Goal: Task Accomplishment & Management: Manage account settings

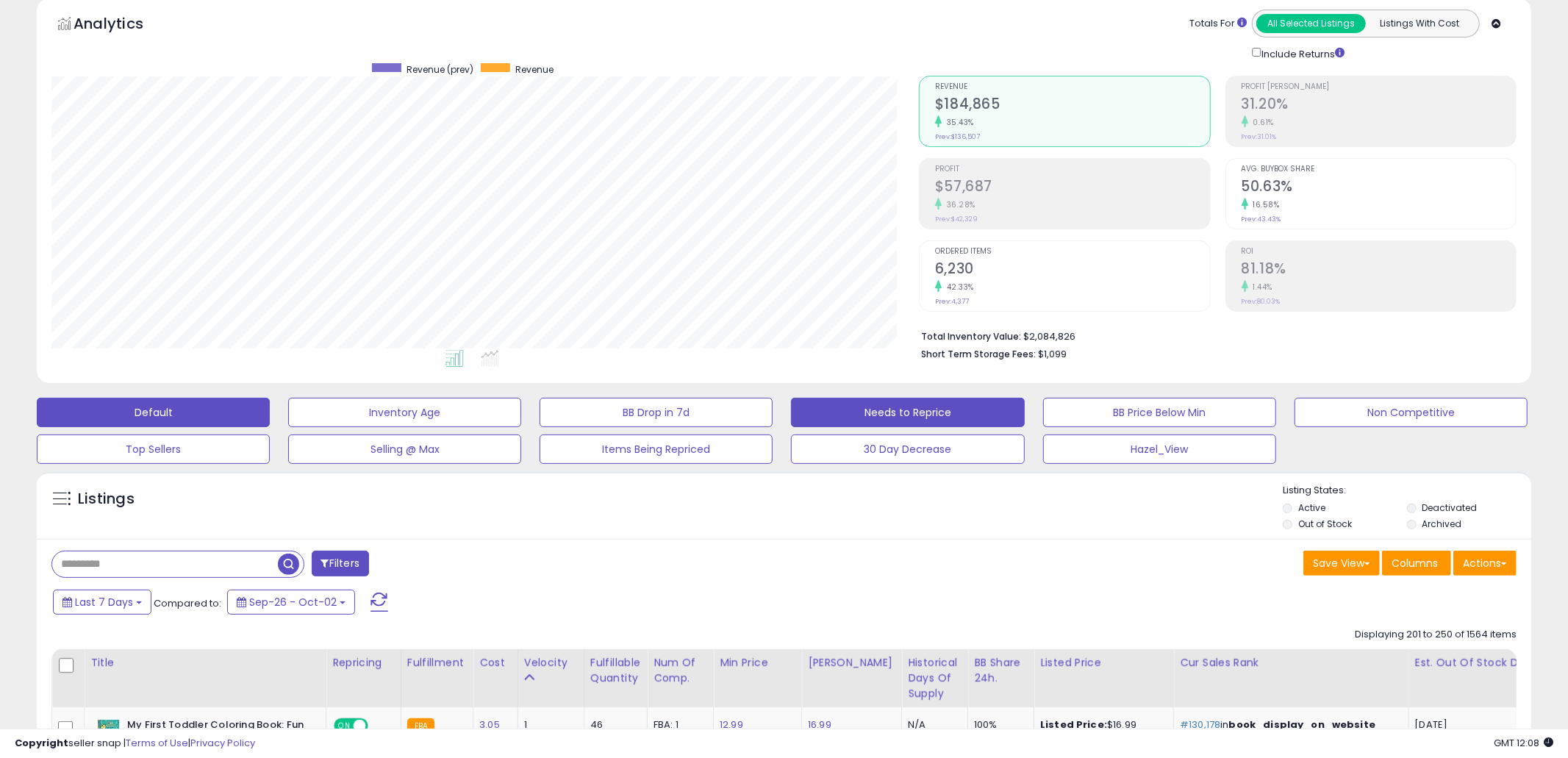
scroll to position [302, 868]
click at [860, 413] on button "Needs to Reprice" at bounding box center [906, 412] width 233 height 29
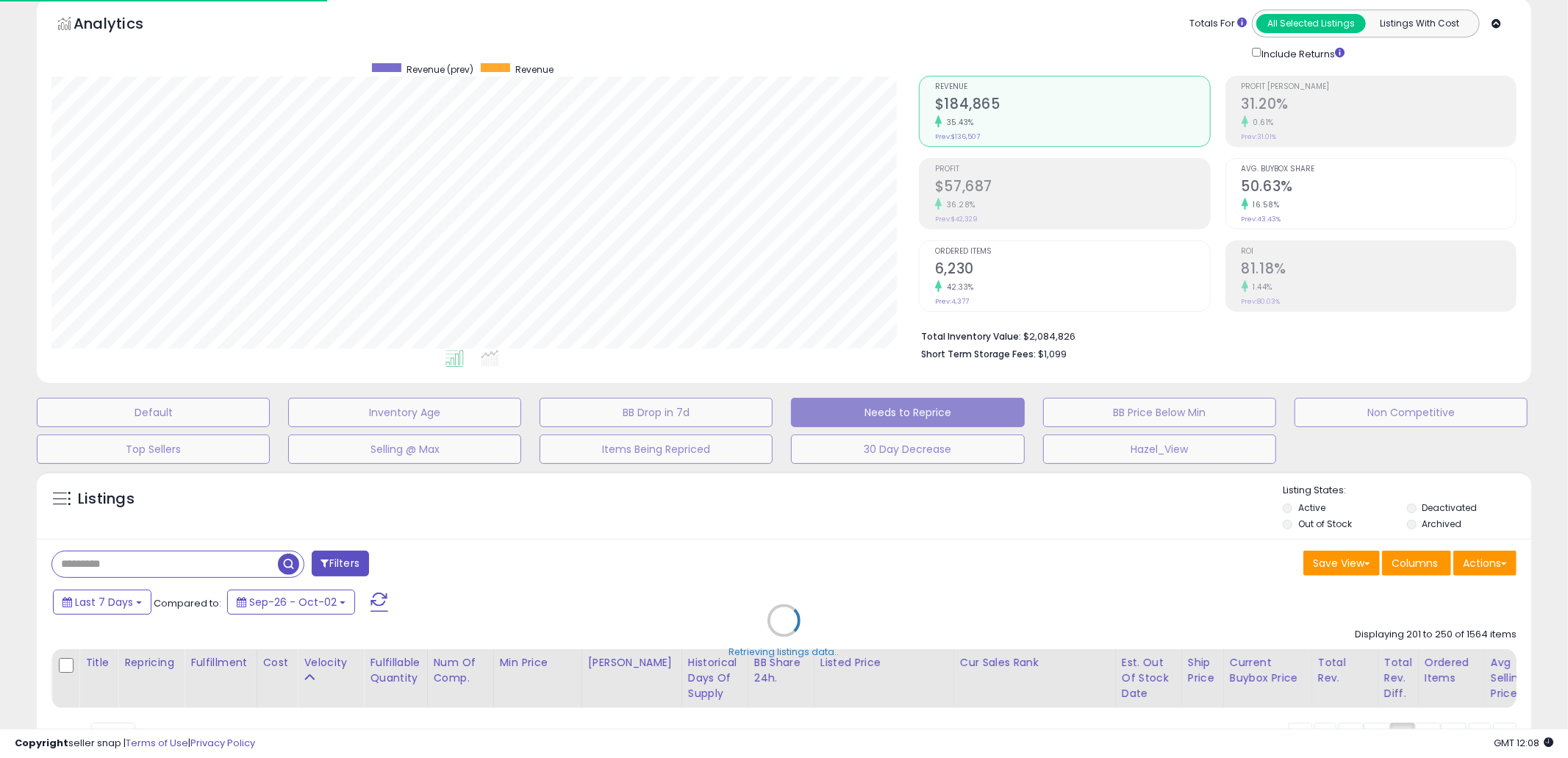
click at [890, 546] on div "Retrieving listings data.." at bounding box center [784, 631] width 1516 height 334
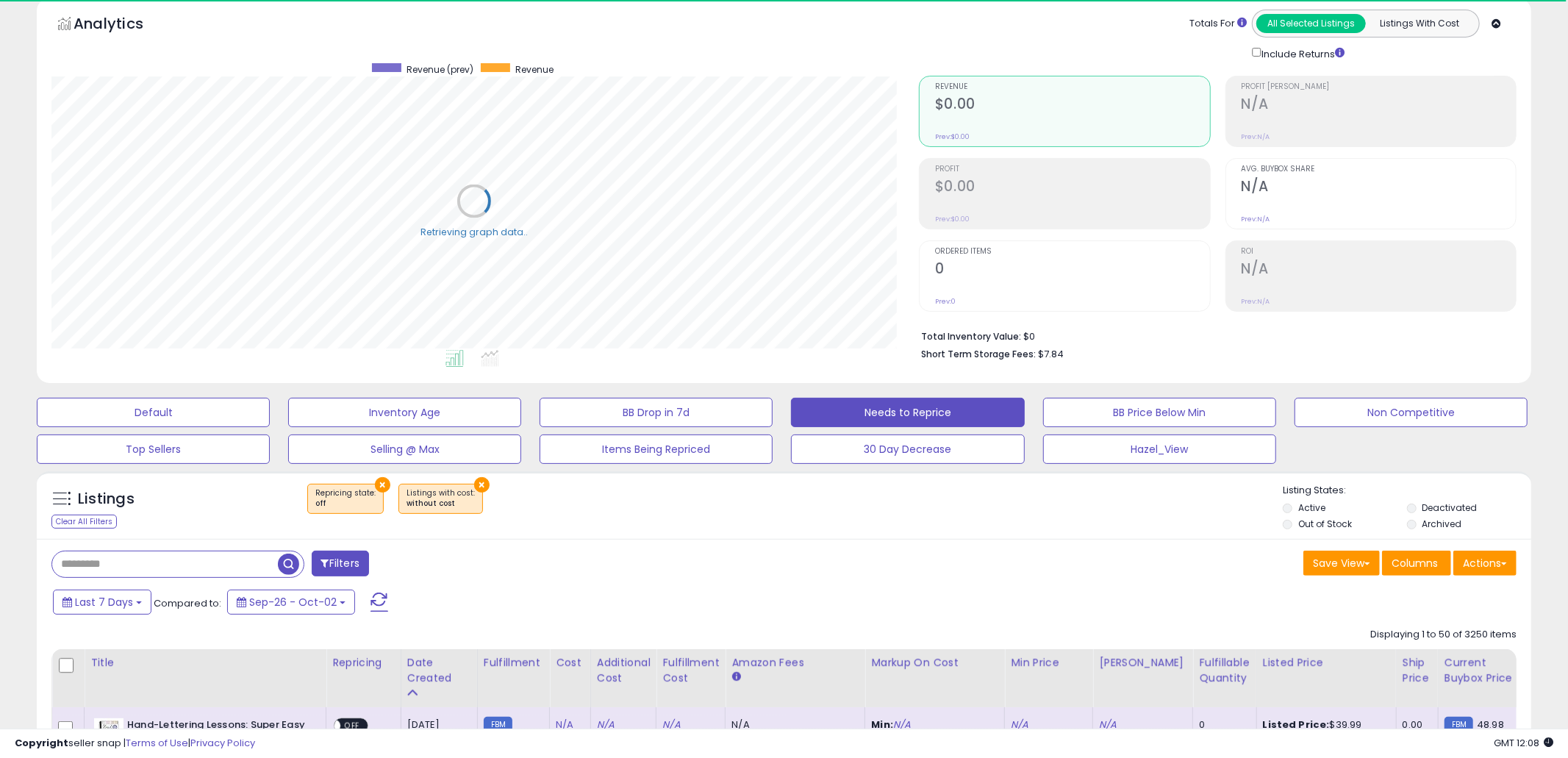
click at [1330, 525] on label "Out of Stock" at bounding box center [1325, 523] width 54 height 12
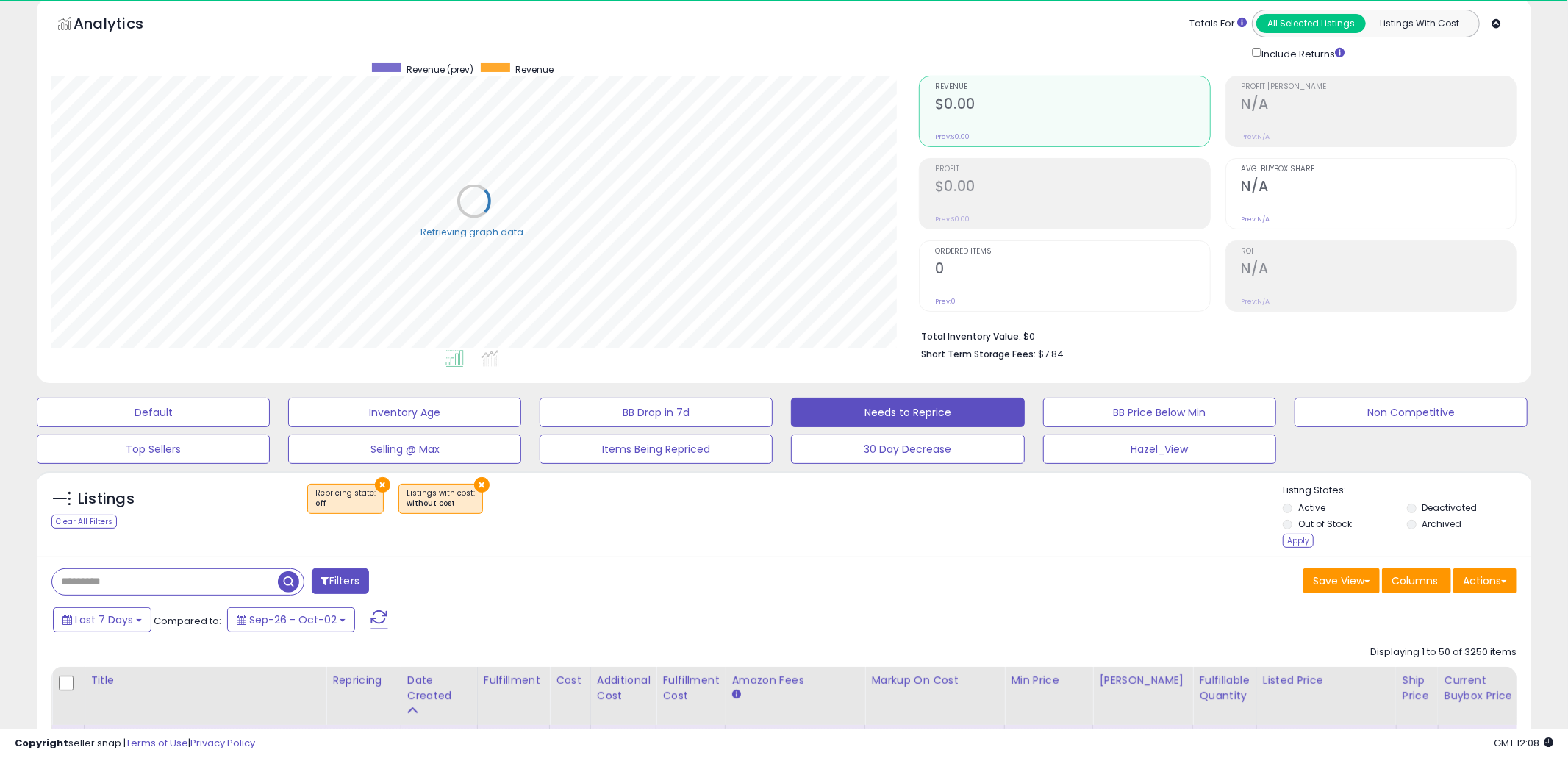
click at [1429, 530] on label "Archived" at bounding box center [1442, 523] width 40 height 12
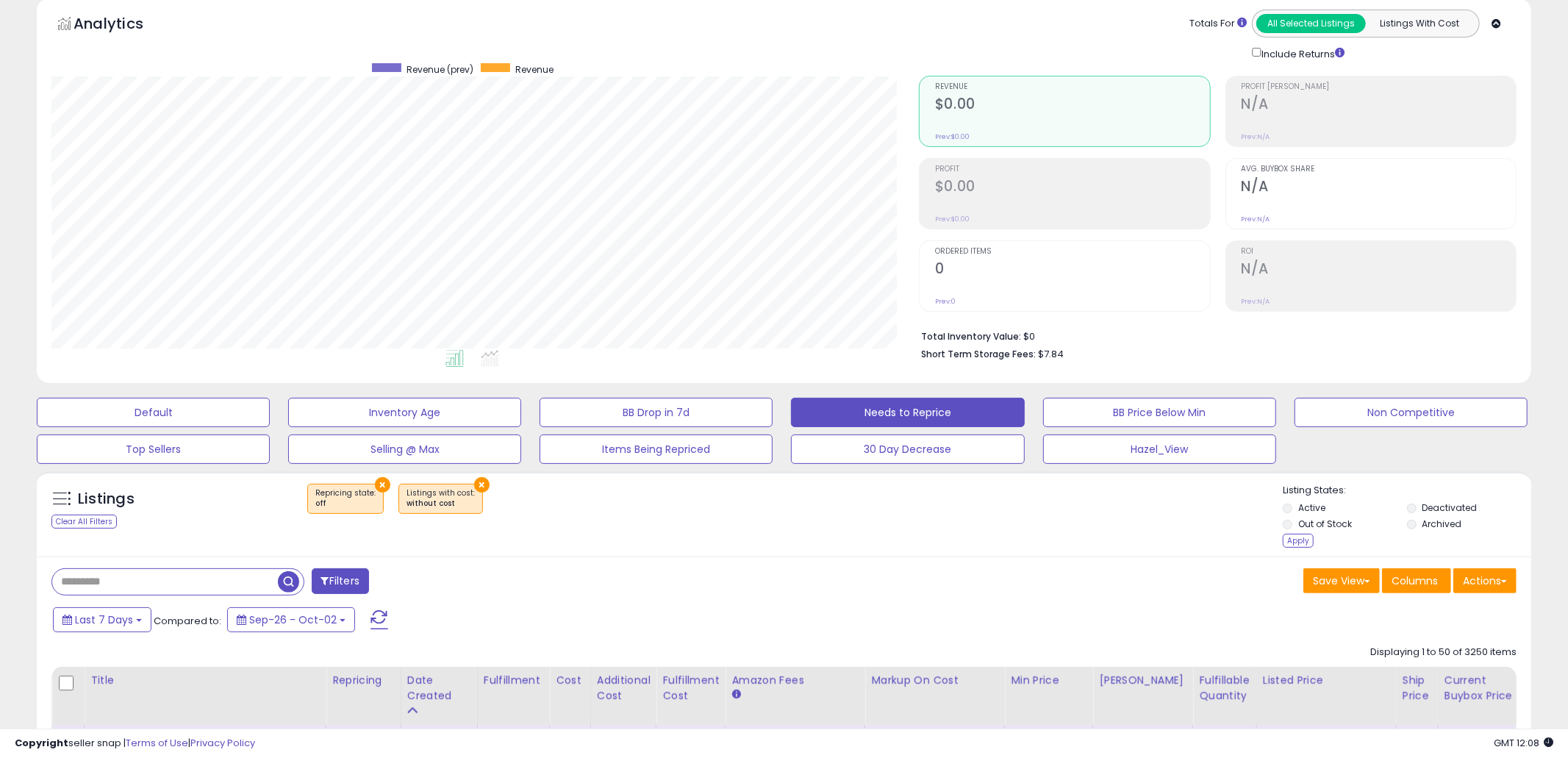
click at [1440, 508] on label "Deactivated" at bounding box center [1450, 507] width 55 height 12
click at [1294, 544] on div "Apply" at bounding box center [1298, 540] width 31 height 14
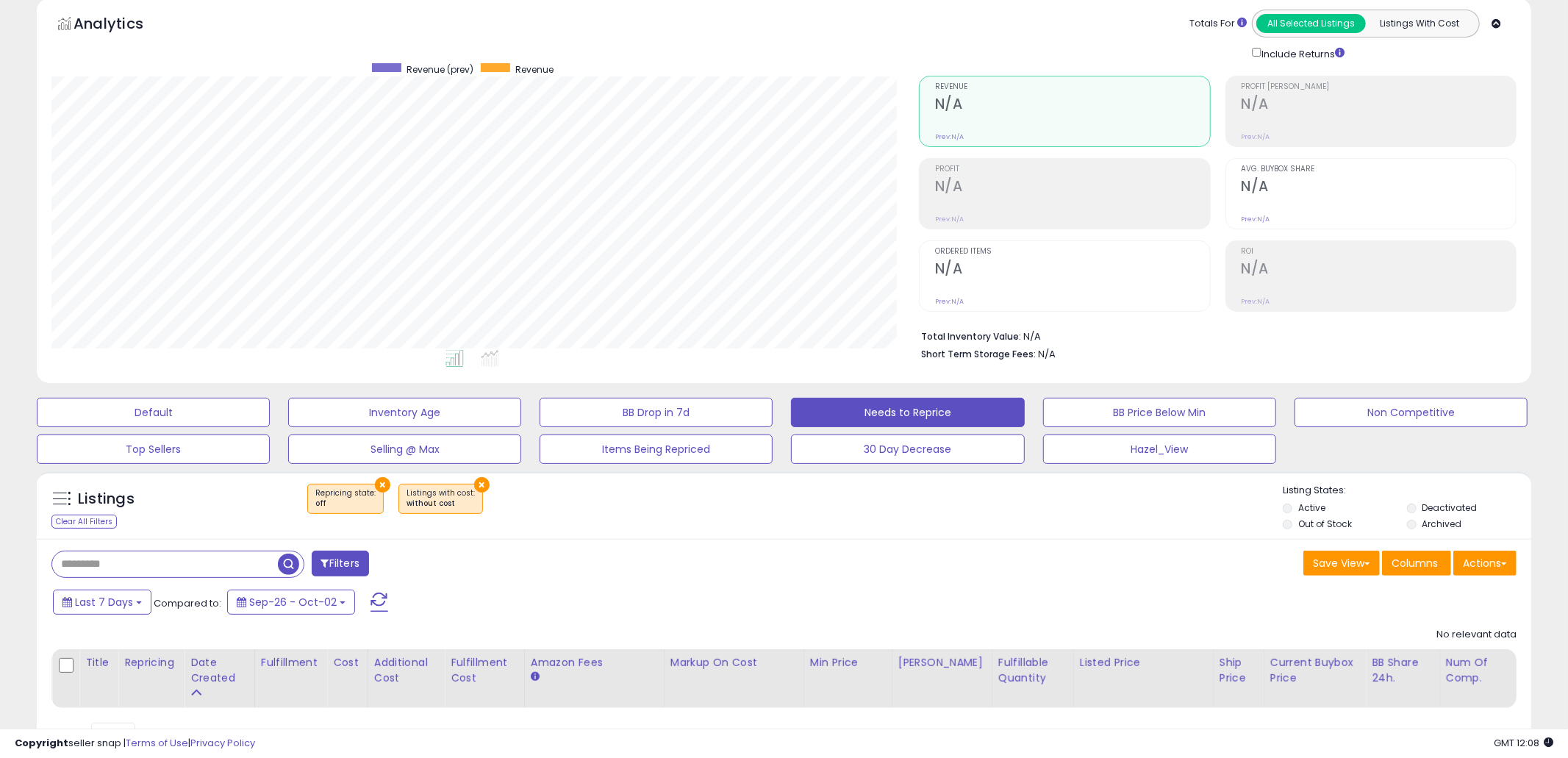
click at [920, 526] on div "Listings Clear All Filters × Repricing state : off" at bounding box center [783, 509] width 1494 height 50
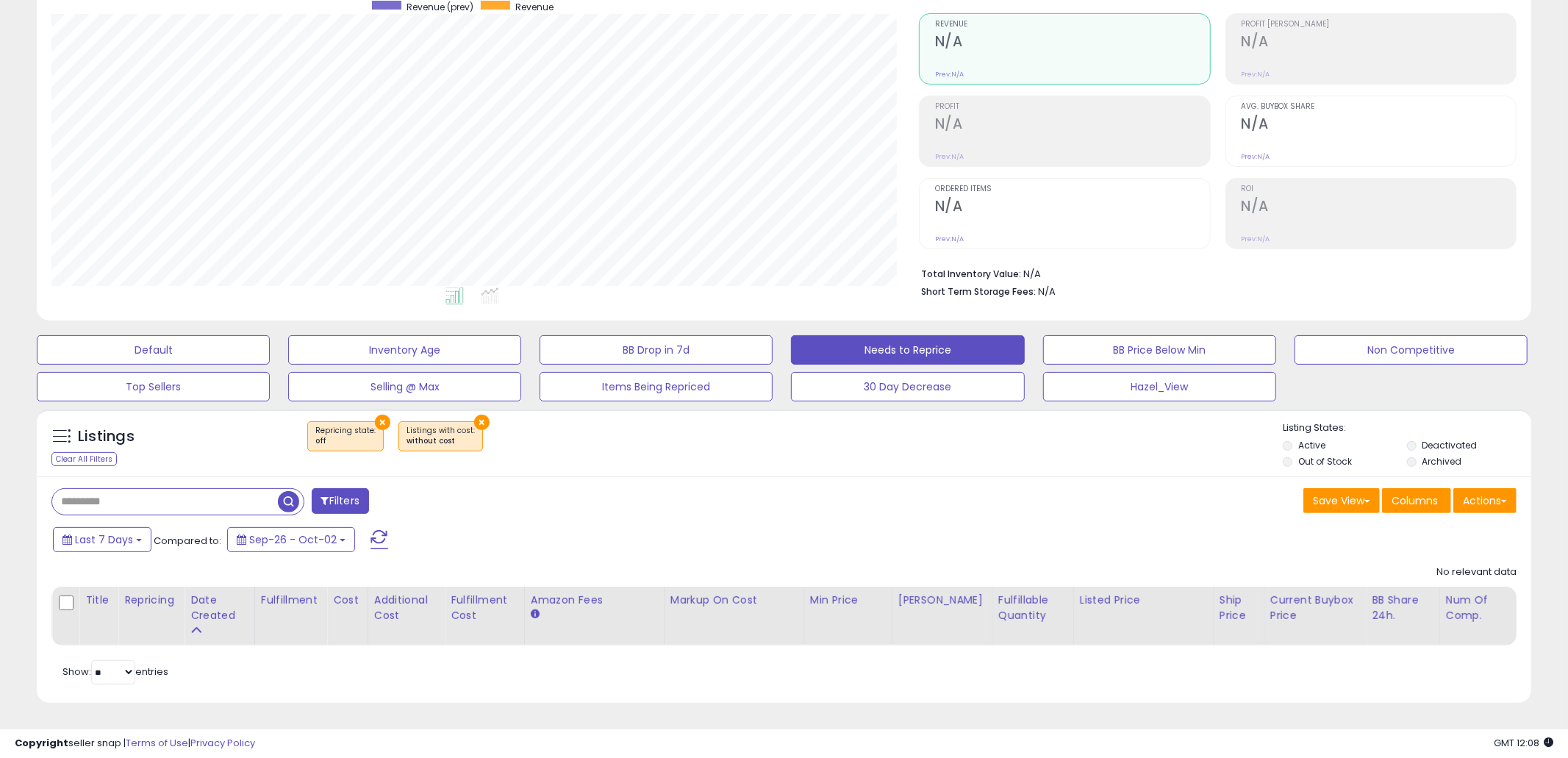
click at [907, 503] on div "Save View Save As New View Update Current View Columns Actions Import Import Wa…" at bounding box center [1155, 502] width 743 height 28
click at [1321, 464] on label "Out of Stock" at bounding box center [1325, 460] width 54 height 12
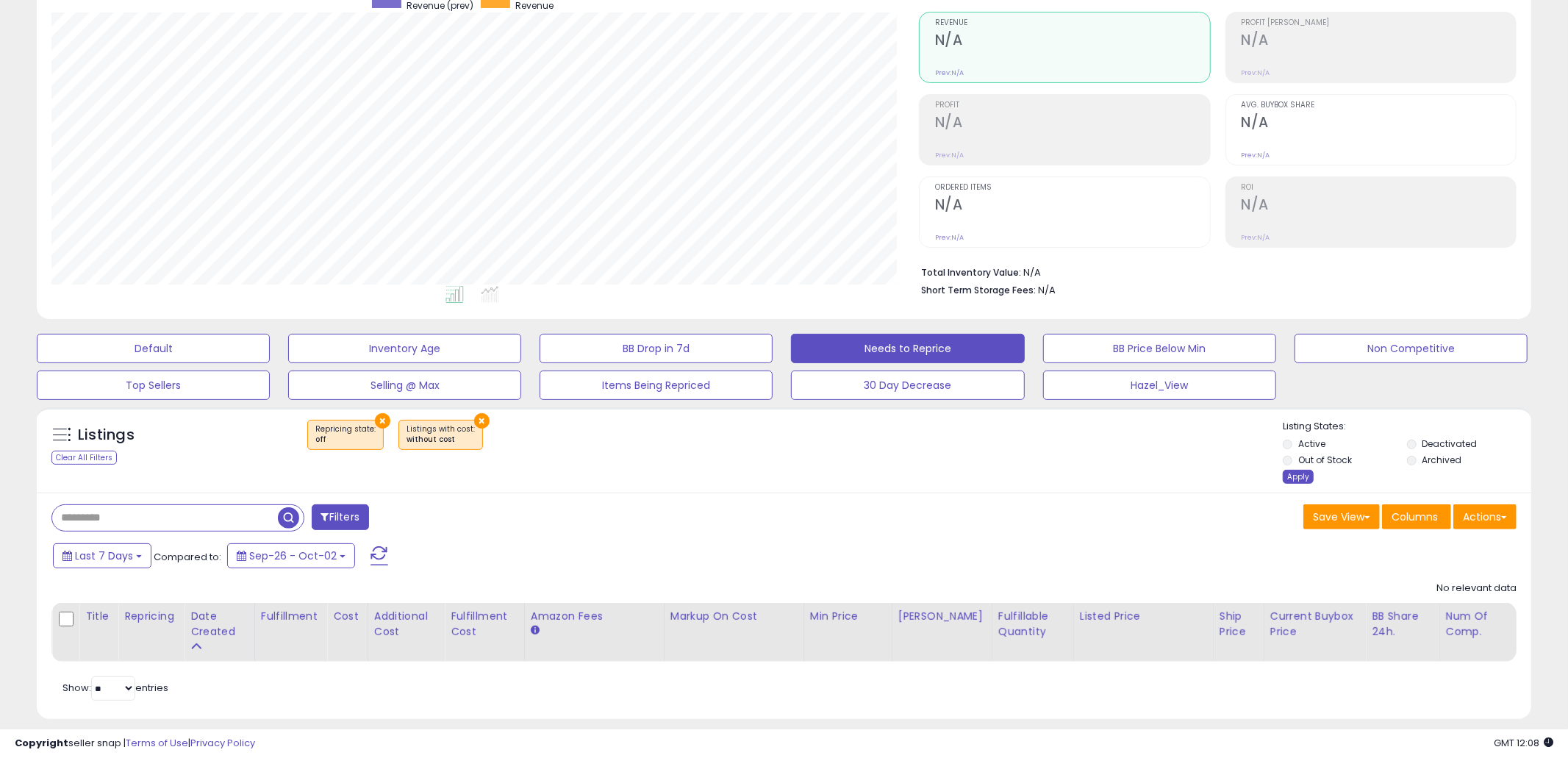
click at [1296, 481] on div "Apply" at bounding box center [1298, 476] width 31 height 14
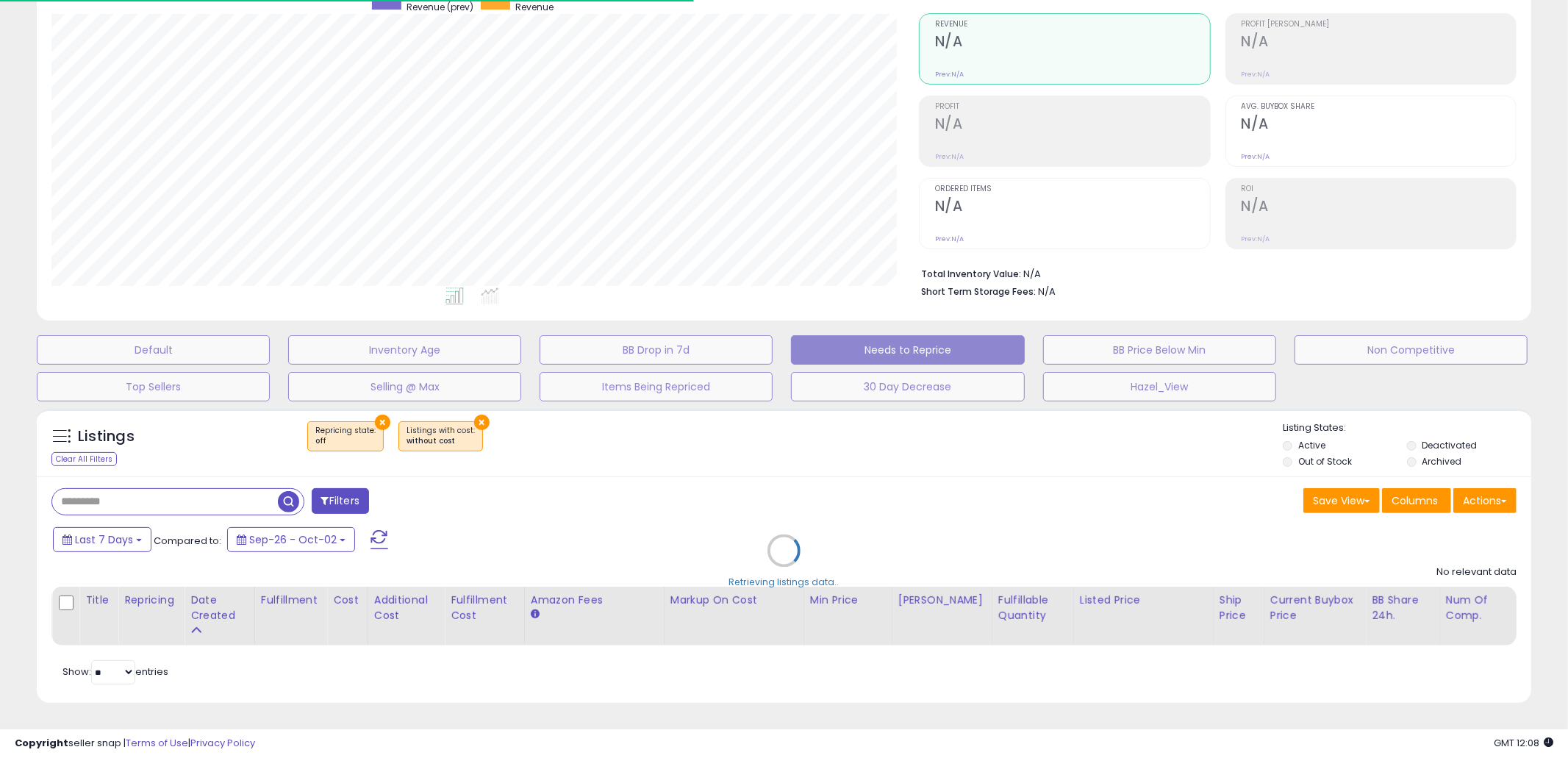
click at [1085, 480] on div "Retrieving listings data.." at bounding box center [784, 561] width 1516 height 319
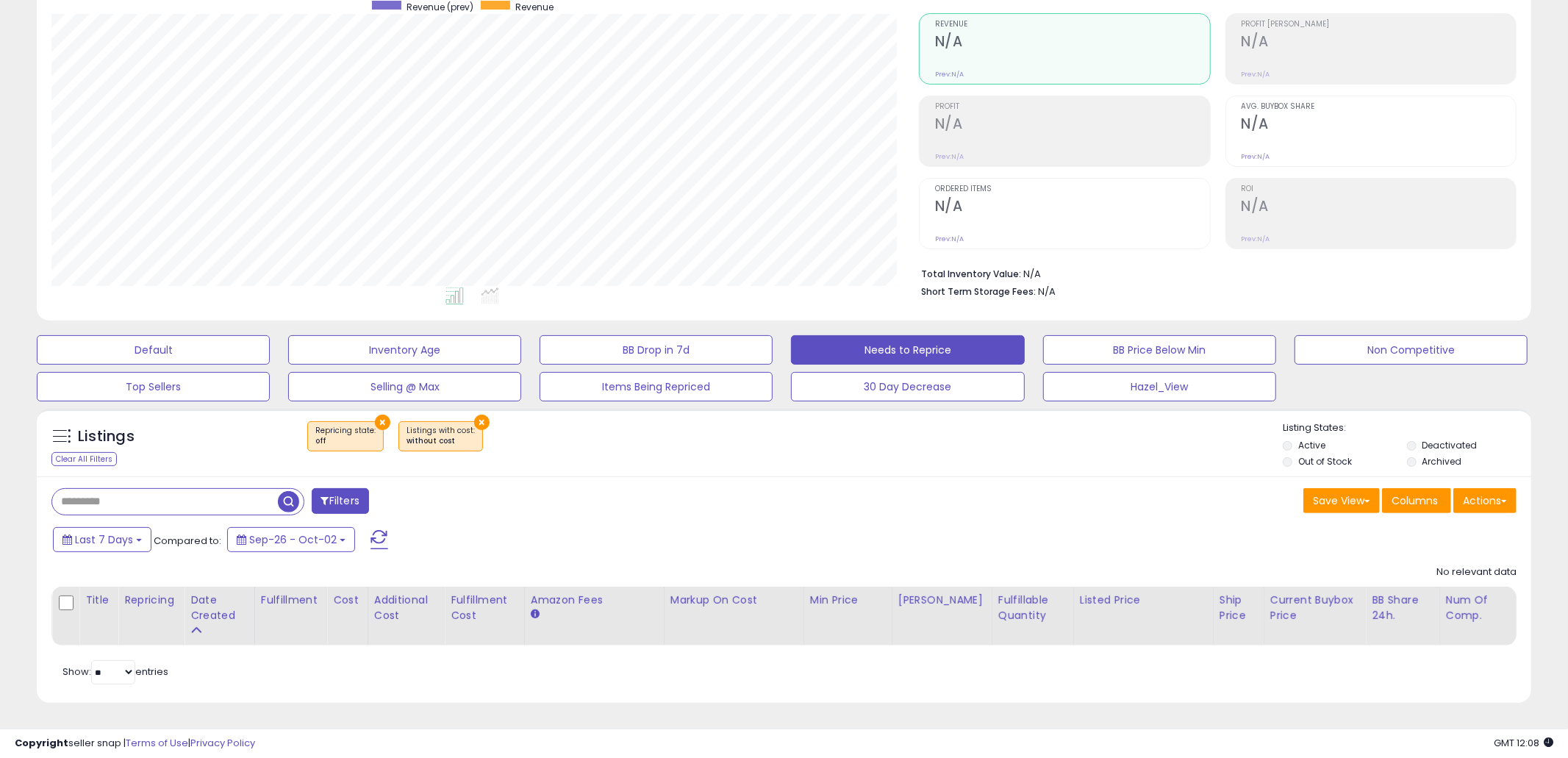
scroll to position [302, 868]
click at [978, 506] on div "Save View Save As New View Update Current View Columns Actions Import Import Wa…" at bounding box center [1155, 502] width 743 height 28
click at [1450, 445] on label "Deactivated" at bounding box center [1450, 444] width 55 height 12
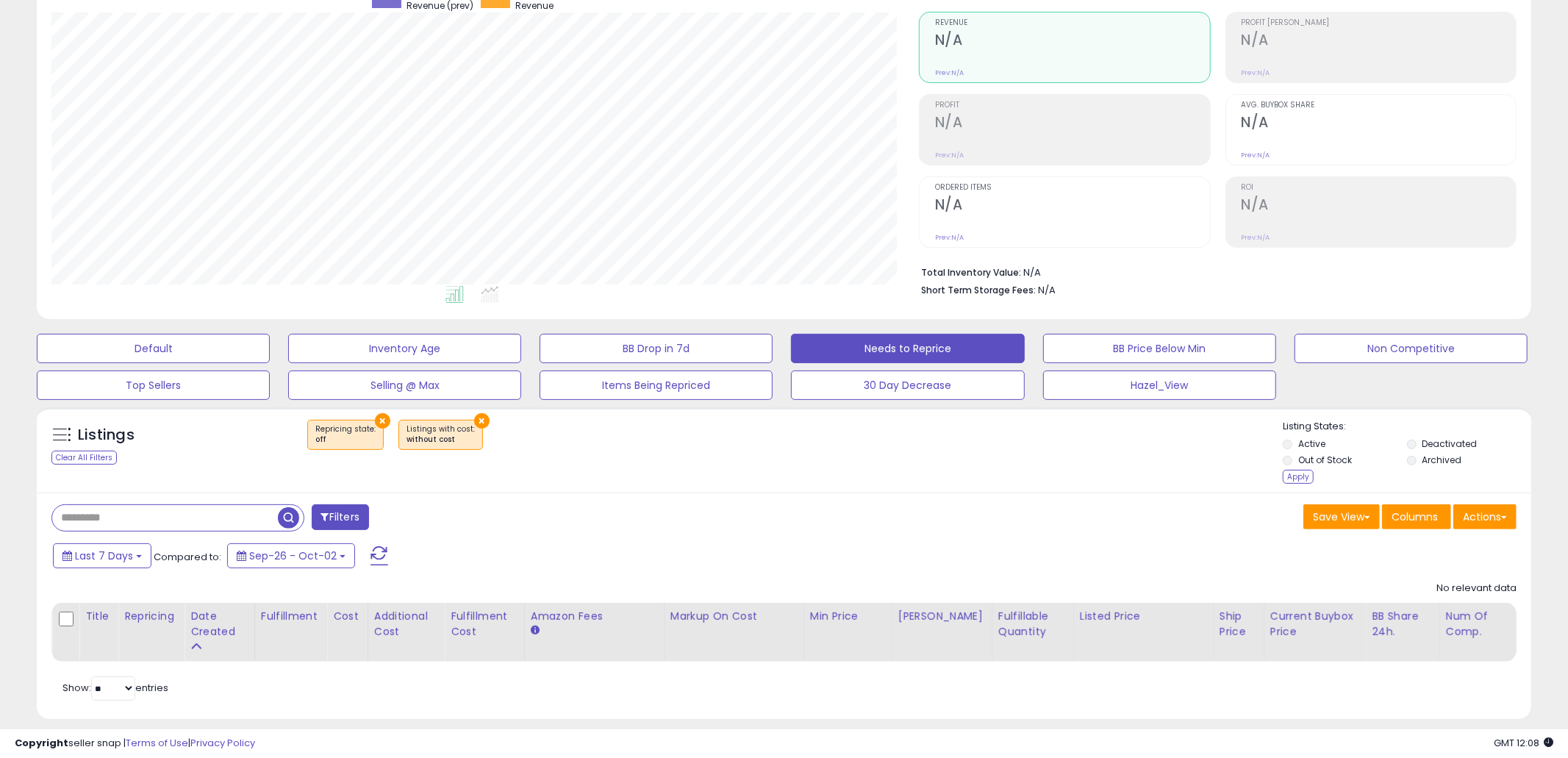
click at [1443, 458] on label "Archived" at bounding box center [1442, 459] width 40 height 12
click at [1298, 477] on div "Apply" at bounding box center [1298, 476] width 31 height 14
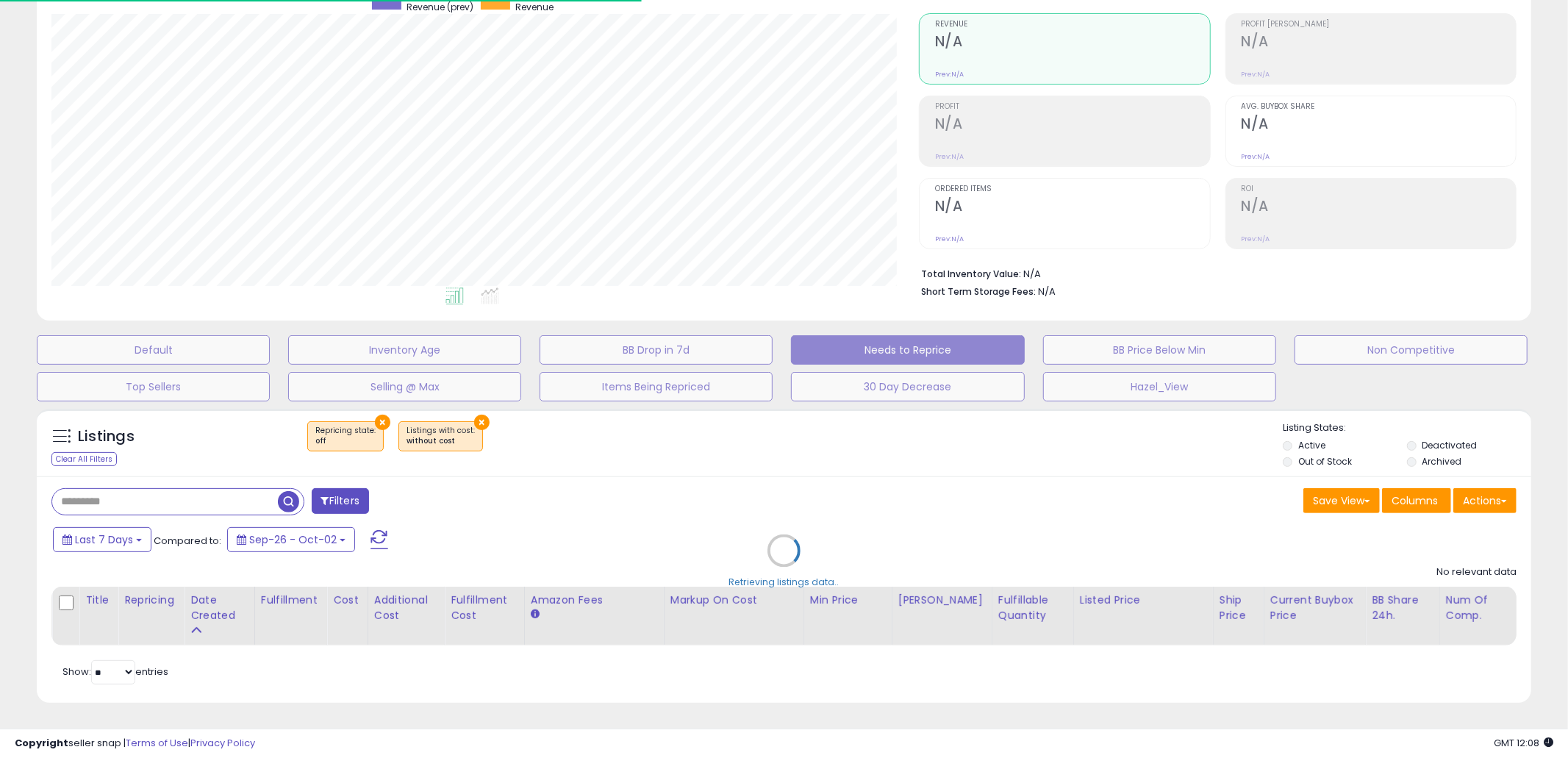
click at [958, 473] on div "Retrieving listings data.." at bounding box center [784, 561] width 1516 height 319
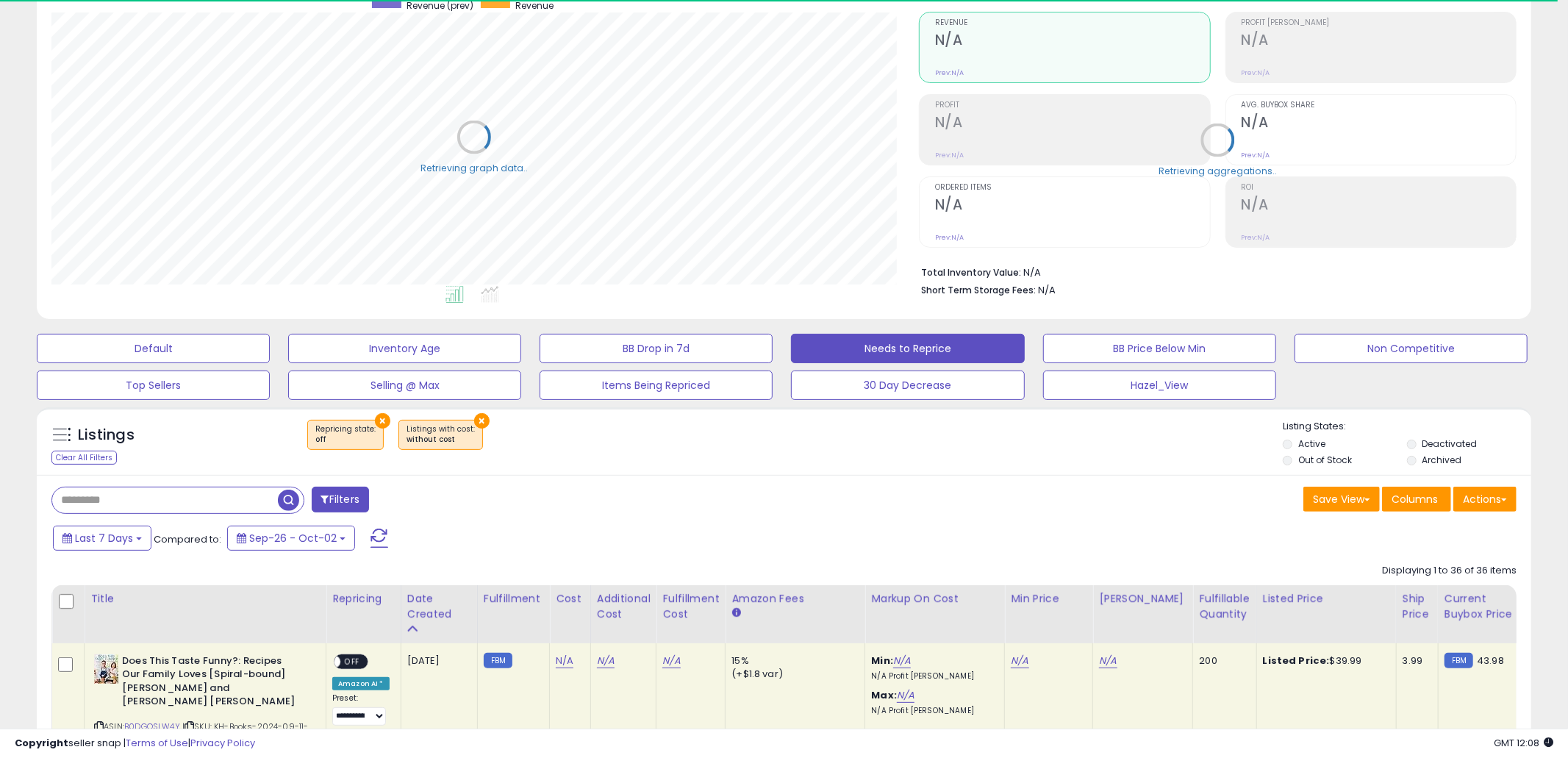
click at [825, 503] on div "Save View Save As New View Update Current View Columns Actions Import Import Wa…" at bounding box center [1155, 500] width 743 height 28
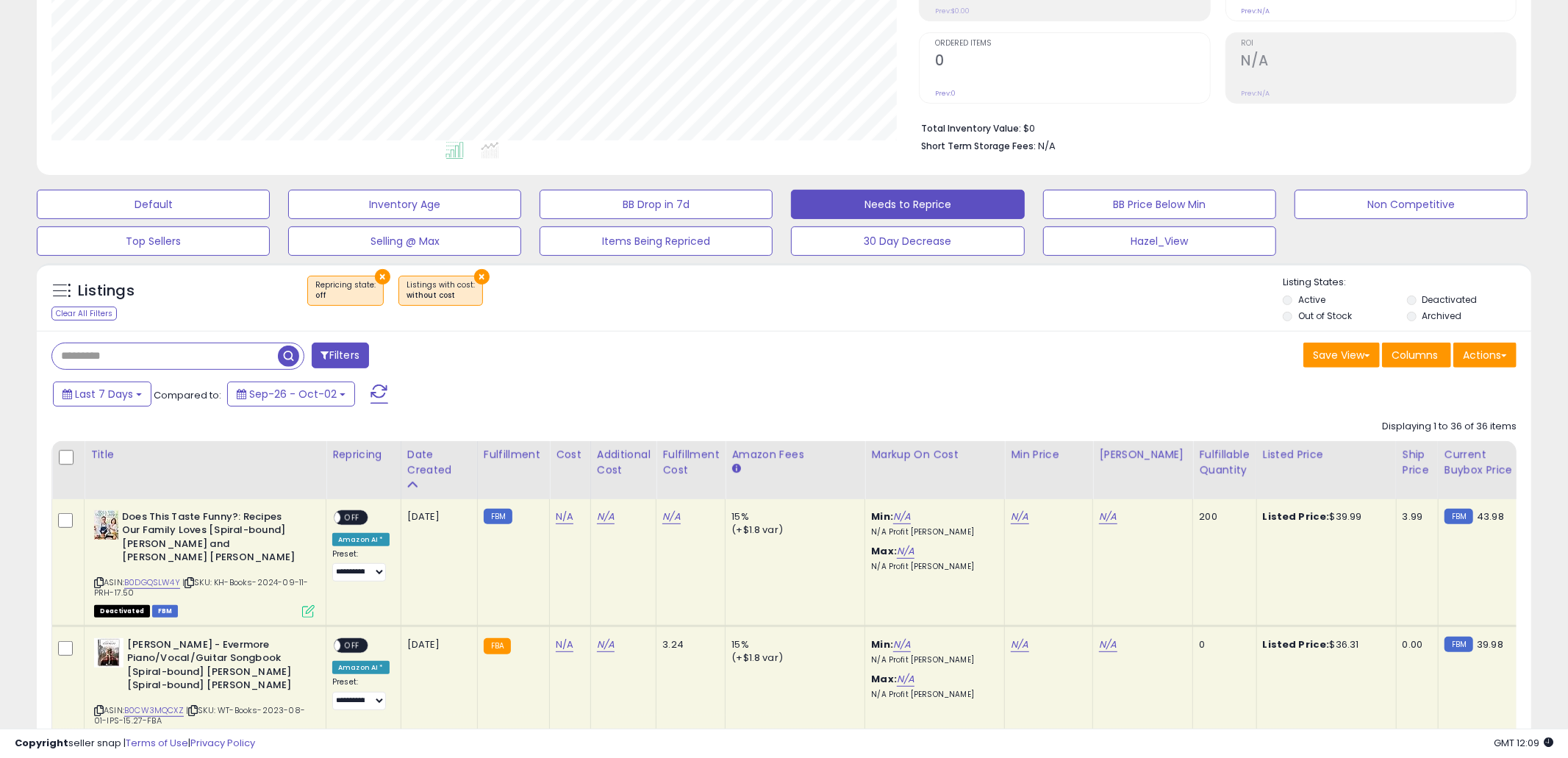
scroll to position [310, 0]
click at [863, 398] on div "Last 7 Days Compared to: Sep-26 - Oct-02" at bounding box center [598, 395] width 1099 height 33
click at [651, 342] on div "Filters" at bounding box center [412, 357] width 743 height 29
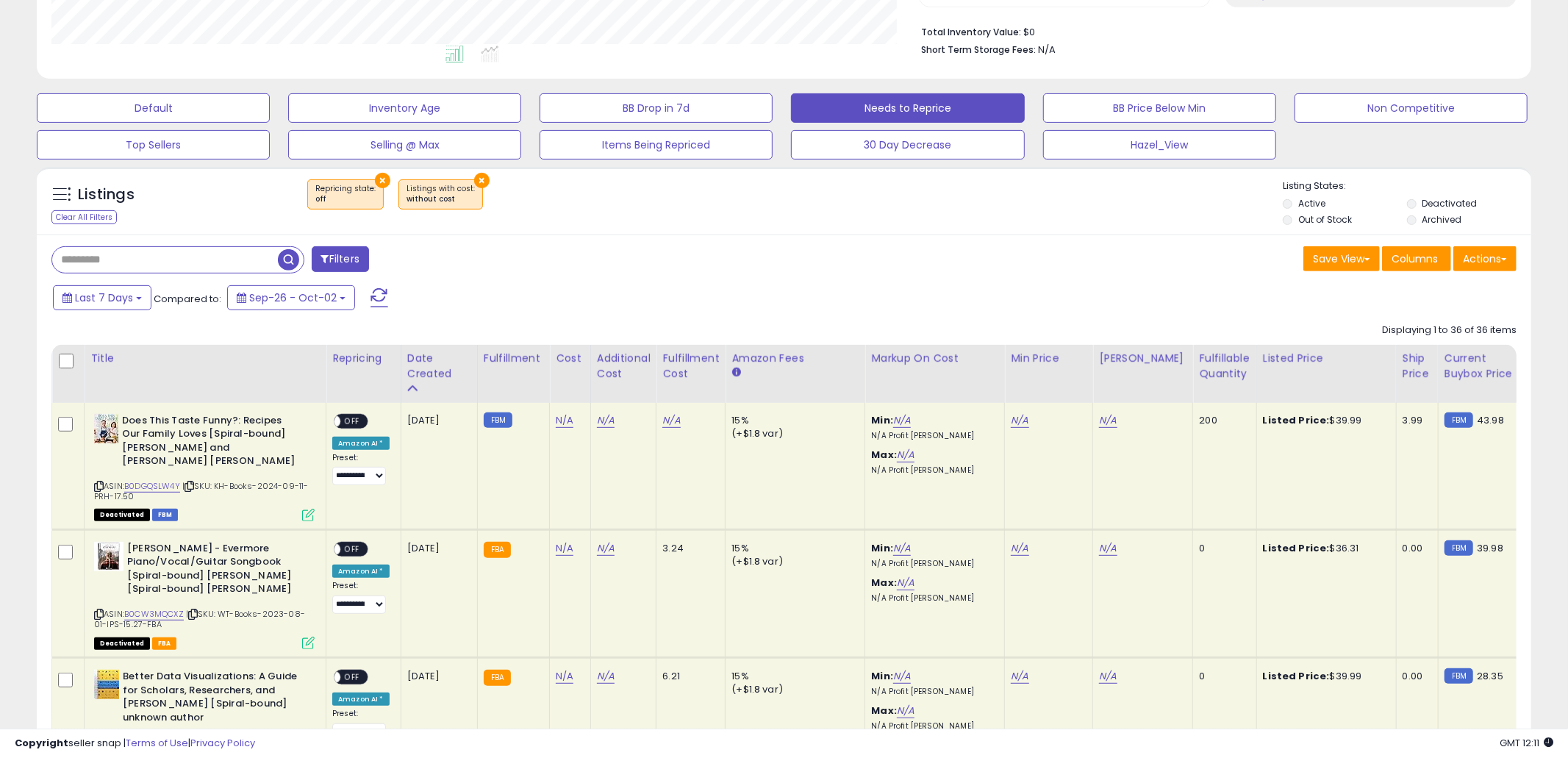
scroll to position [379, 0]
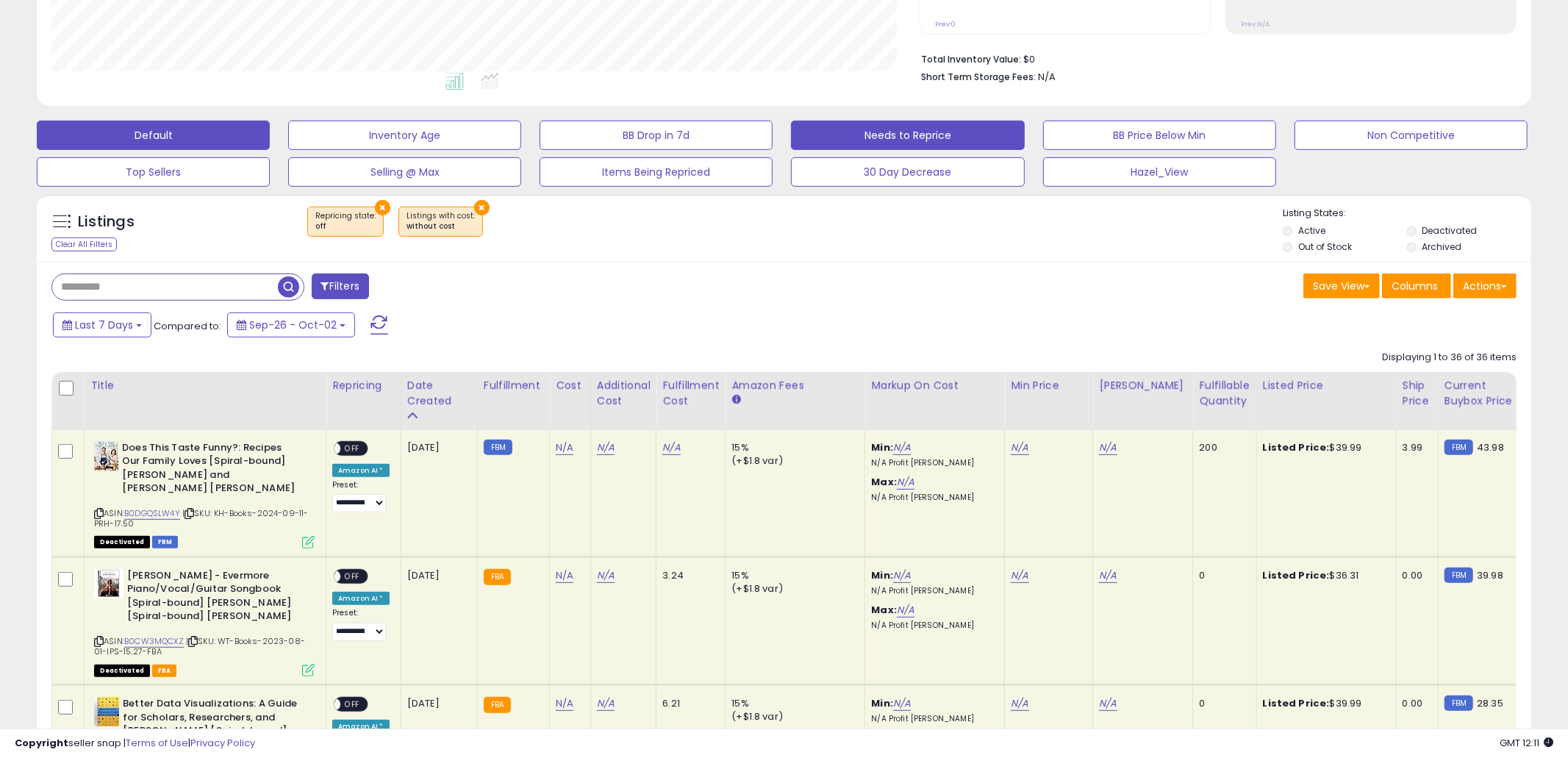
click at [228, 131] on button "Default" at bounding box center [152, 135] width 233 height 29
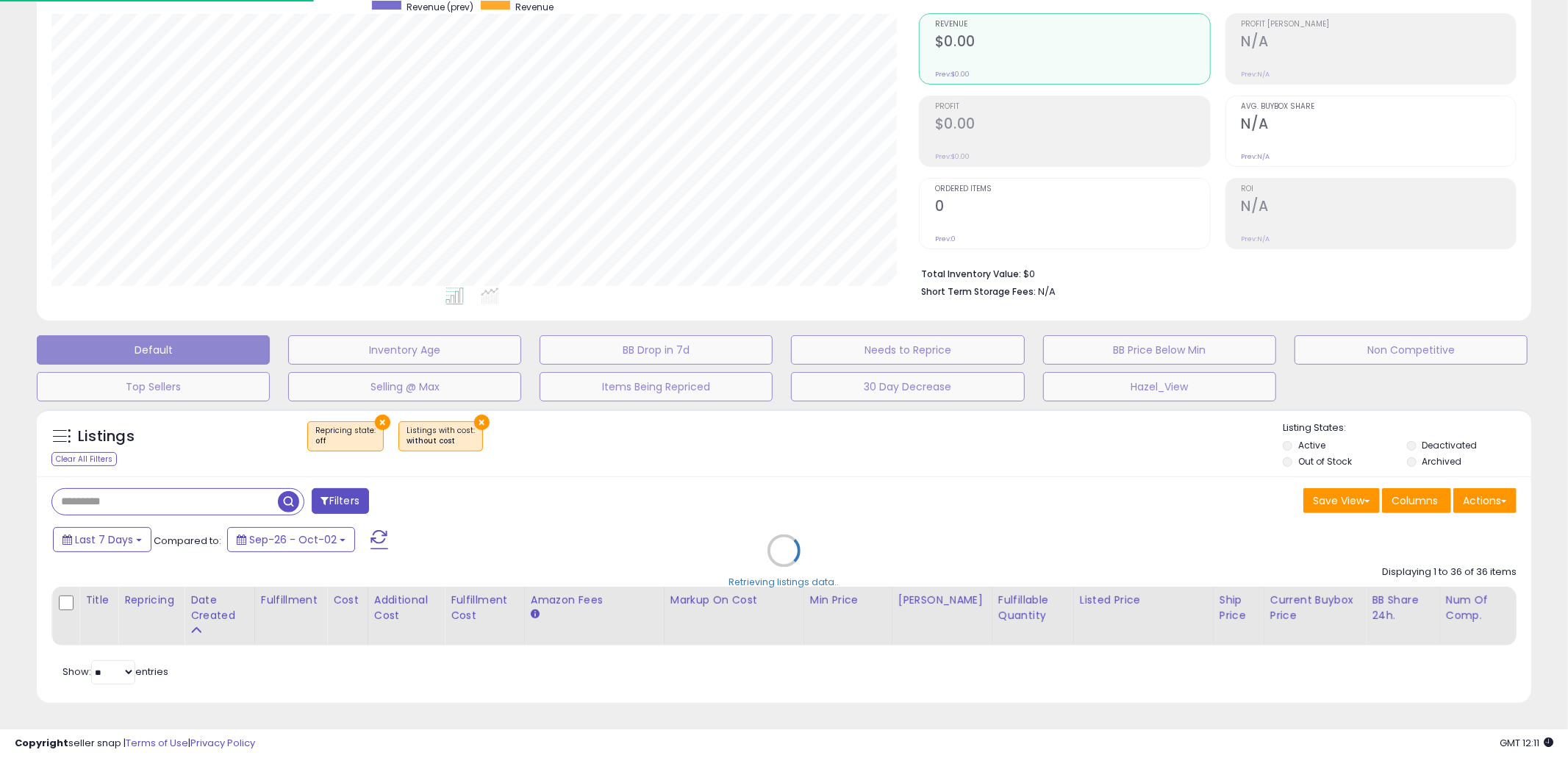
scroll to position [165, 0]
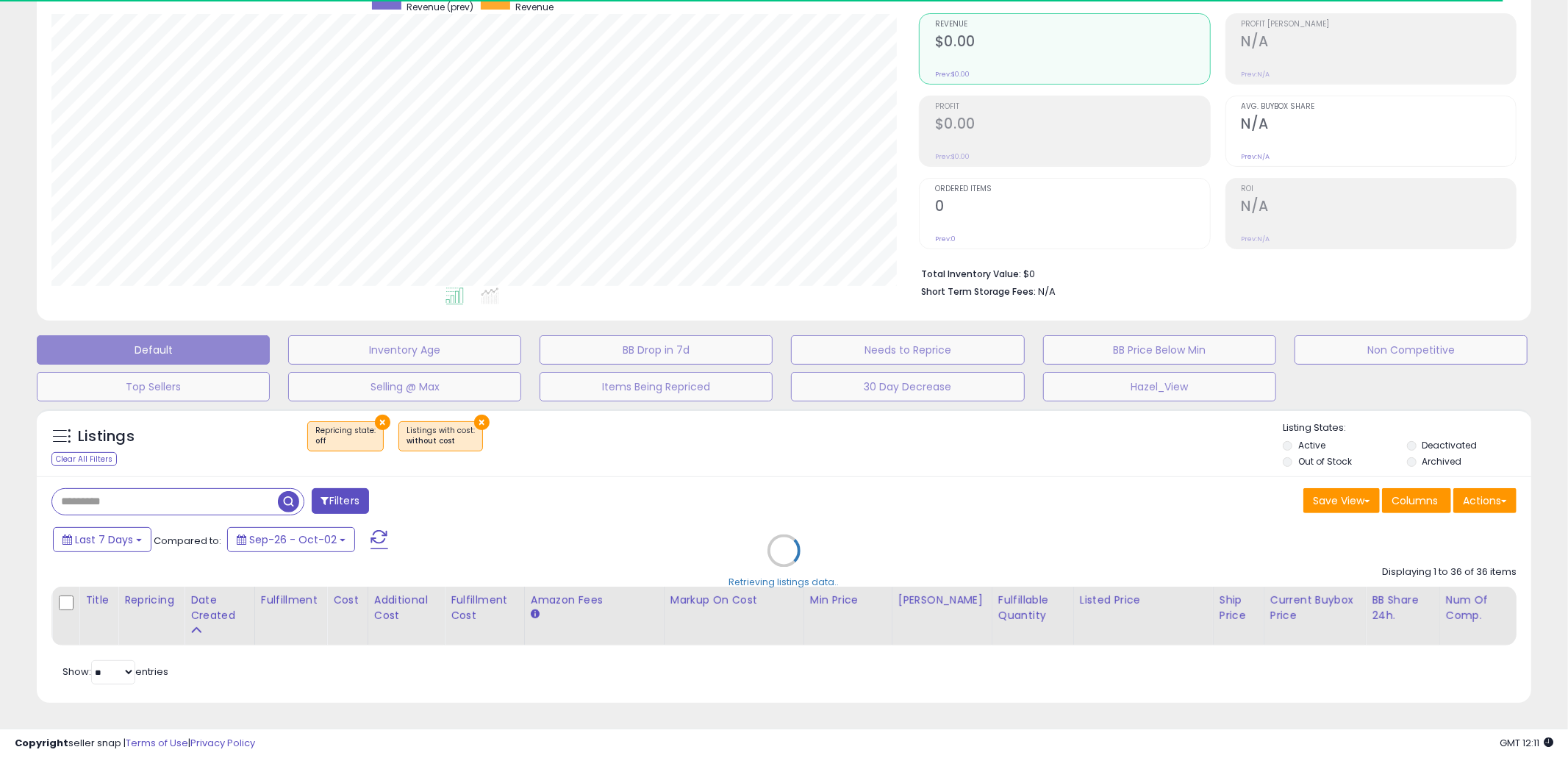
select select "**"
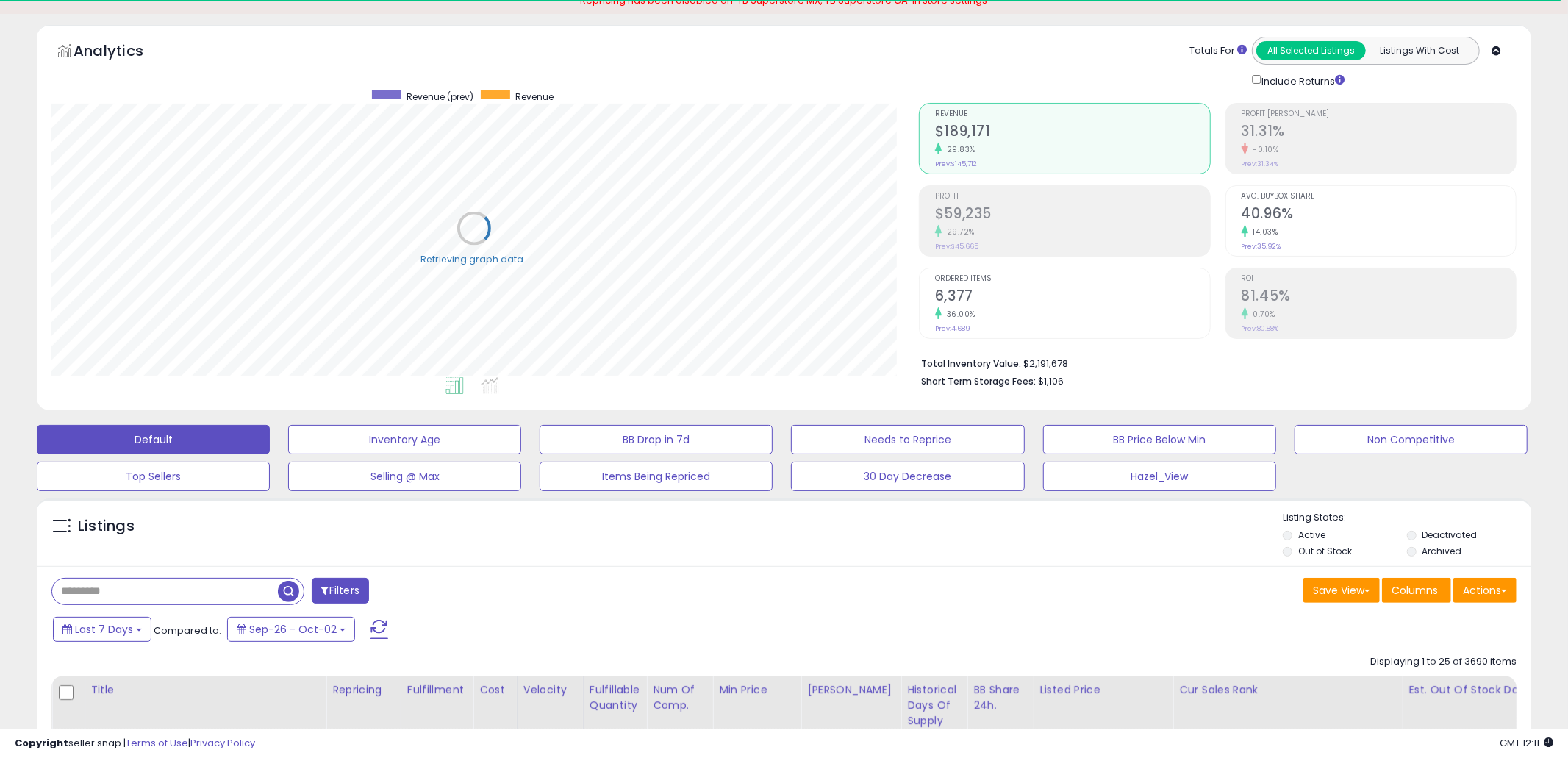
scroll to position [178, 0]
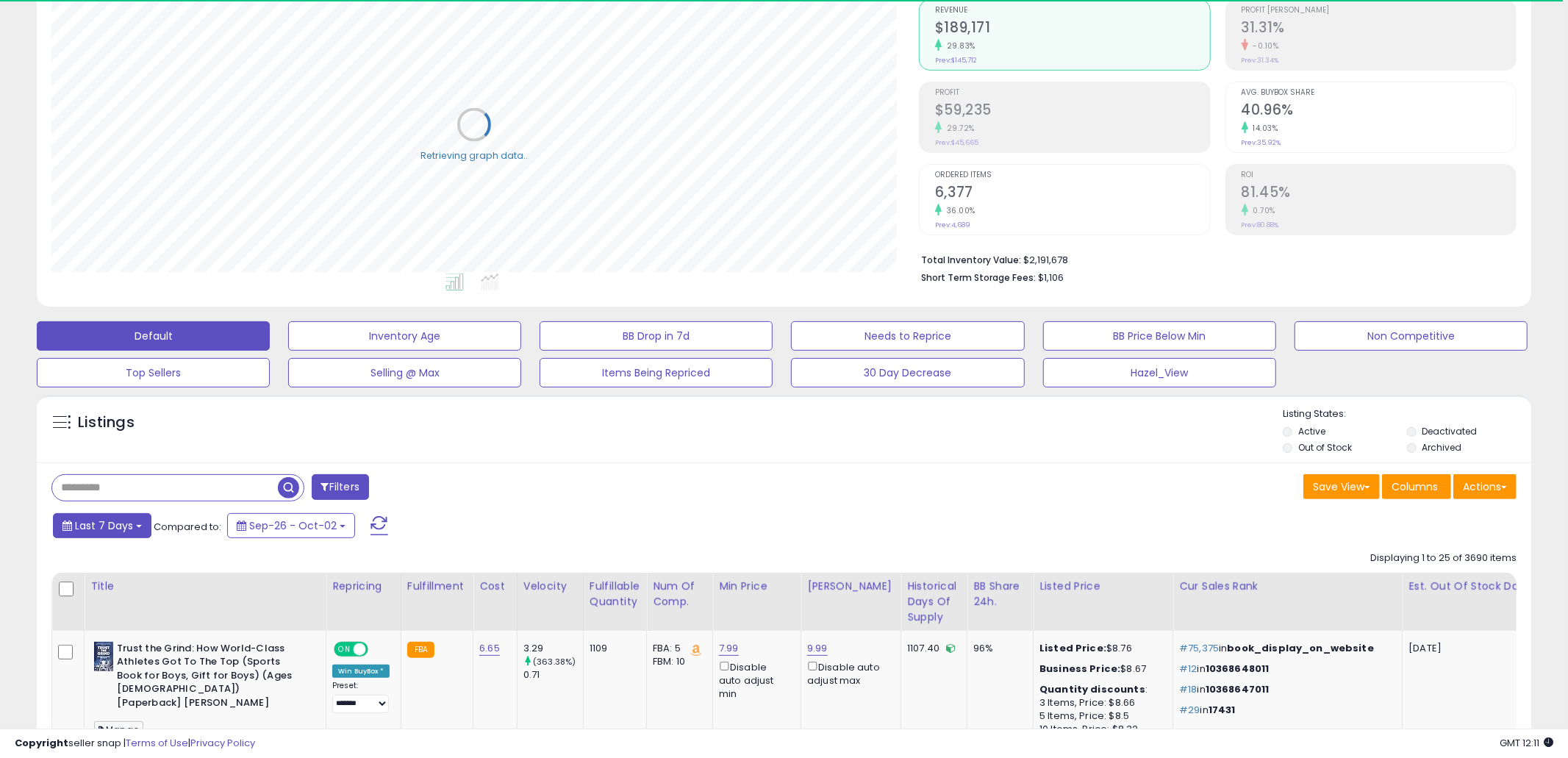
click at [57, 529] on button "Last 7 Days" at bounding box center [101, 525] width 98 height 25
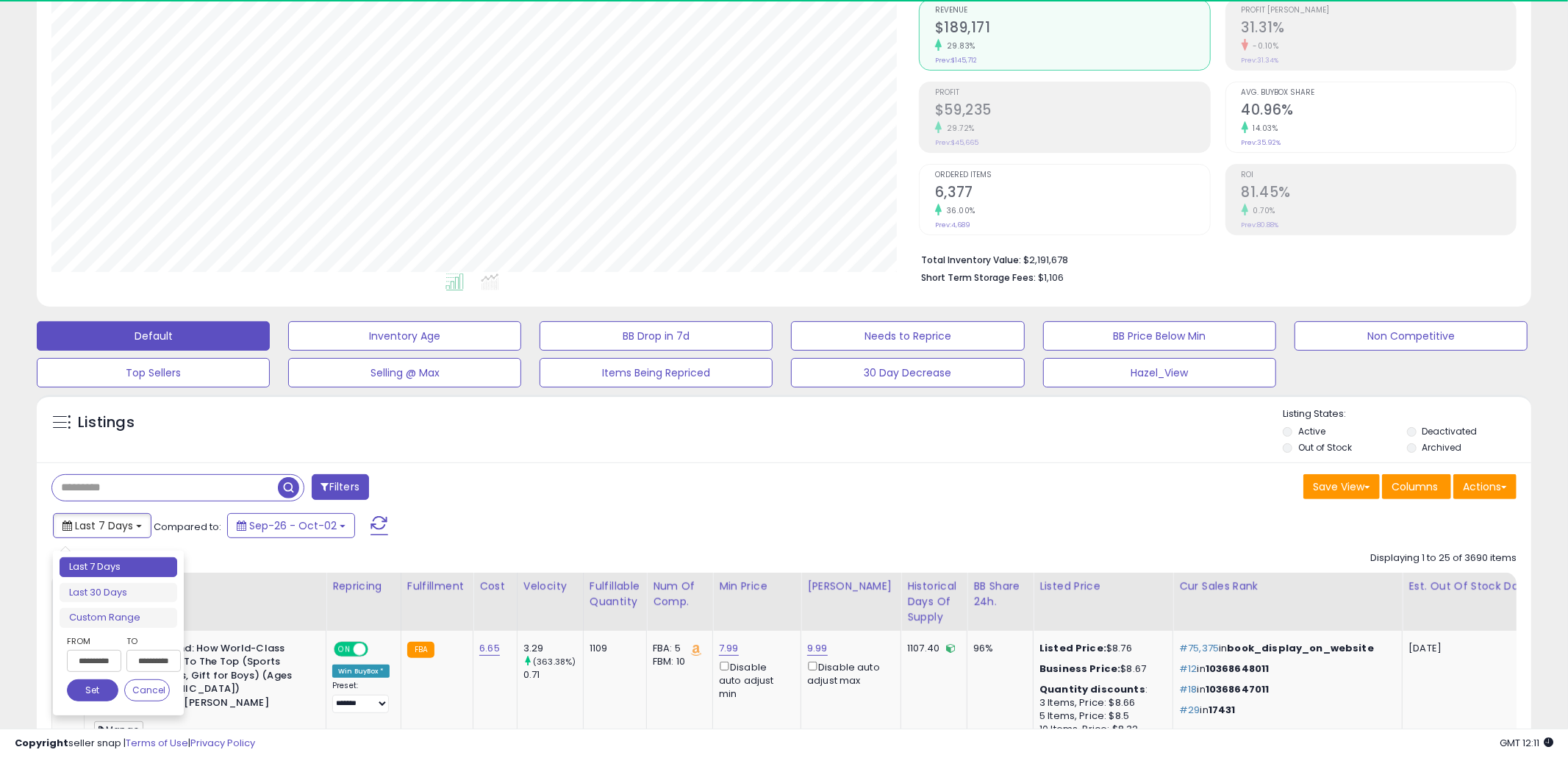
scroll to position [302, 868]
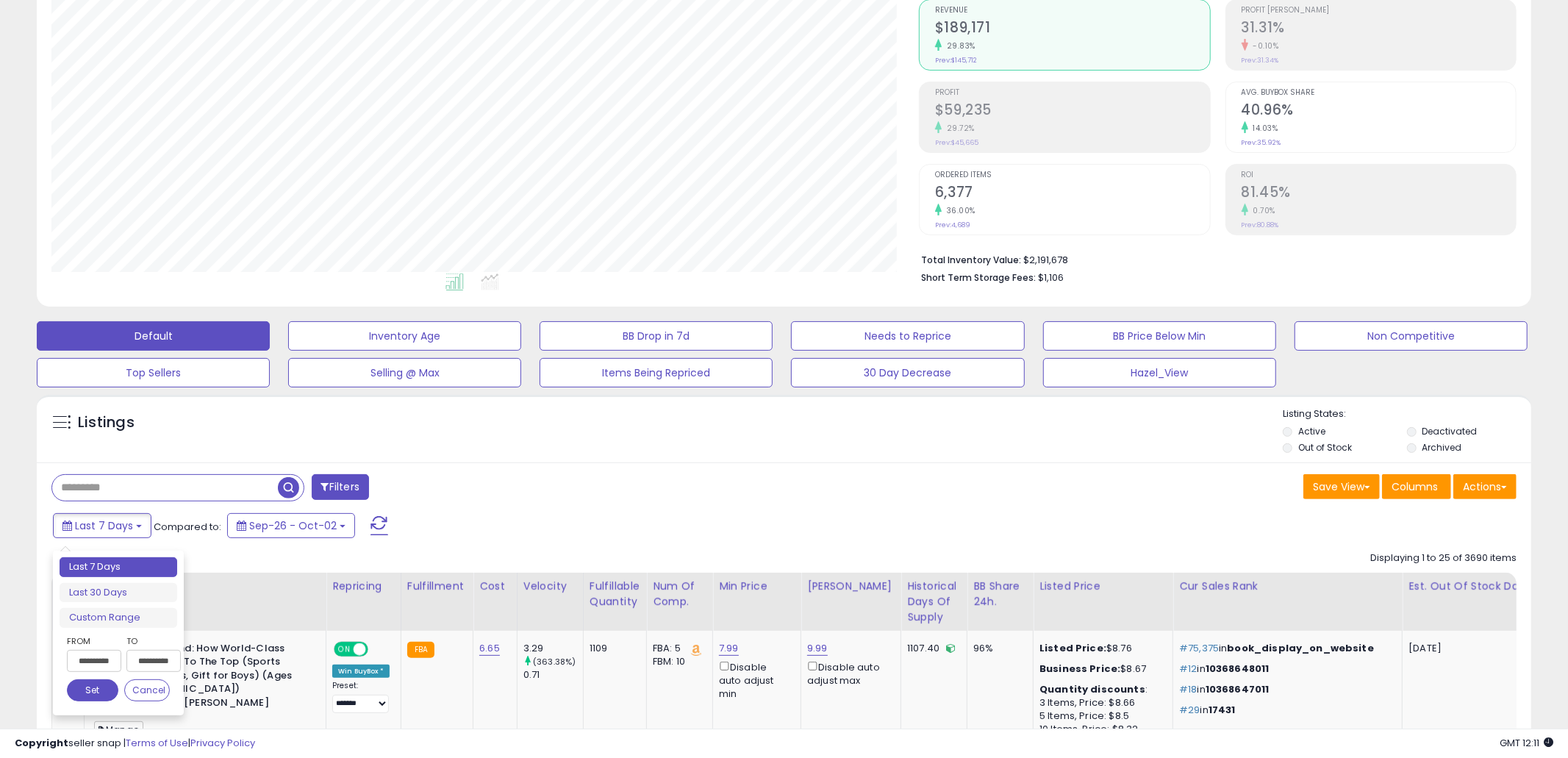
click at [95, 693] on button "Set" at bounding box center [92, 690] width 51 height 22
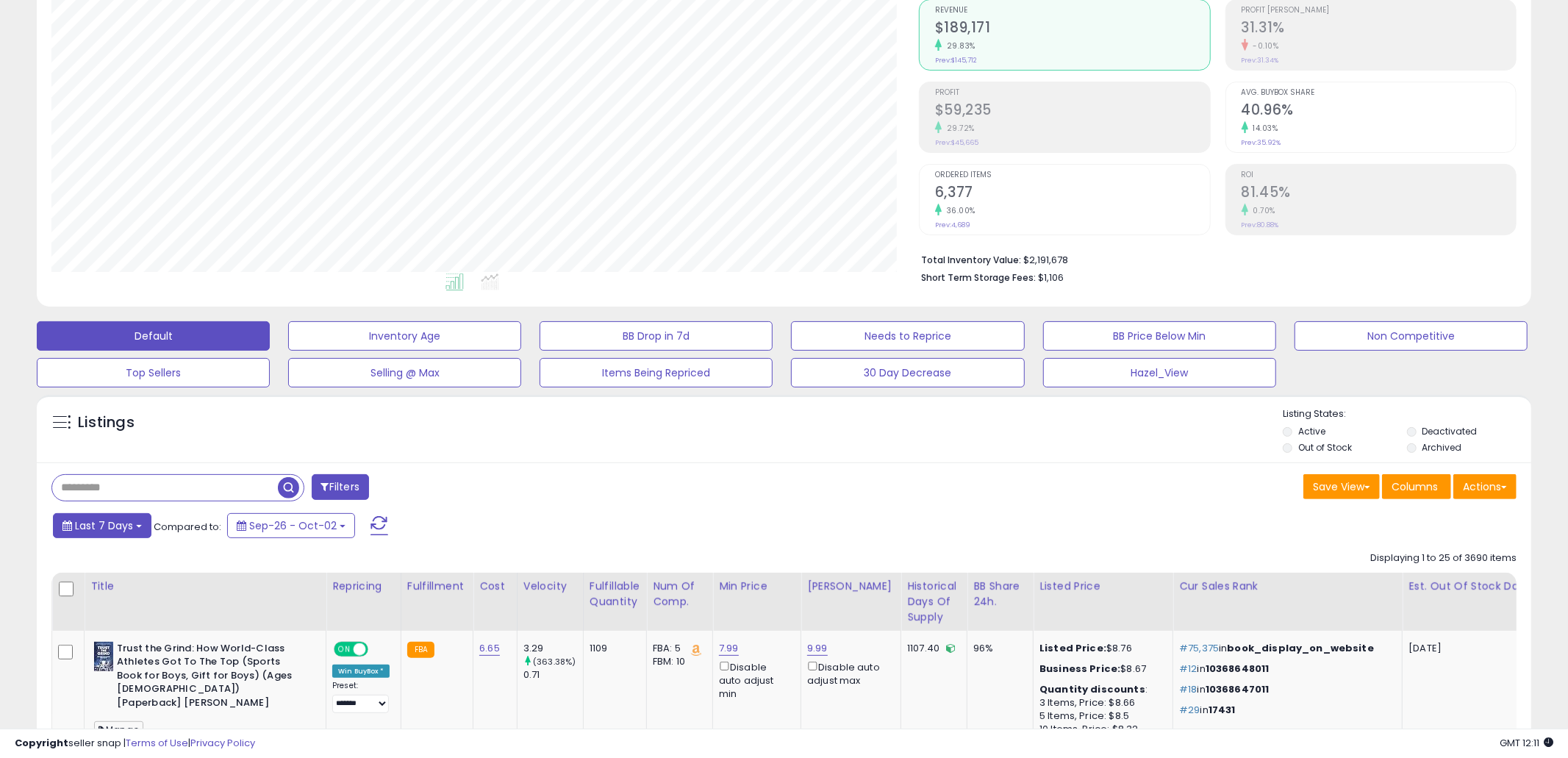
click at [101, 526] on span "Last 7 Days" at bounding box center [104, 525] width 58 height 15
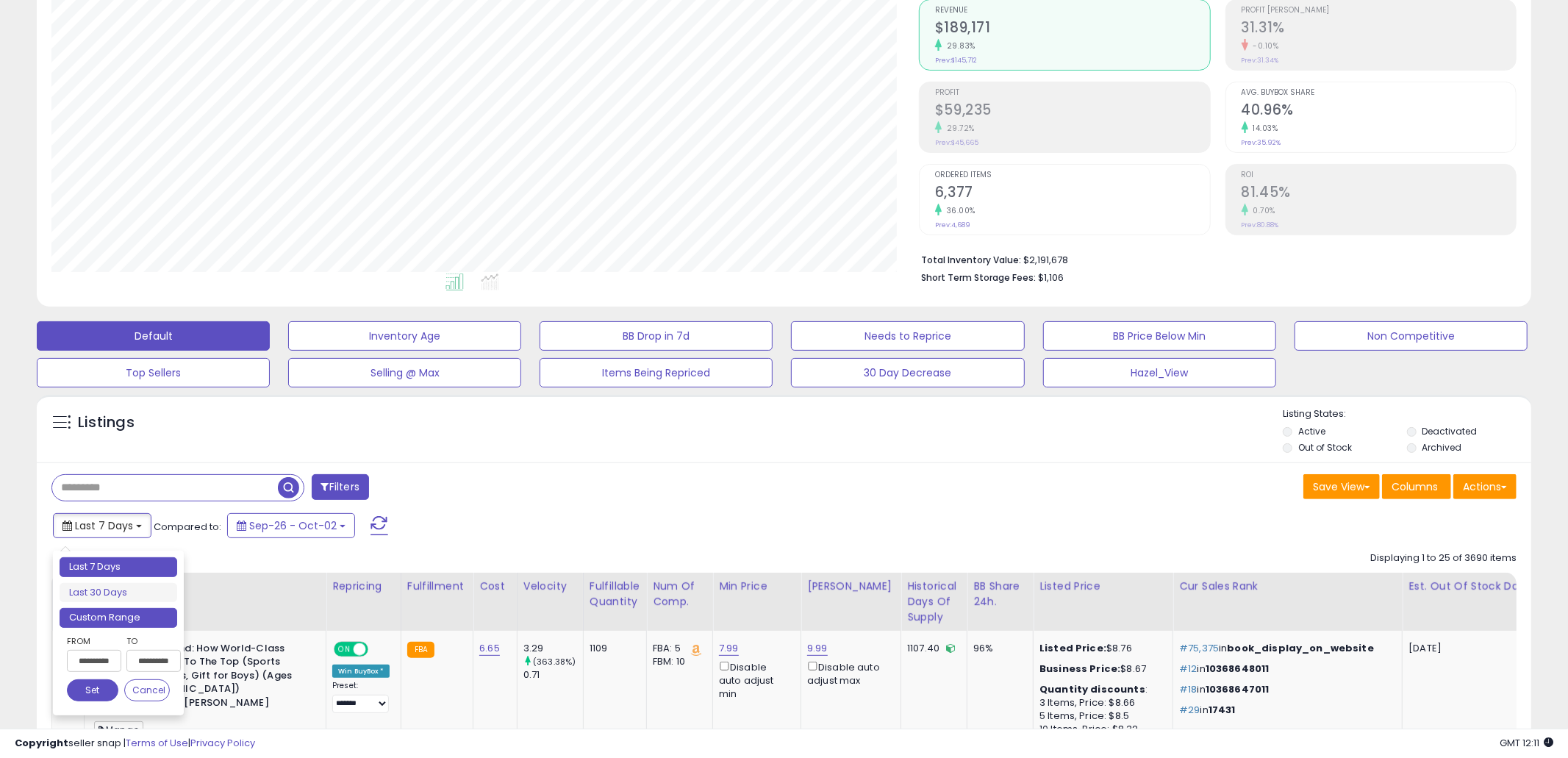
type input "**********"
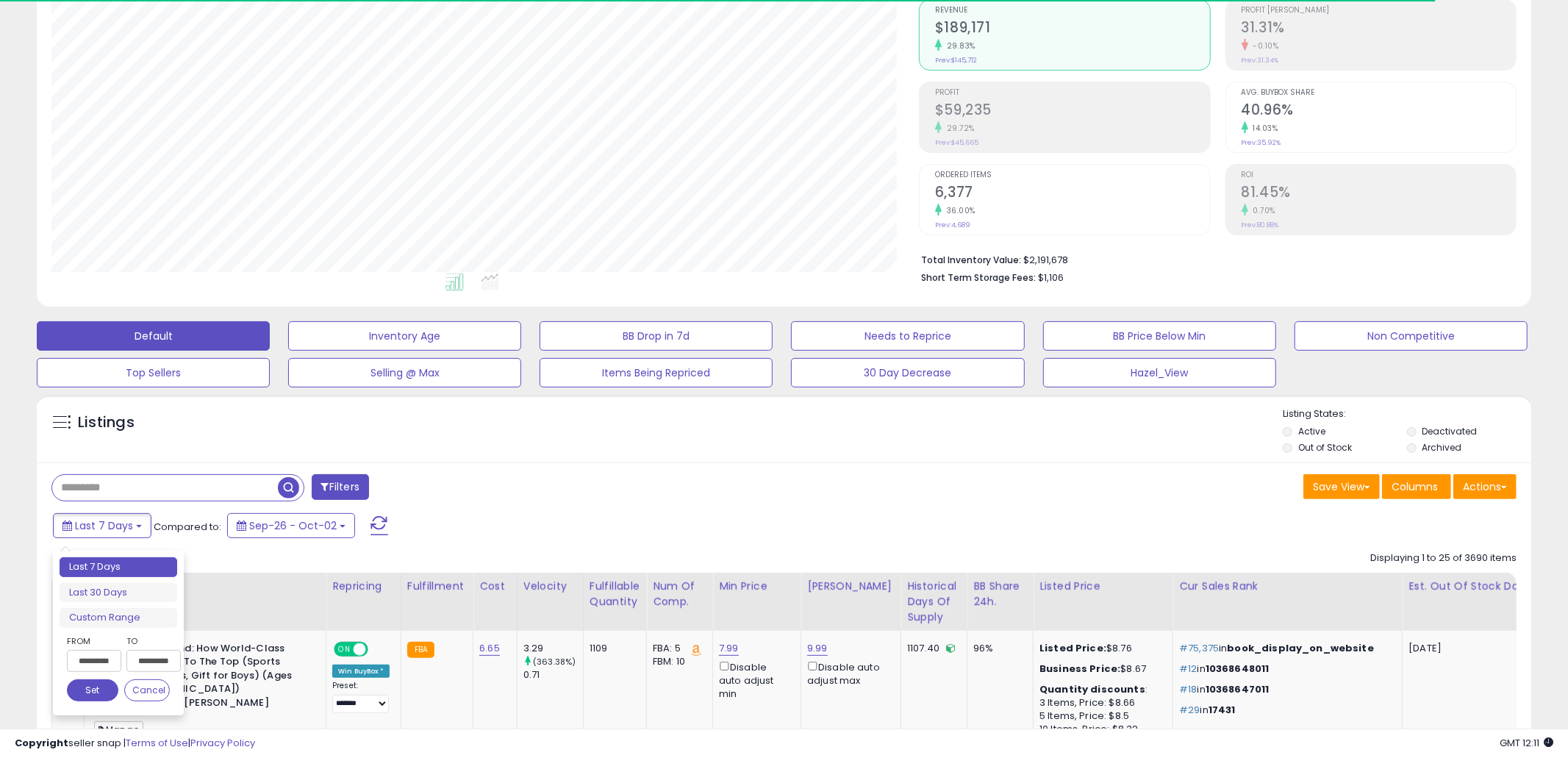
click at [95, 667] on input "**********" at bounding box center [93, 660] width 54 height 22
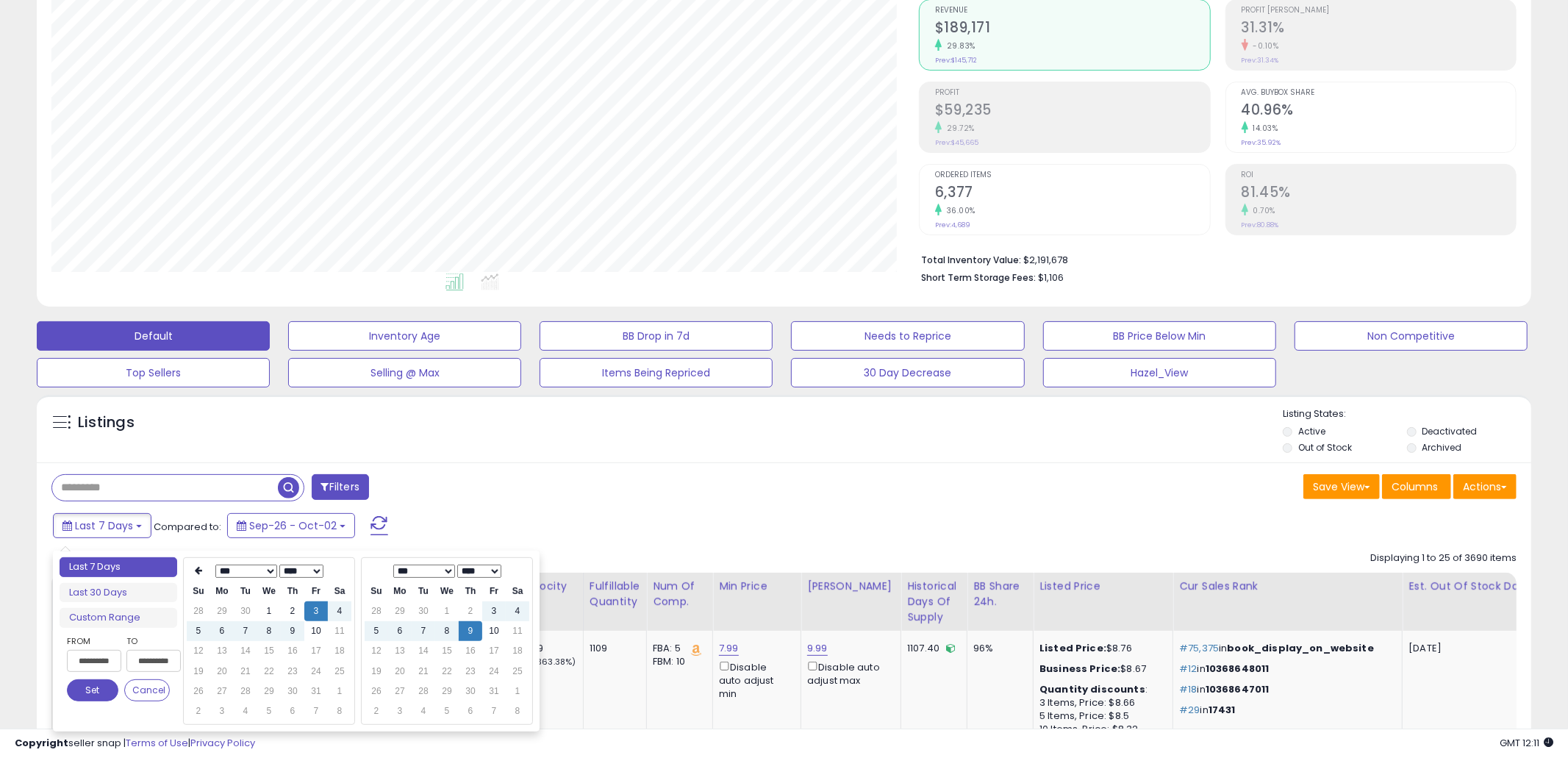
click at [90, 687] on button "Set" at bounding box center [92, 690] width 51 height 22
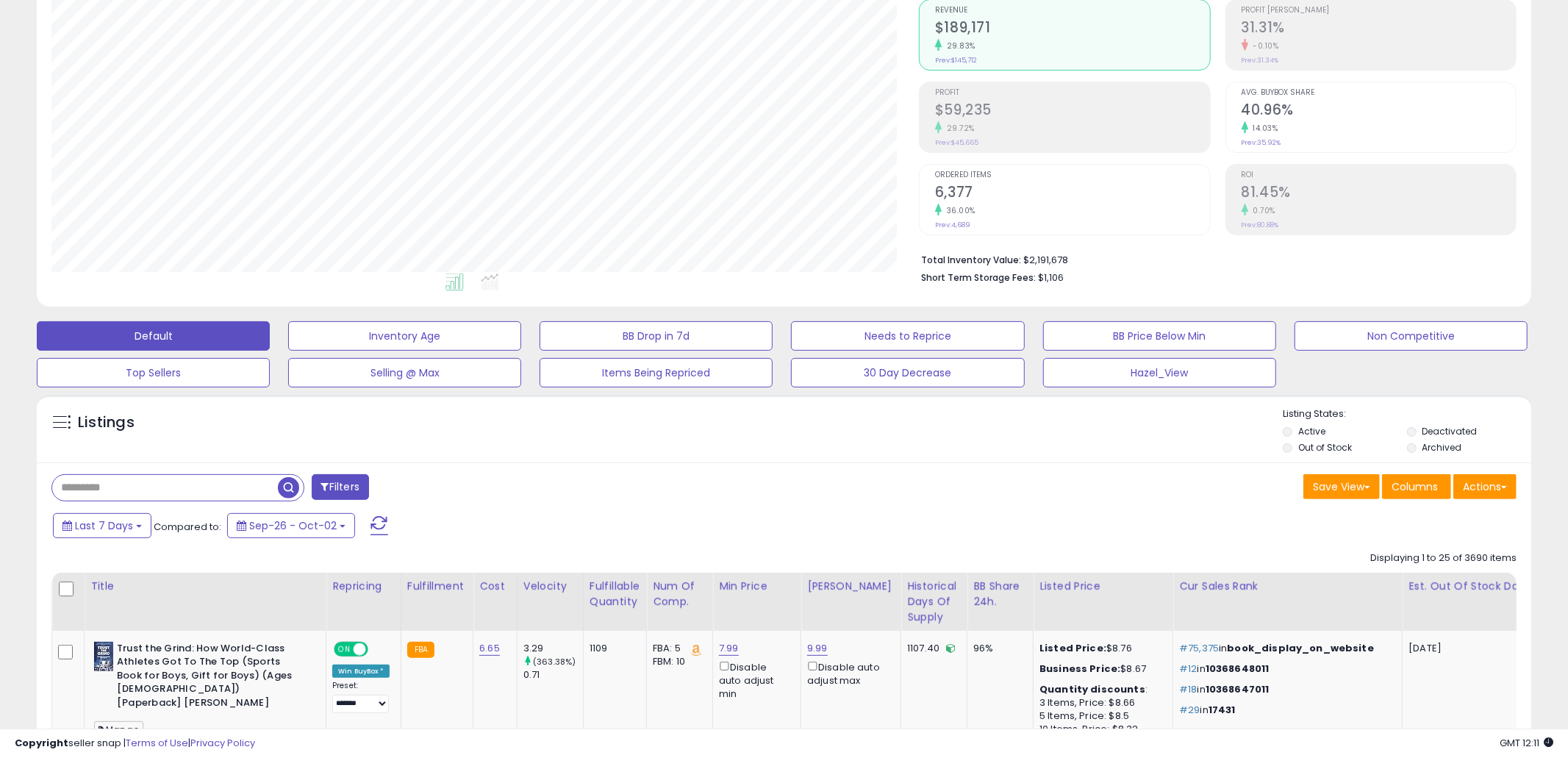
click at [525, 516] on div "Last 7 Days Compared to: Sep-26 - Oct-02" at bounding box center [598, 527] width 1099 height 33
click at [382, 532] on button at bounding box center [379, 525] width 36 height 29
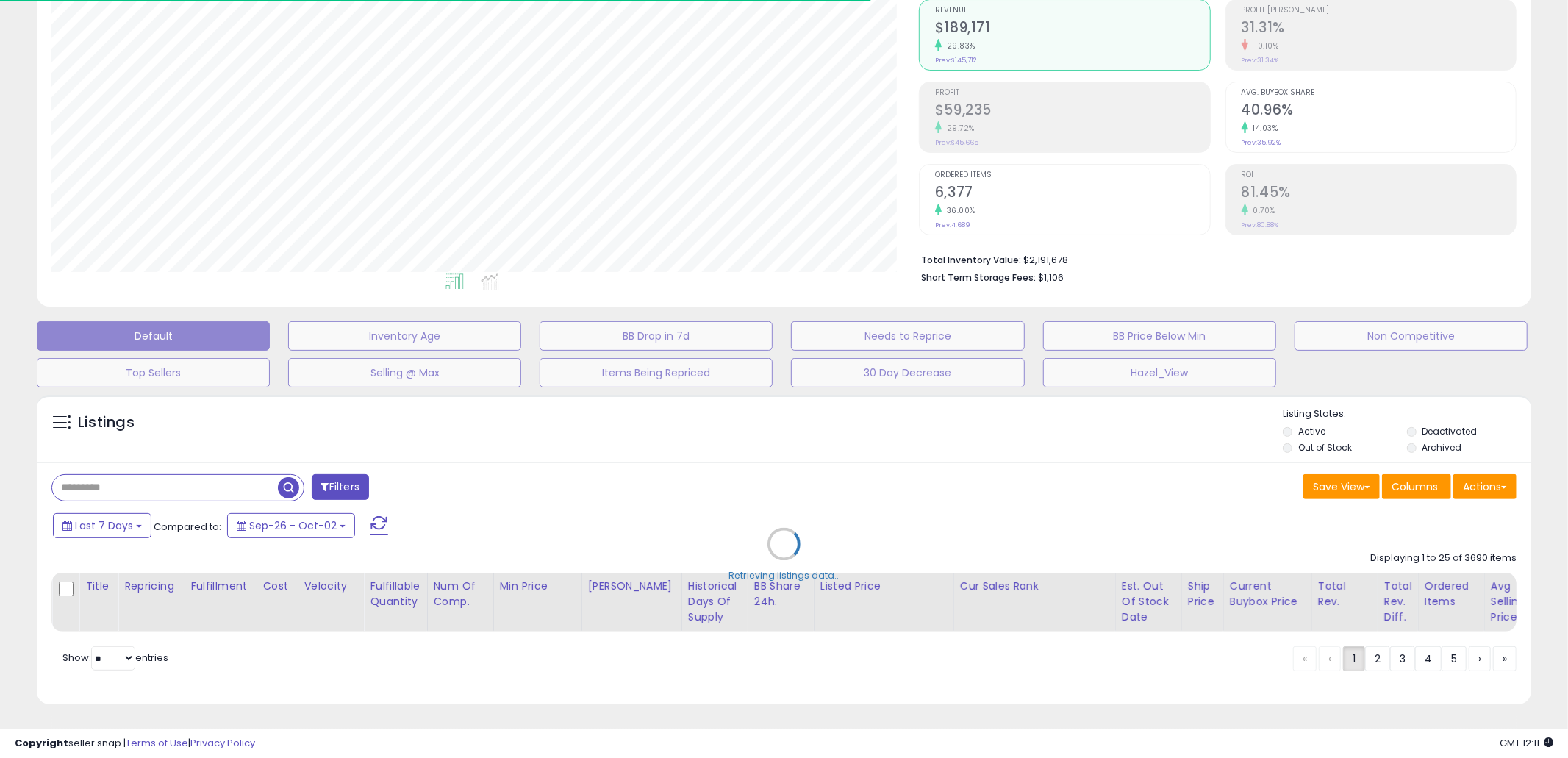
click at [731, 480] on div "Retrieving listings data.." at bounding box center [784, 555] width 1516 height 334
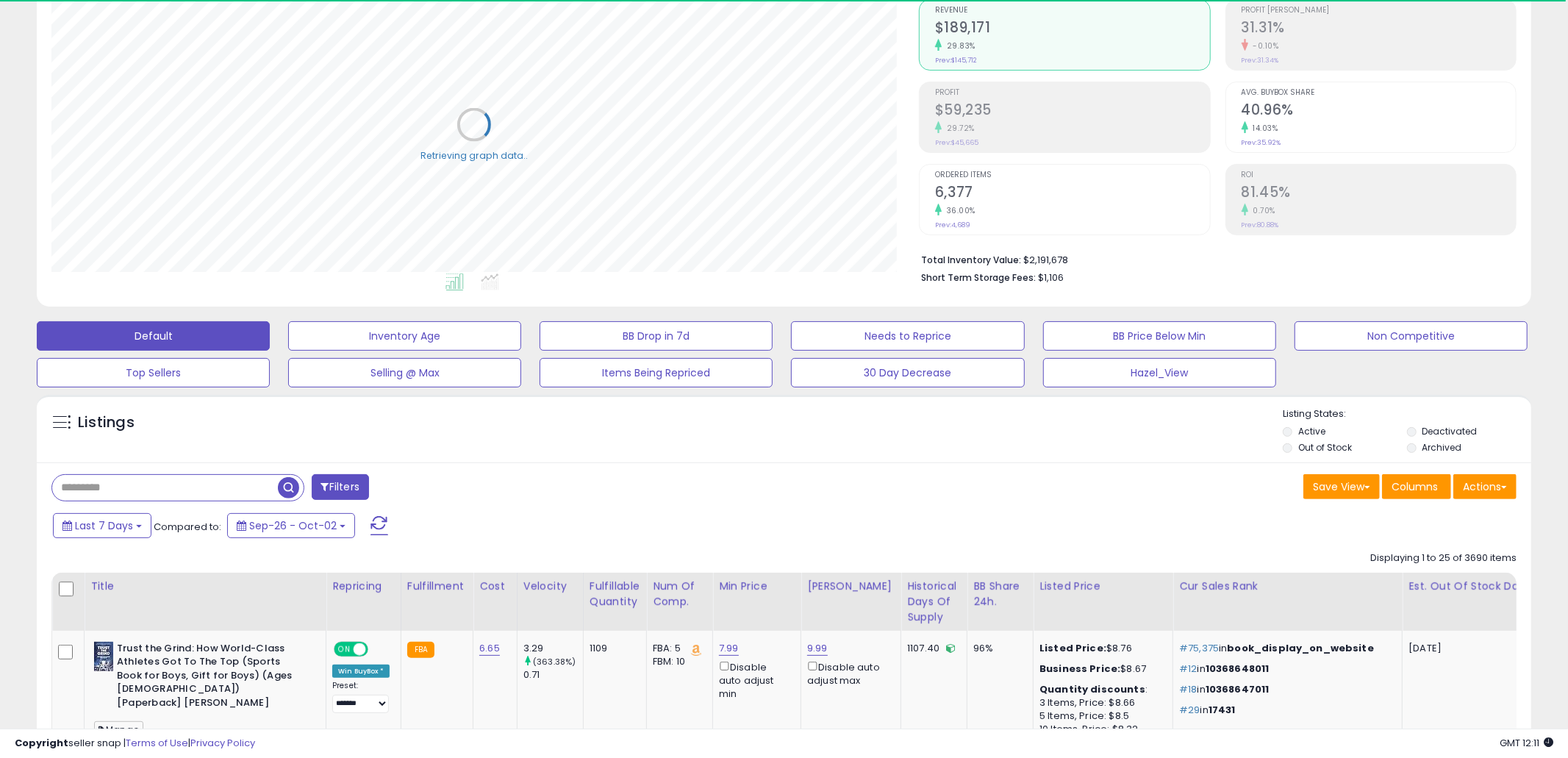
click at [895, 476] on div "Save View Save As New View Update Current View Columns Actions Import Import Wa…" at bounding box center [1155, 488] width 743 height 28
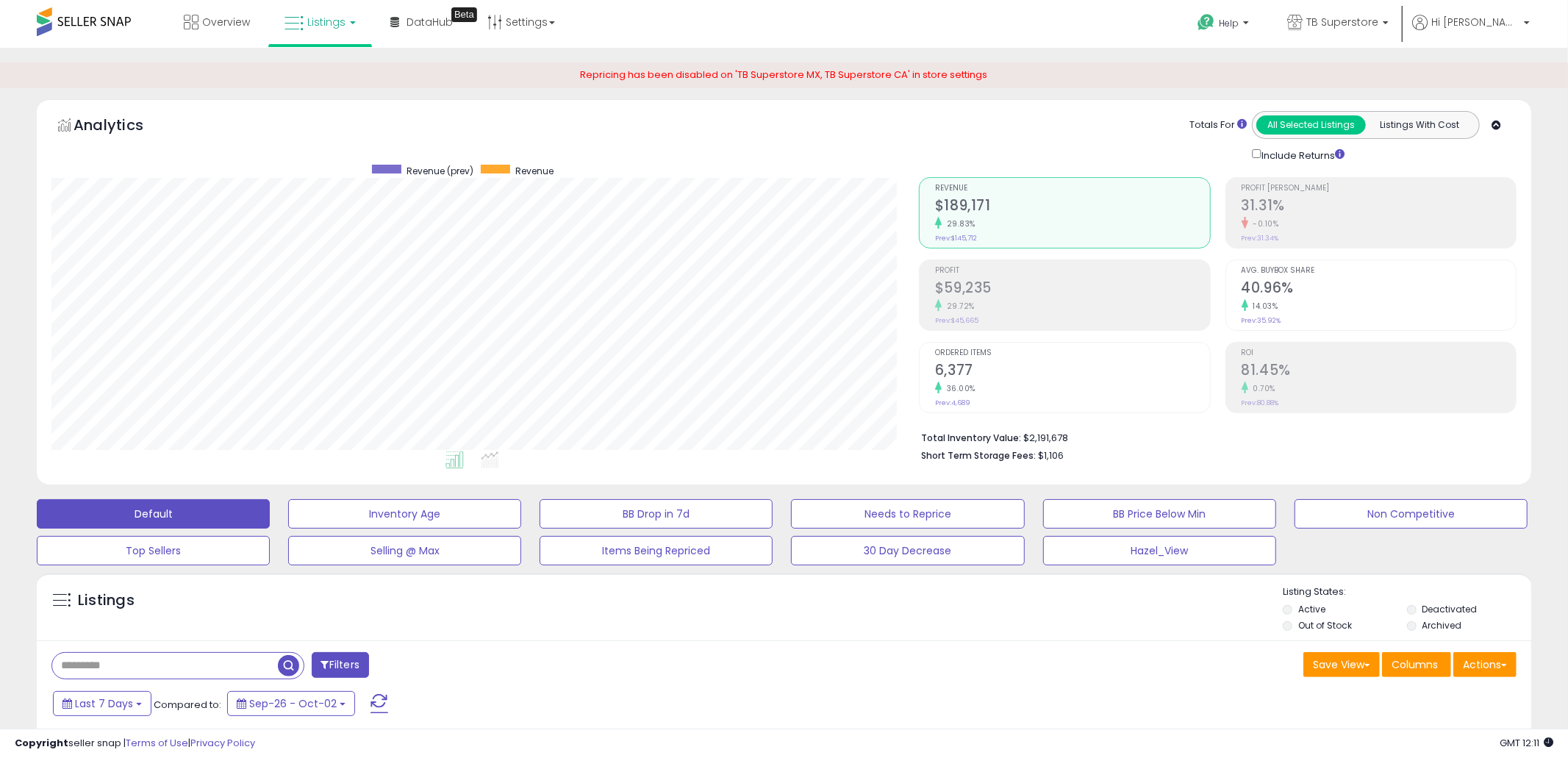
scroll to position [3, 0]
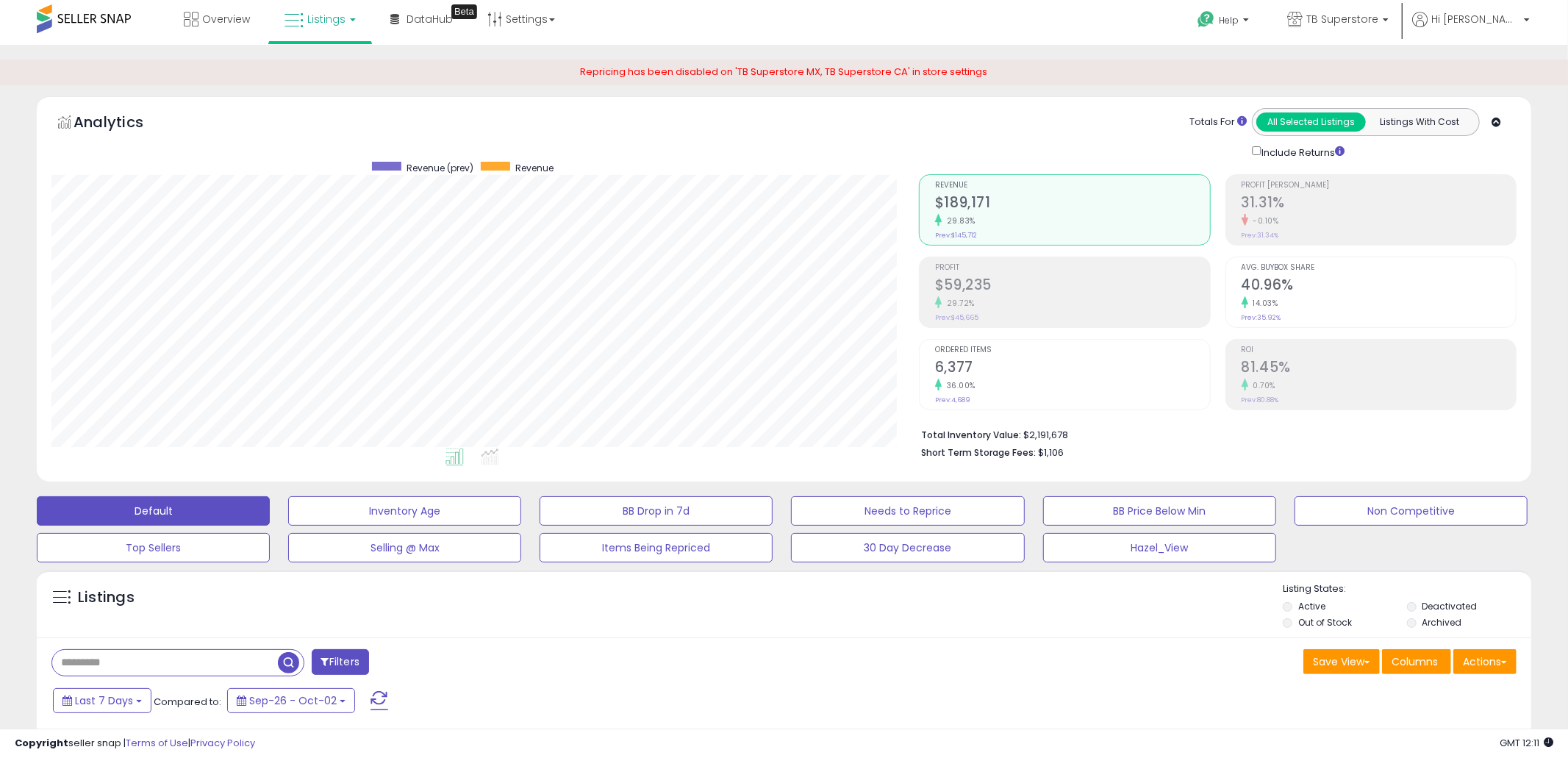
click at [353, 666] on button "Filters" at bounding box center [340, 662] width 58 height 26
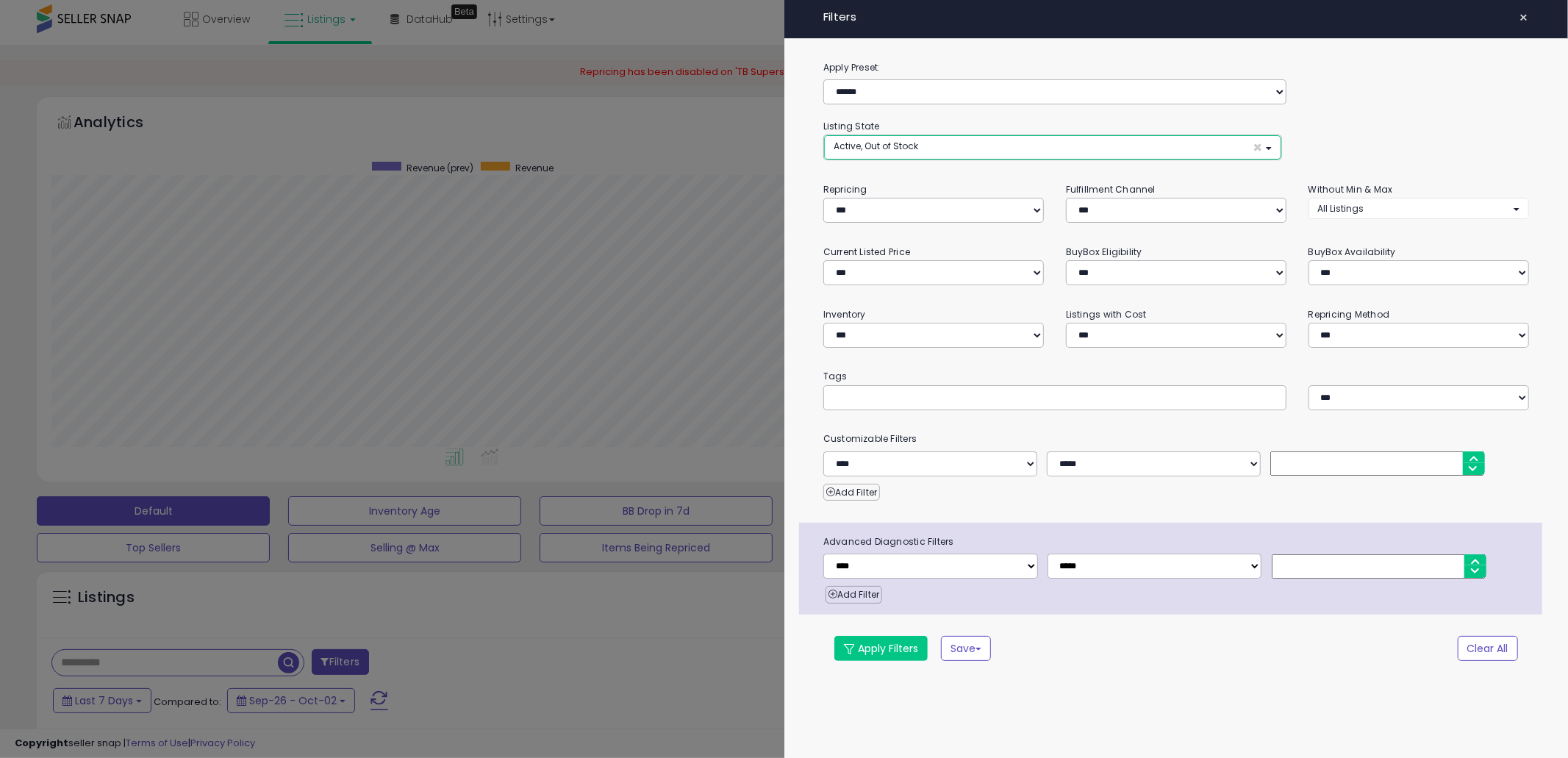
click at [1036, 156] on button "Active, Out of Stock ×" at bounding box center [1052, 148] width 457 height 24
select select "**********"
click at [893, 204] on span "Out of Stock" at bounding box center [869, 203] width 54 height 12
click at [1047, 430] on small "Customizable Filters" at bounding box center [1176, 439] width 728 height 16
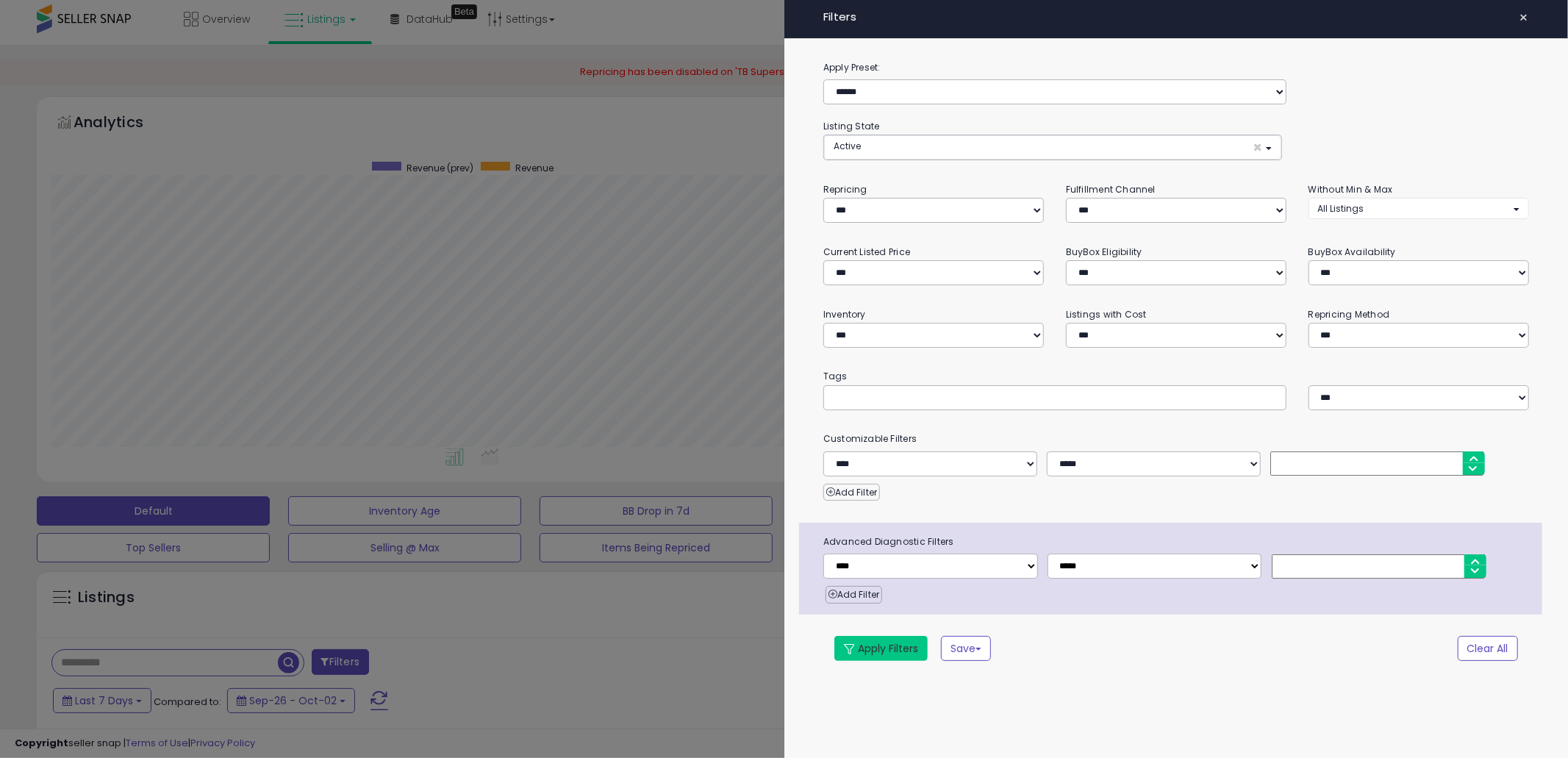
click at [894, 650] on button "Apply Filters" at bounding box center [880, 648] width 93 height 25
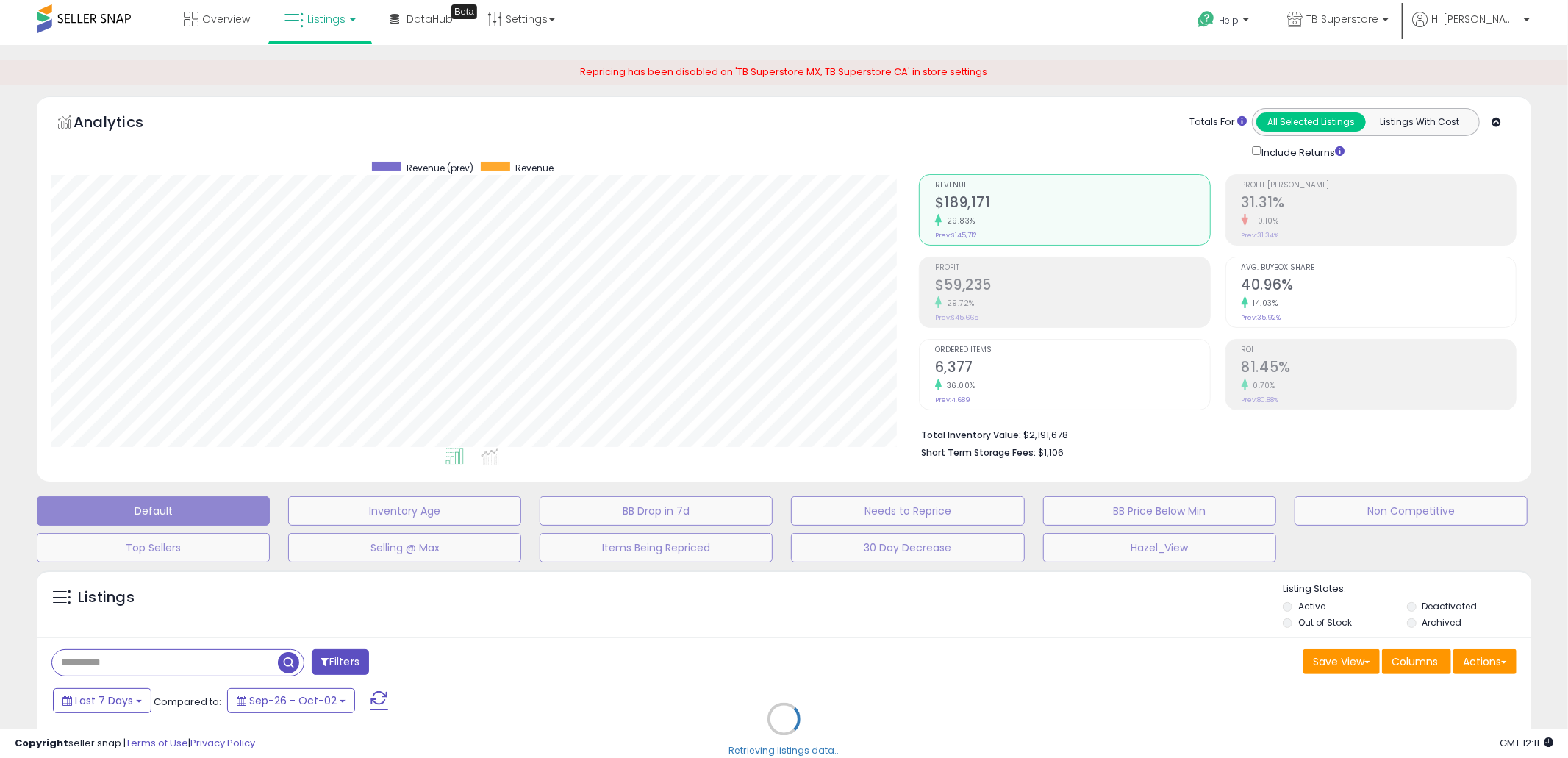
click at [882, 617] on div "Retrieving listings data.." at bounding box center [784, 730] width 1516 height 334
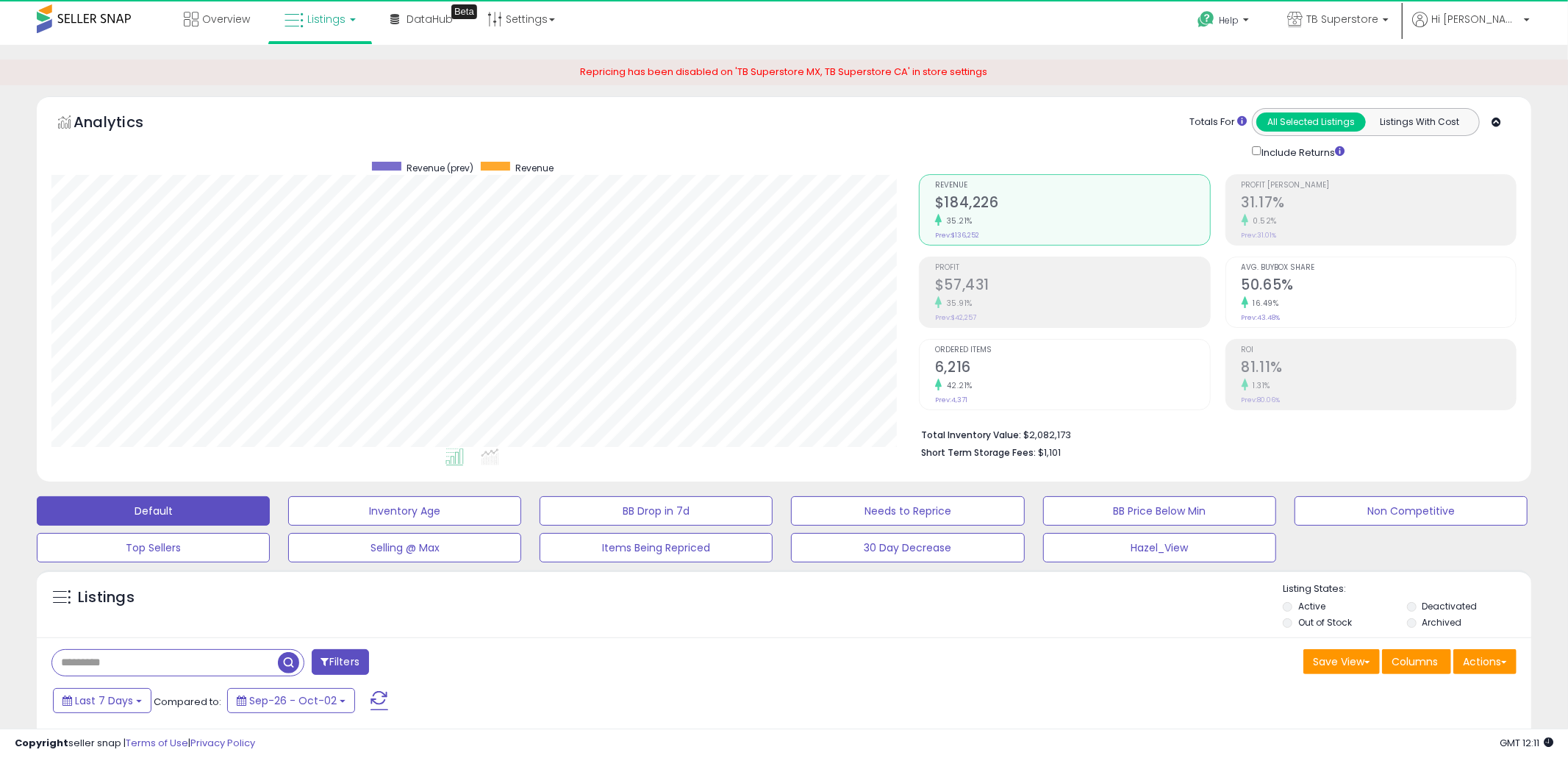
scroll to position [302, 868]
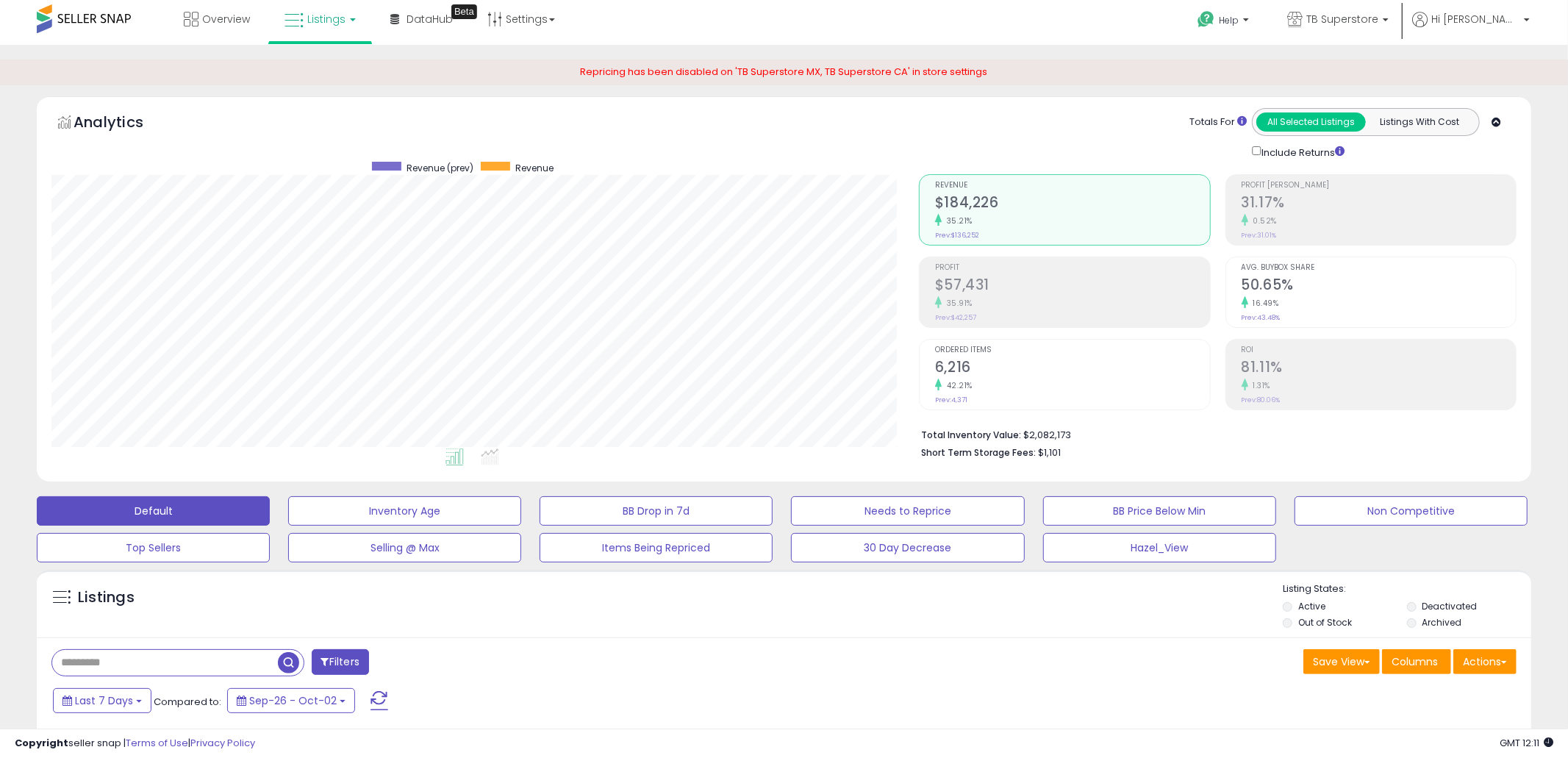
click at [882, 617] on div "Listings" at bounding box center [783, 607] width 1494 height 50
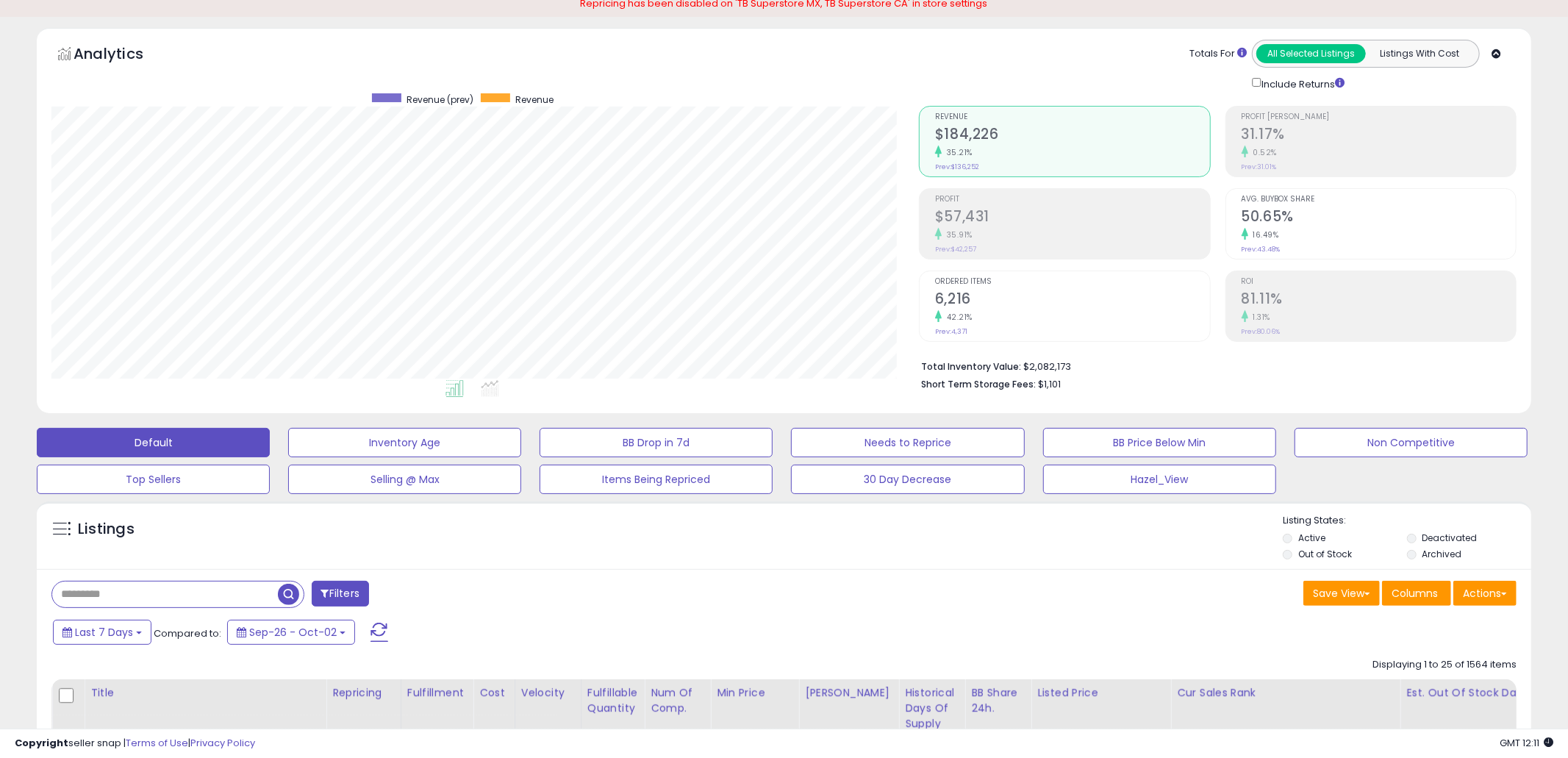
click at [898, 567] on div "Listings Active" at bounding box center [783, 534] width 1494 height 67
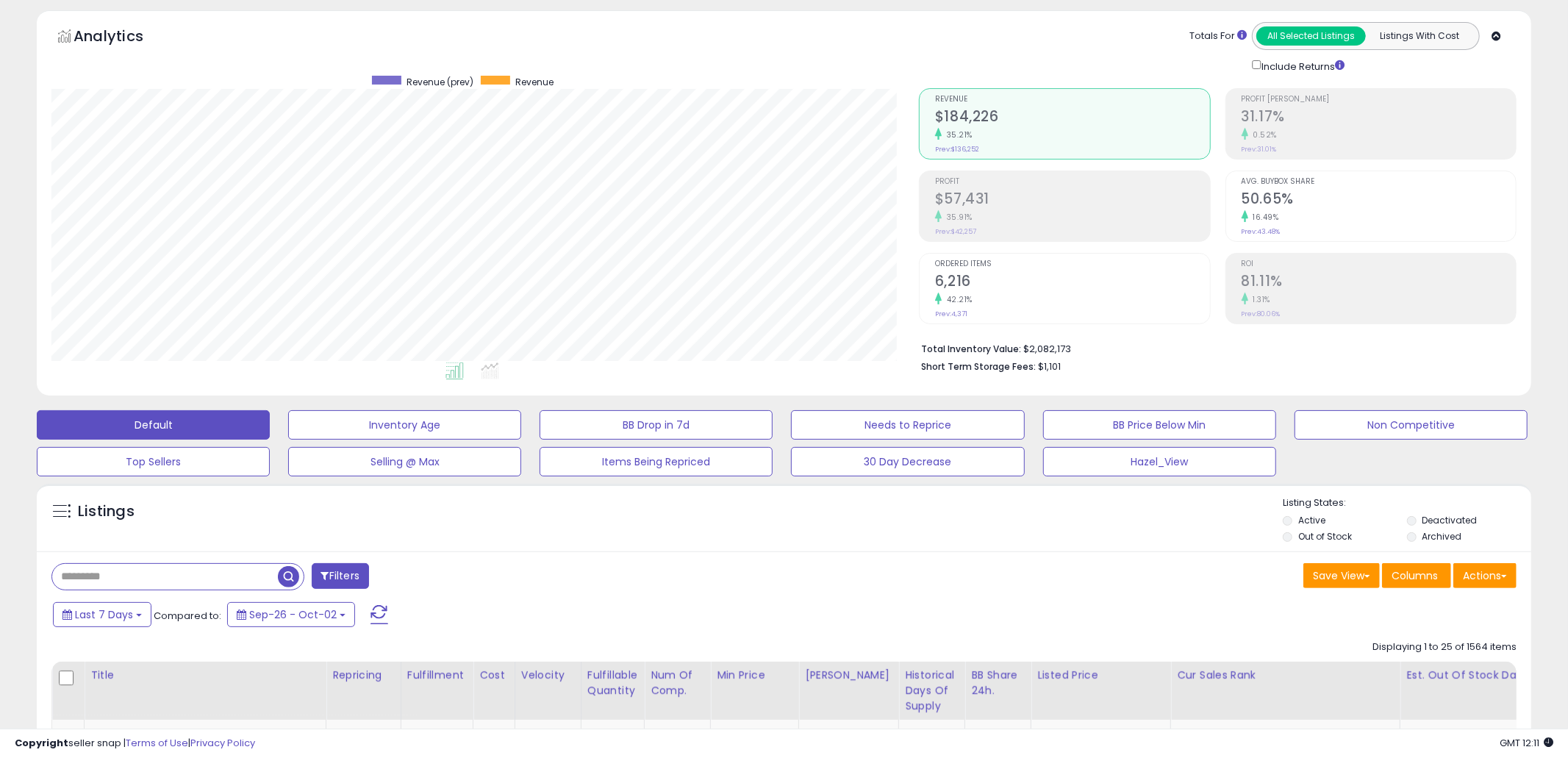
scroll to position [98, 0]
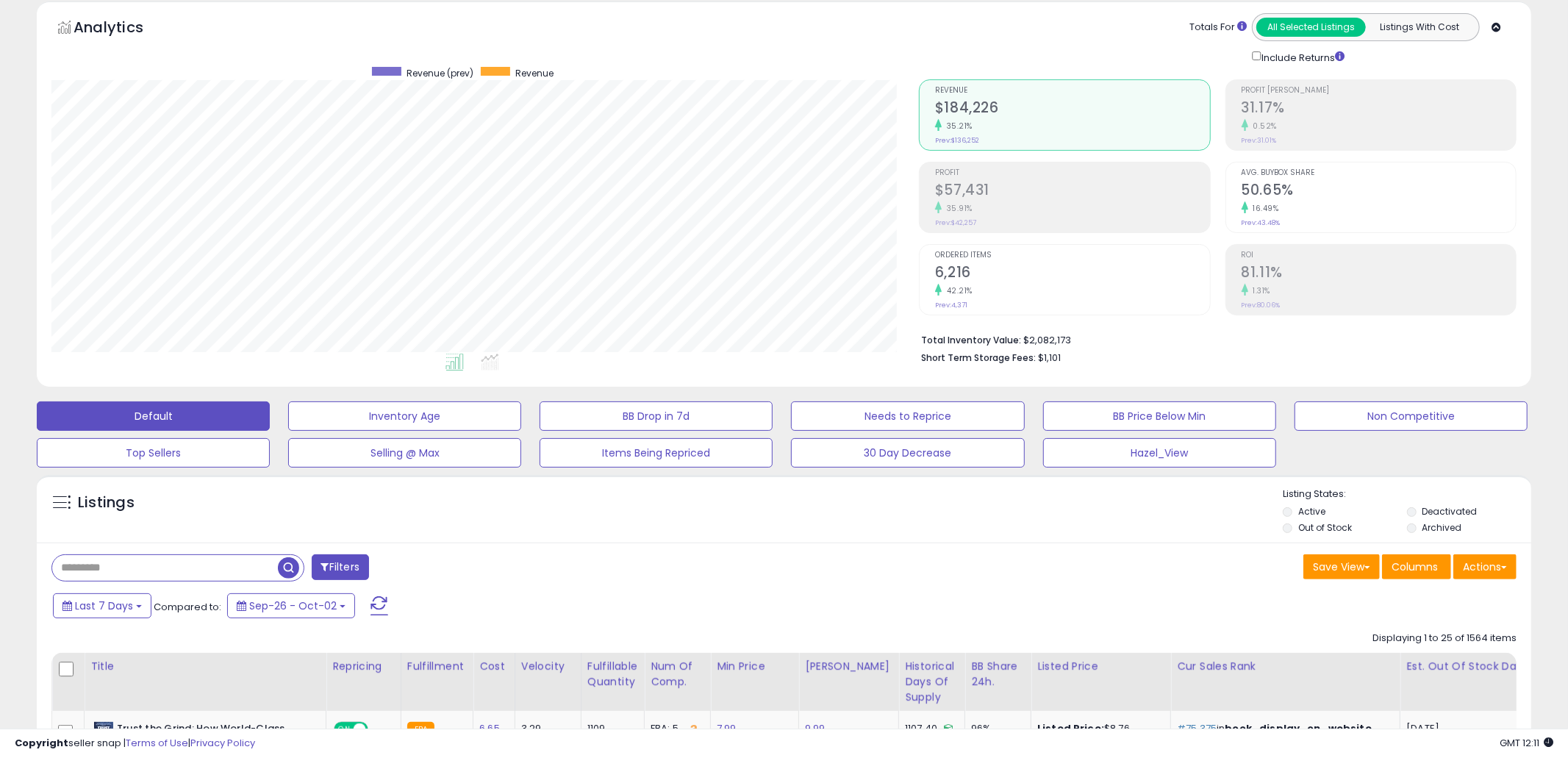
click at [898, 567] on div "Save View Save As New View Update Current View Columns Actions Import Import Wa…" at bounding box center [1155, 568] width 743 height 28
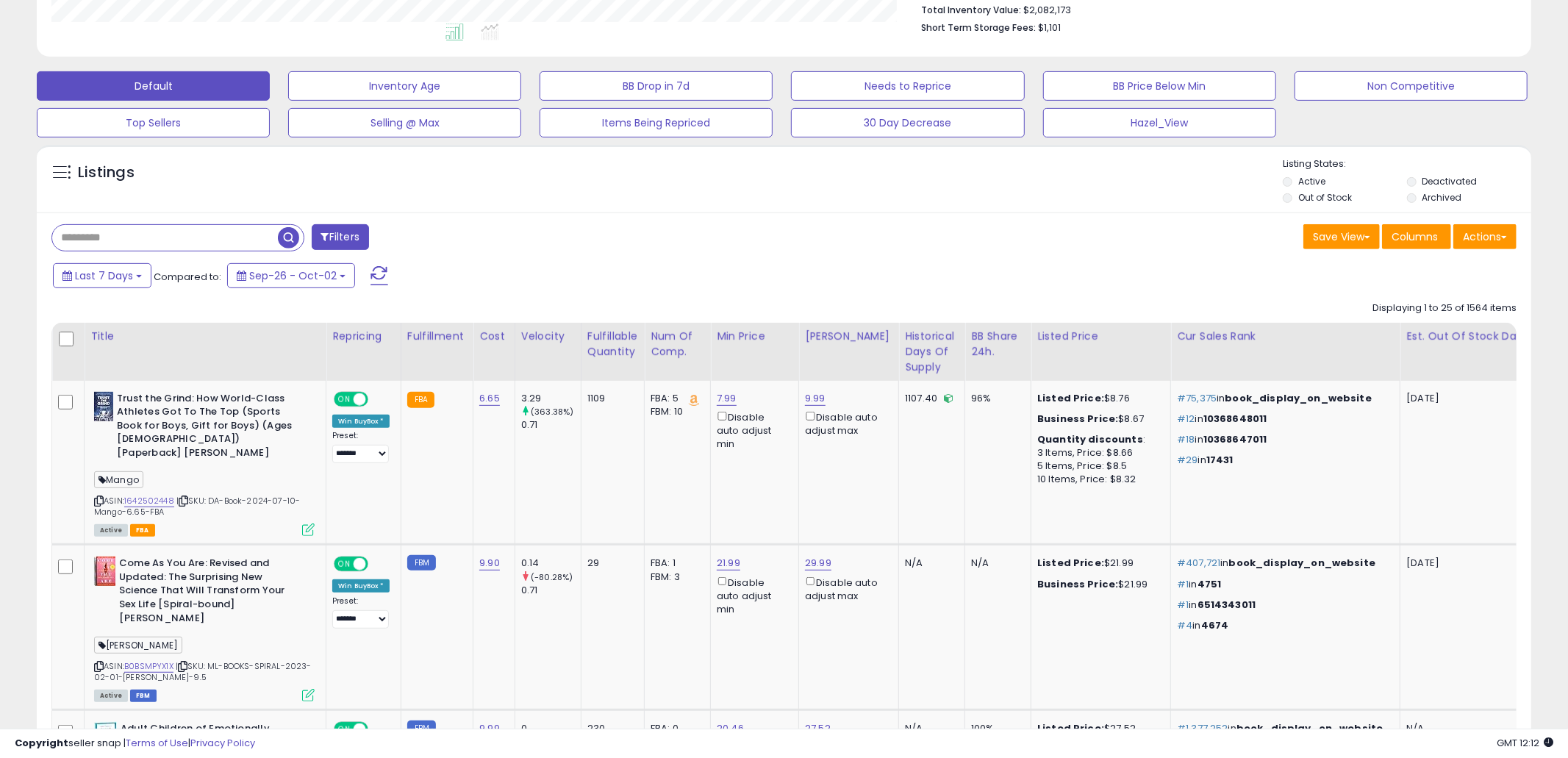
scroll to position [421, 0]
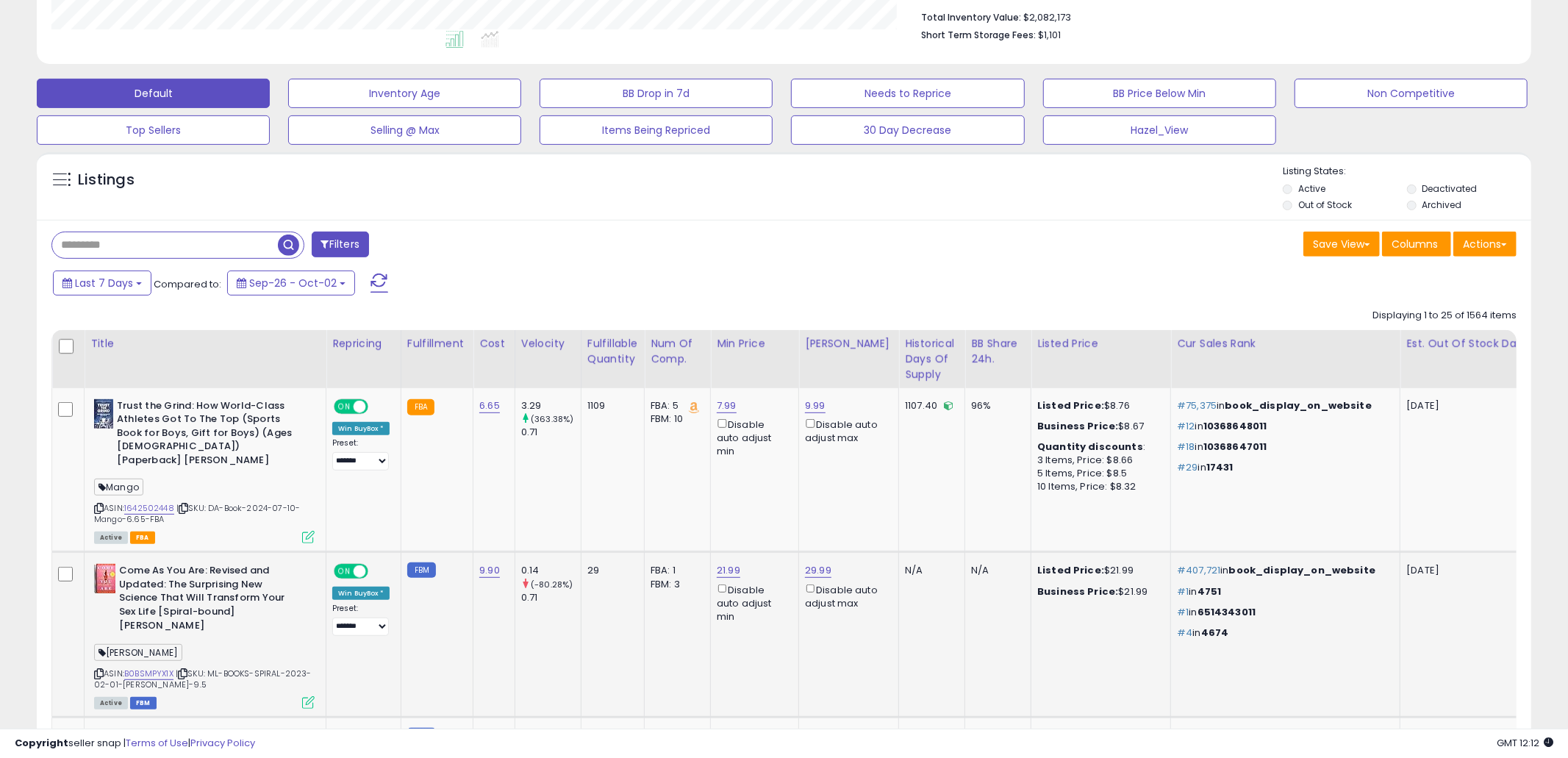
click at [905, 565] on div "N/A" at bounding box center [929, 570] width 49 height 13
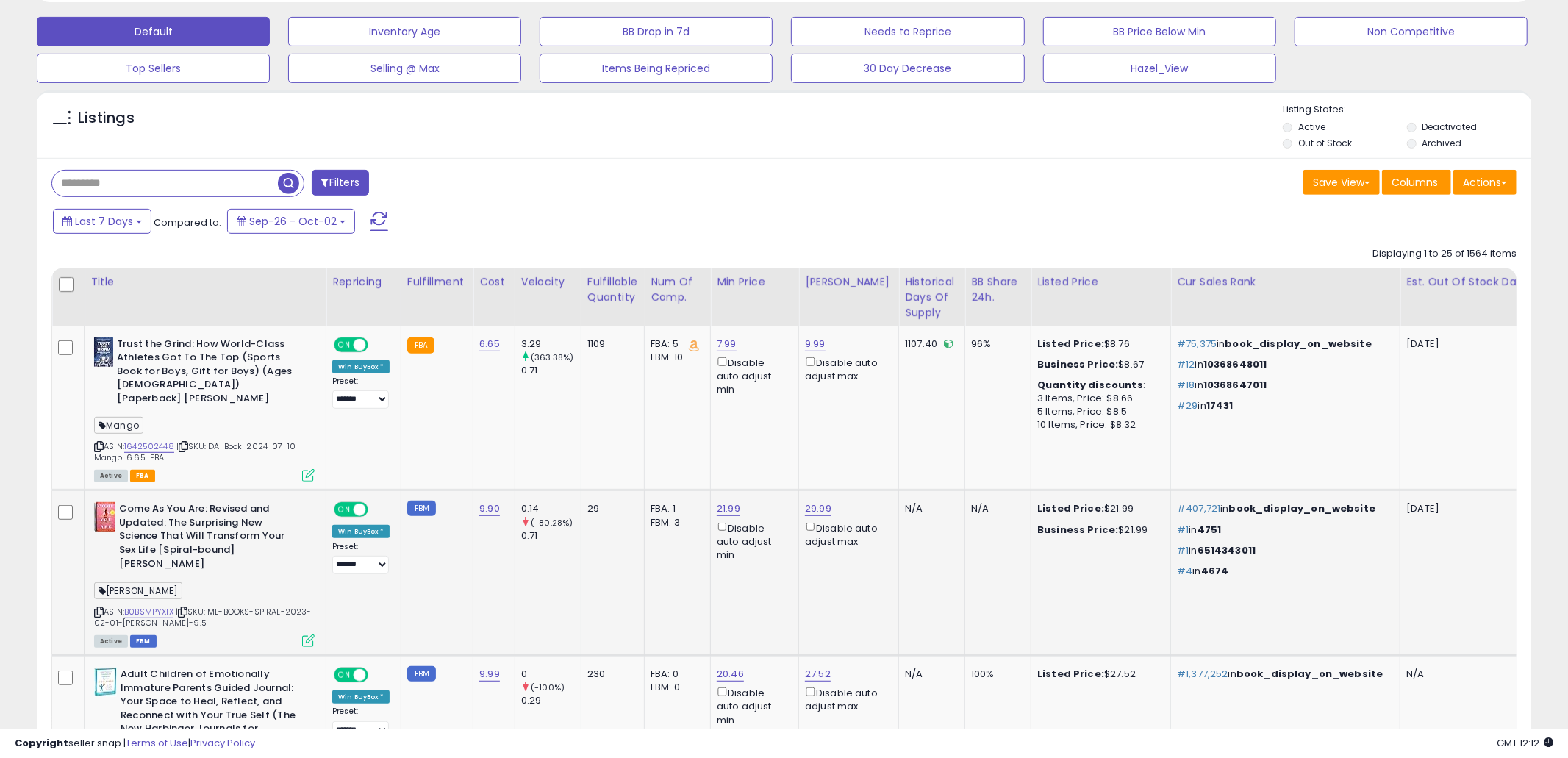
scroll to position [482, 0]
click at [904, 575] on td "N/A" at bounding box center [932, 574] width 66 height 165
click at [747, 597] on td "21.99 Disable auto adjust min" at bounding box center [755, 574] width 88 height 165
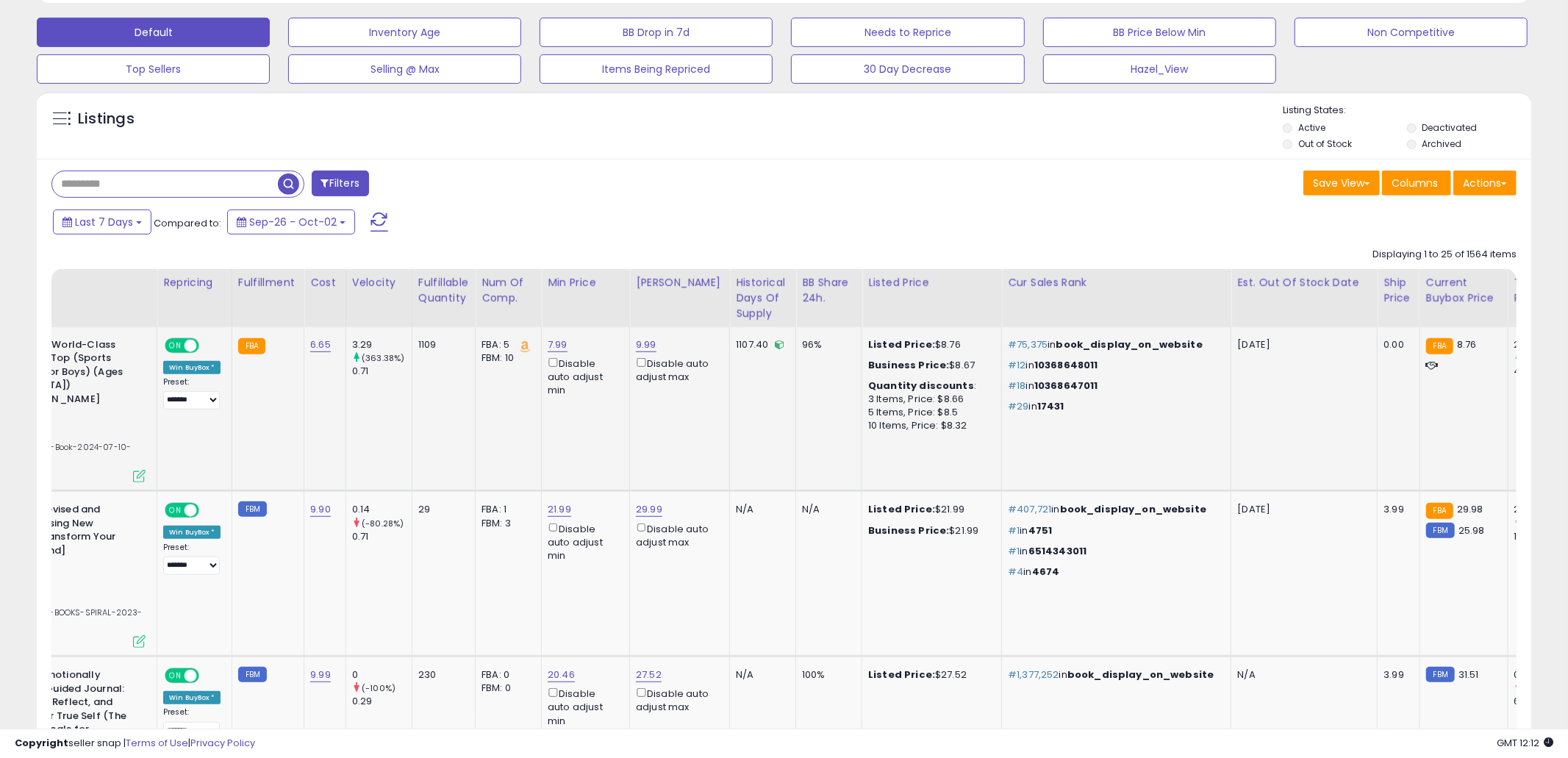
scroll to position [0, 0]
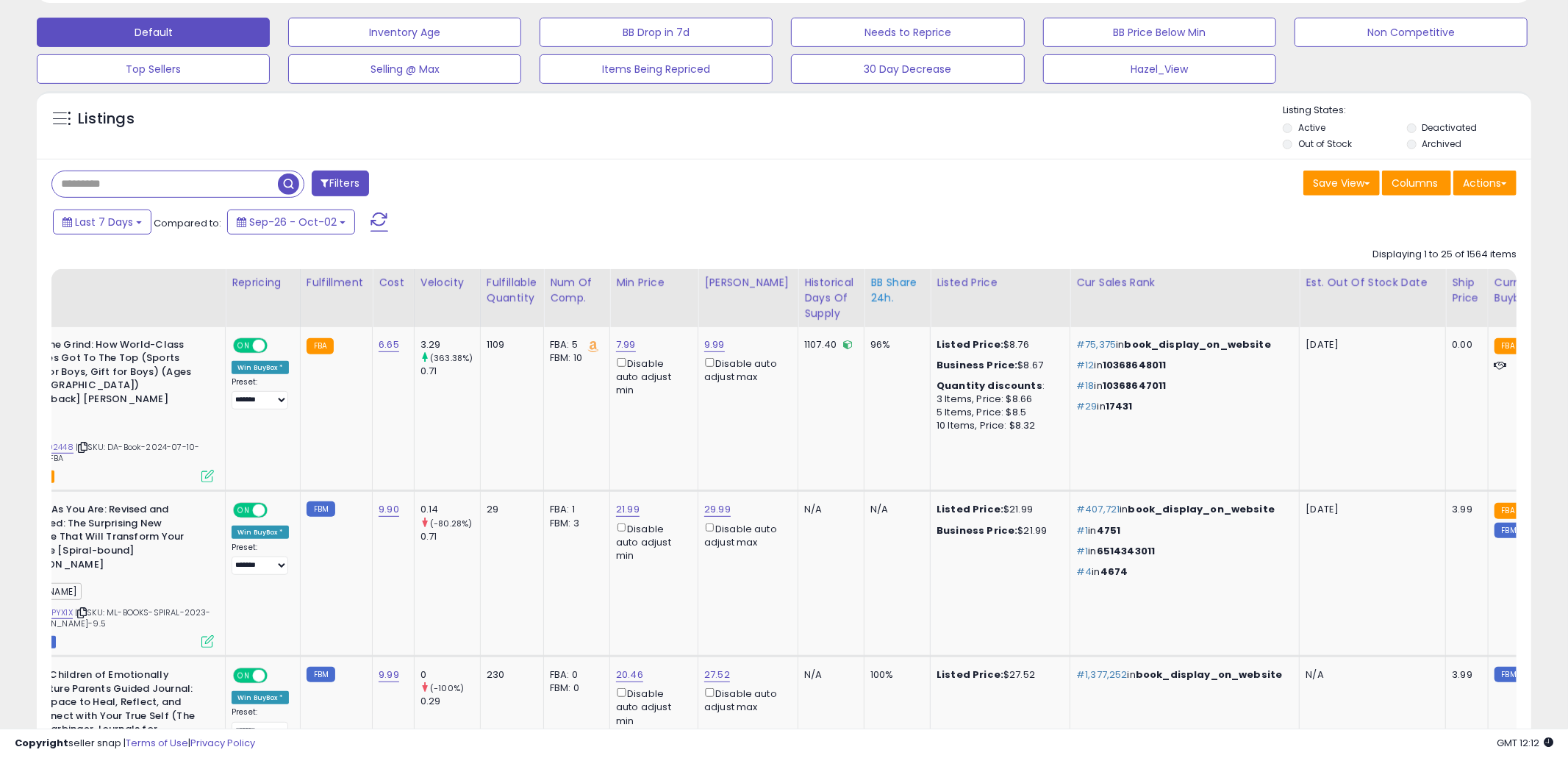
click at [876, 302] on div "BB Share 24h." at bounding box center [897, 290] width 54 height 31
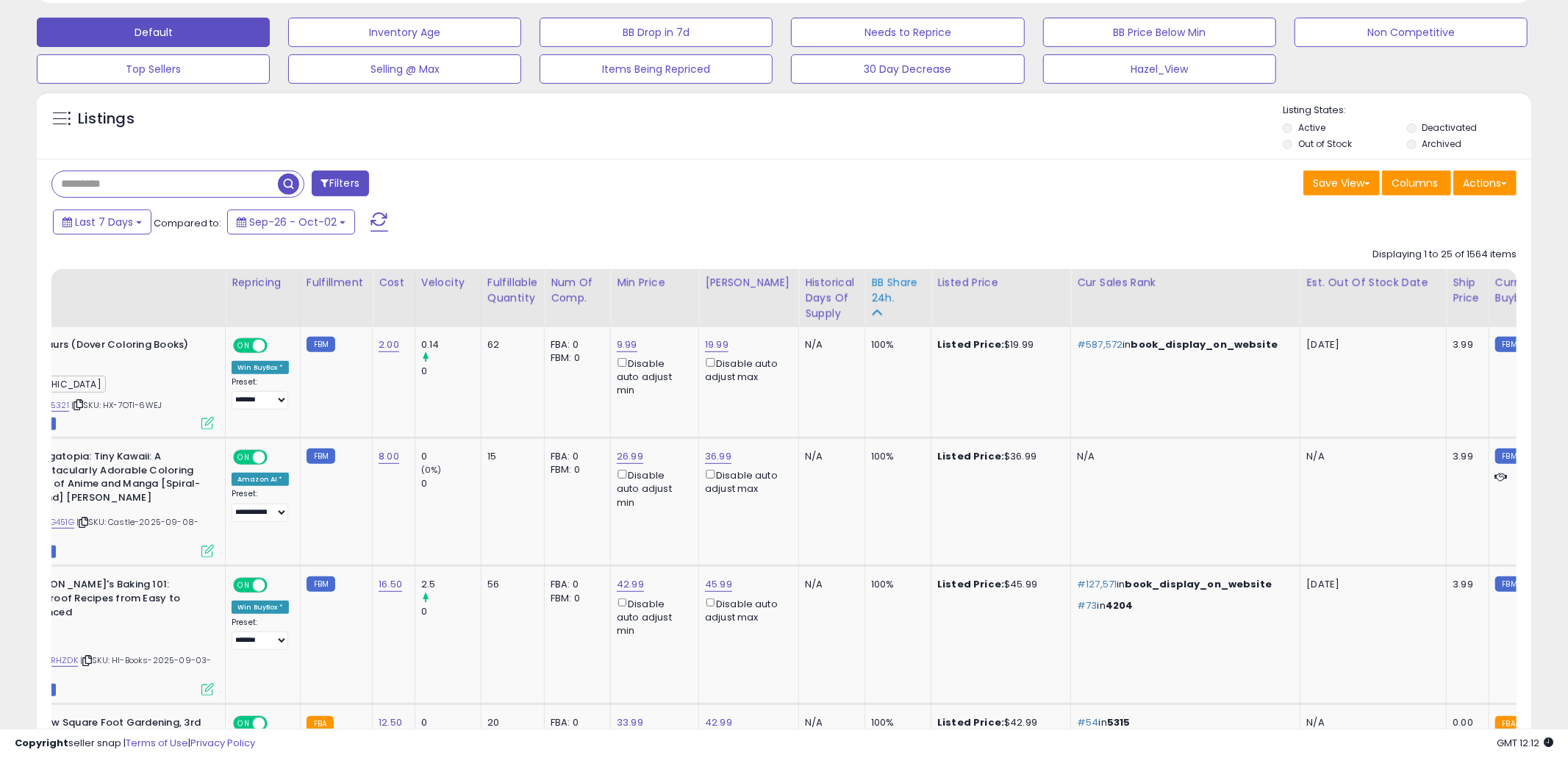
click at [871, 310] on div "BB Share 24h." at bounding box center [898, 298] width 54 height 46
click at [871, 309] on icon at bounding box center [876, 312] width 11 height 11
click at [871, 298] on div "BB Share 24h." at bounding box center [898, 290] width 54 height 31
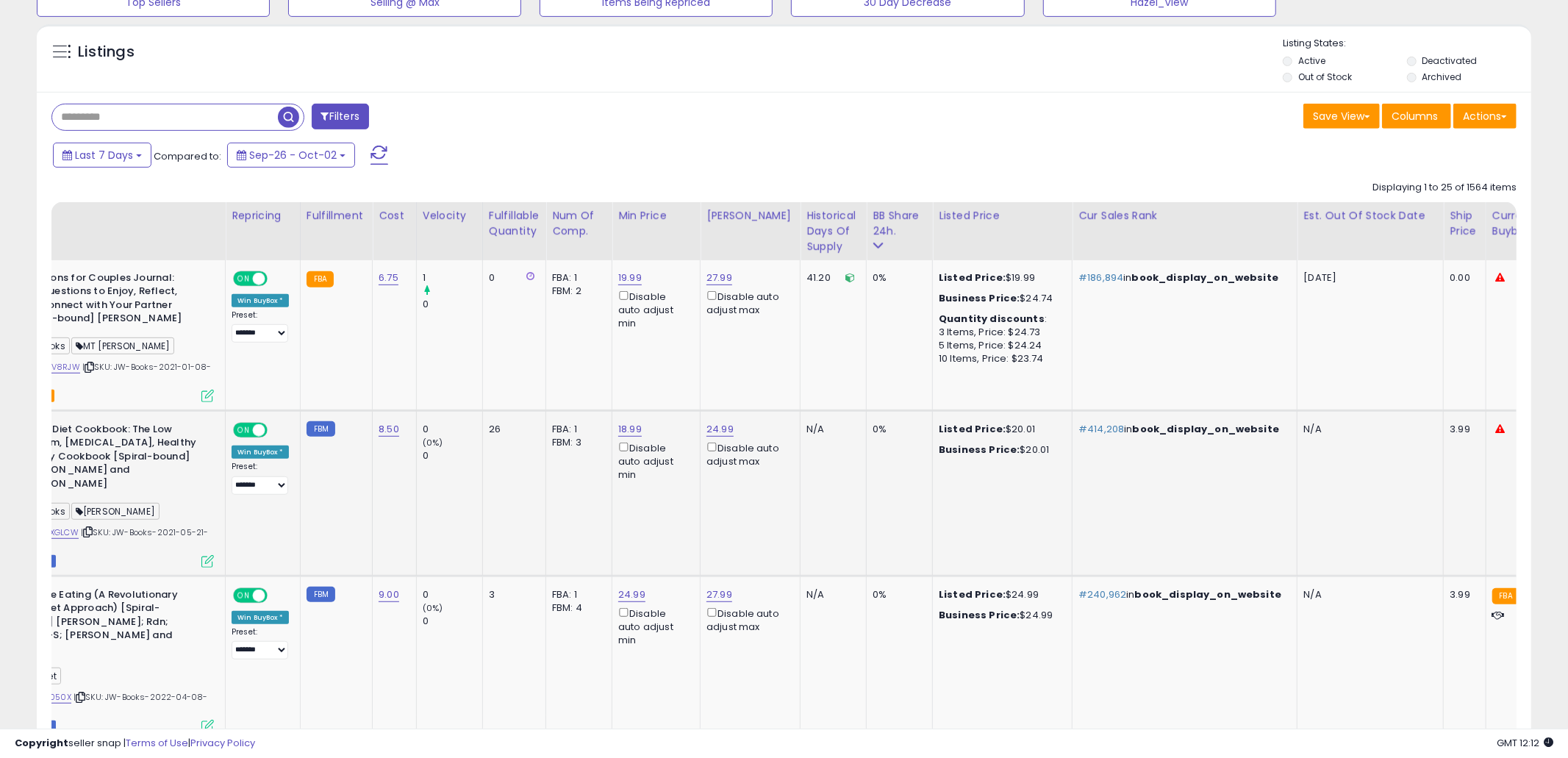
click at [893, 538] on td "0%" at bounding box center [900, 493] width 66 height 165
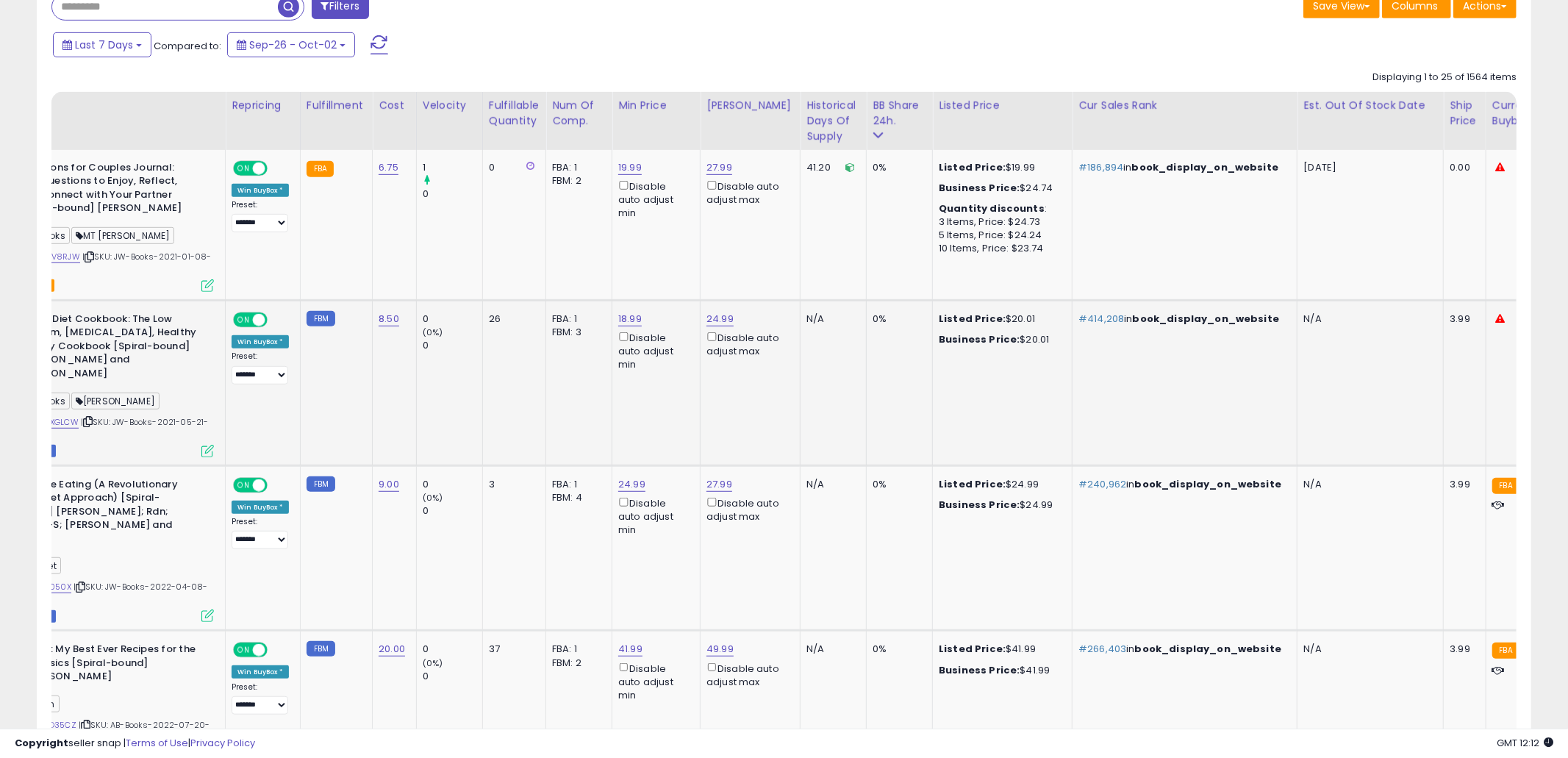
click at [915, 389] on td "0%" at bounding box center [900, 383] width 66 height 165
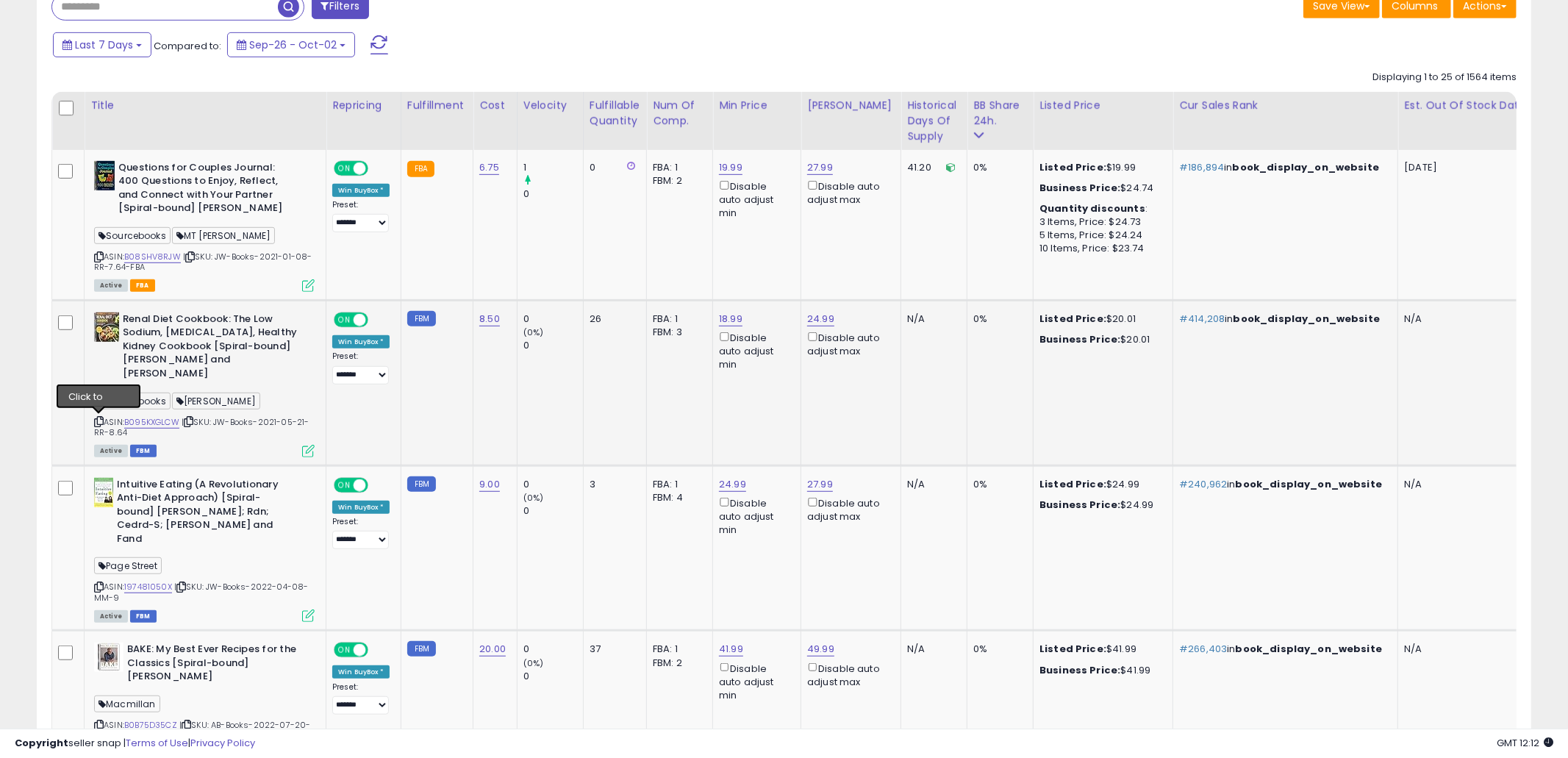
click at [101, 422] on icon at bounding box center [99, 422] width 10 height 8
click at [99, 422] on icon at bounding box center [99, 422] width 10 height 8
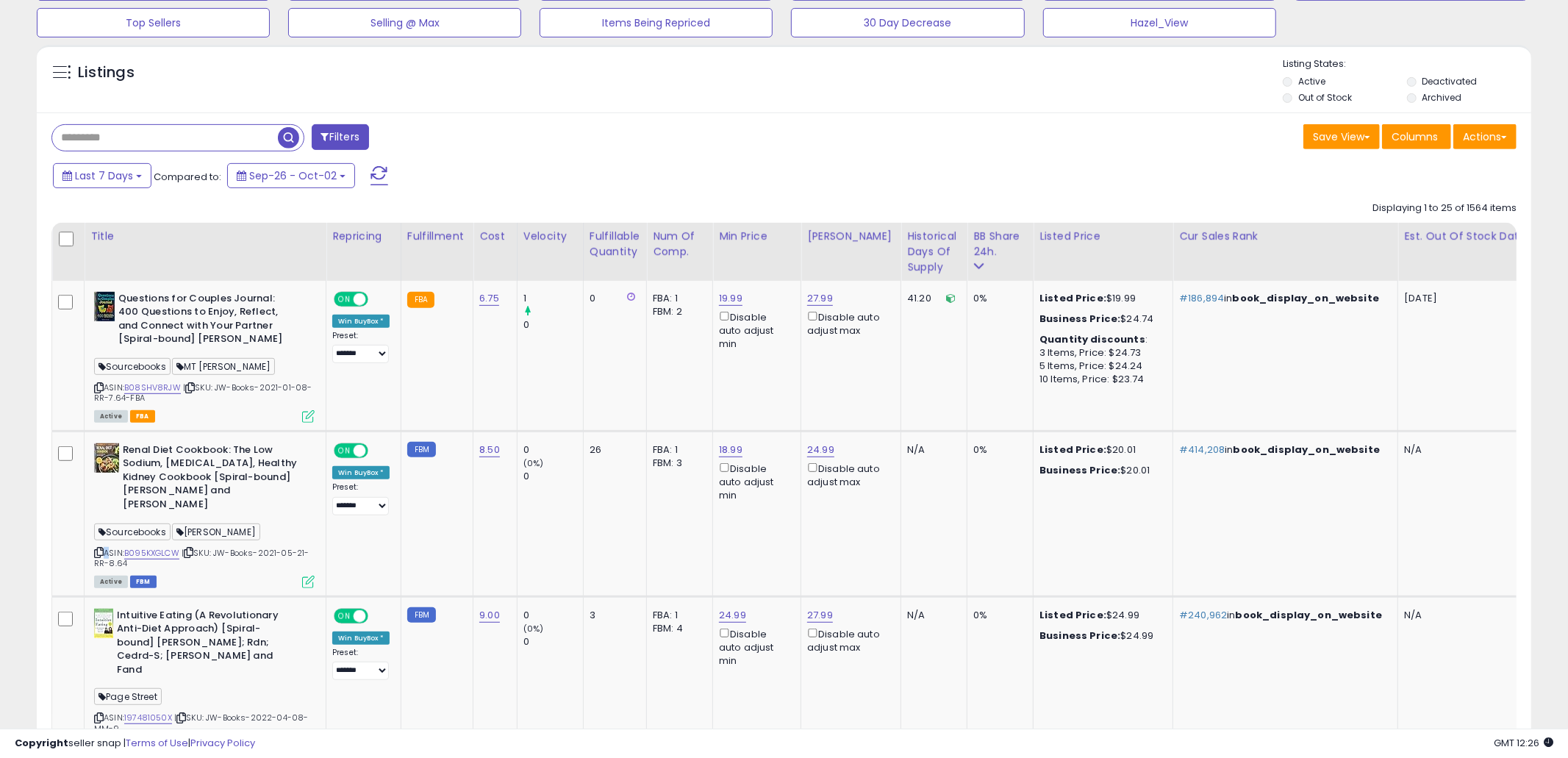
scroll to position [355, 0]
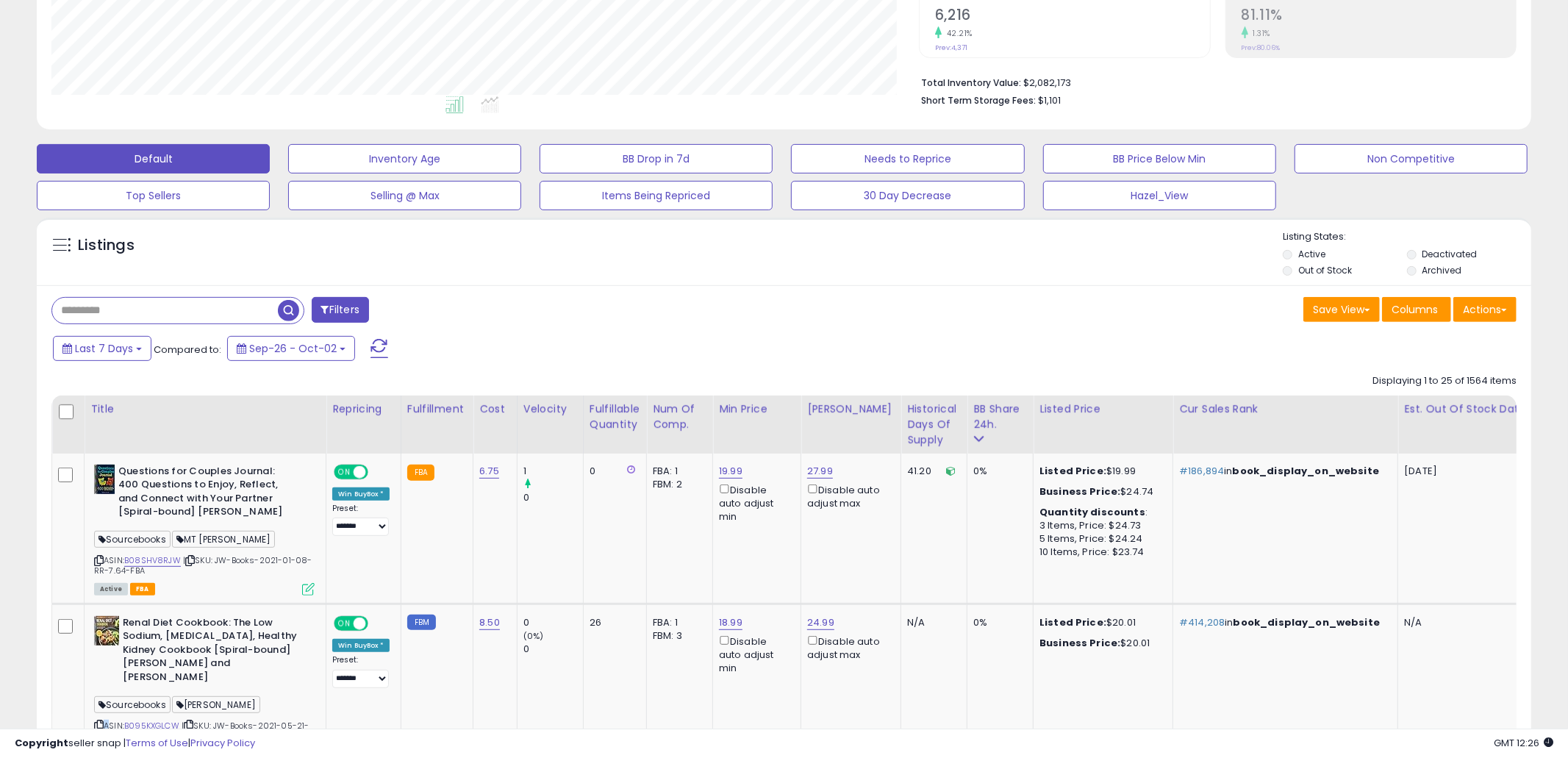
click at [238, 319] on input "text" at bounding box center [165, 310] width 225 height 26
paste input "**********"
type input "**********"
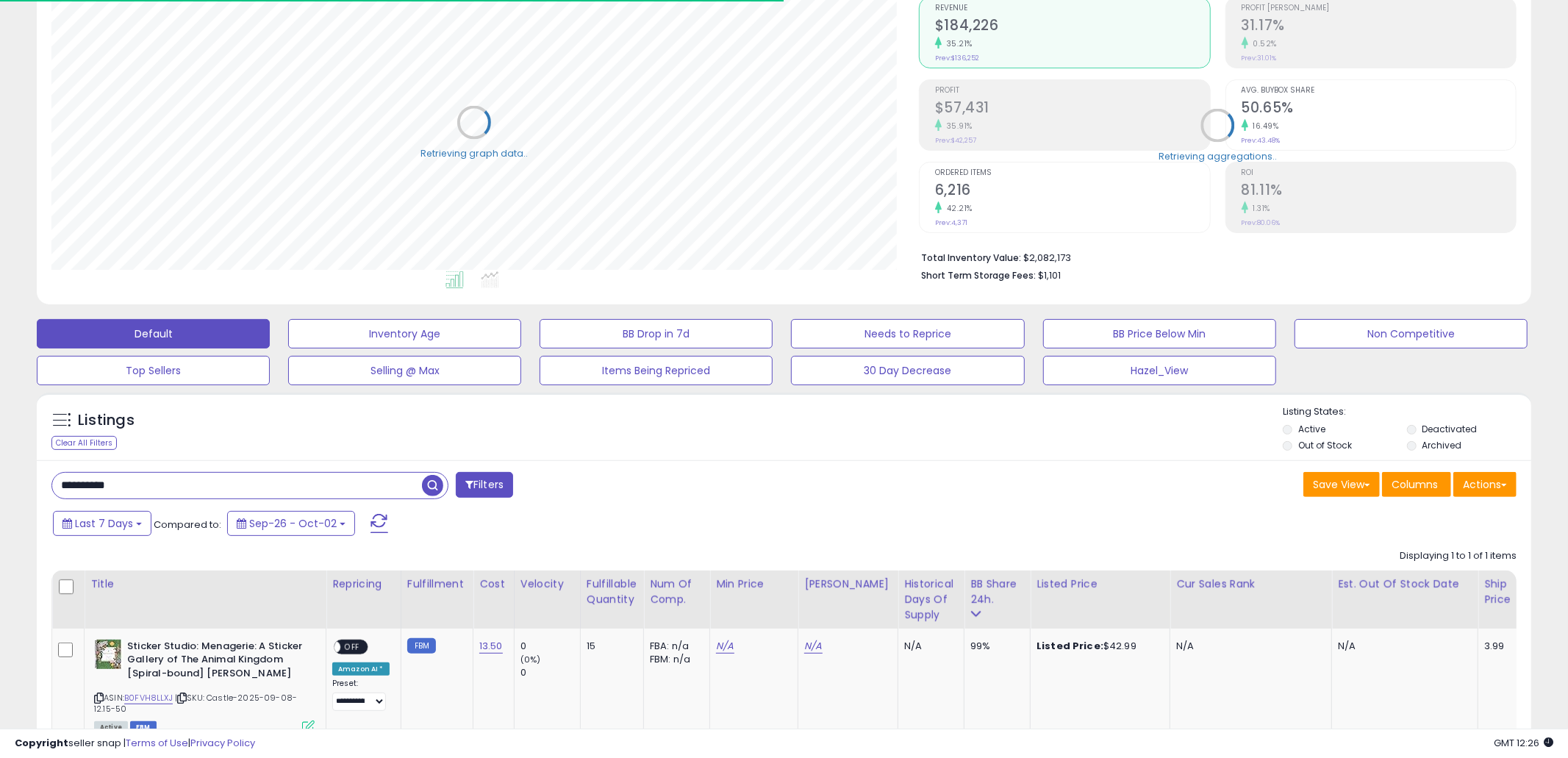
scroll to position [278, 0]
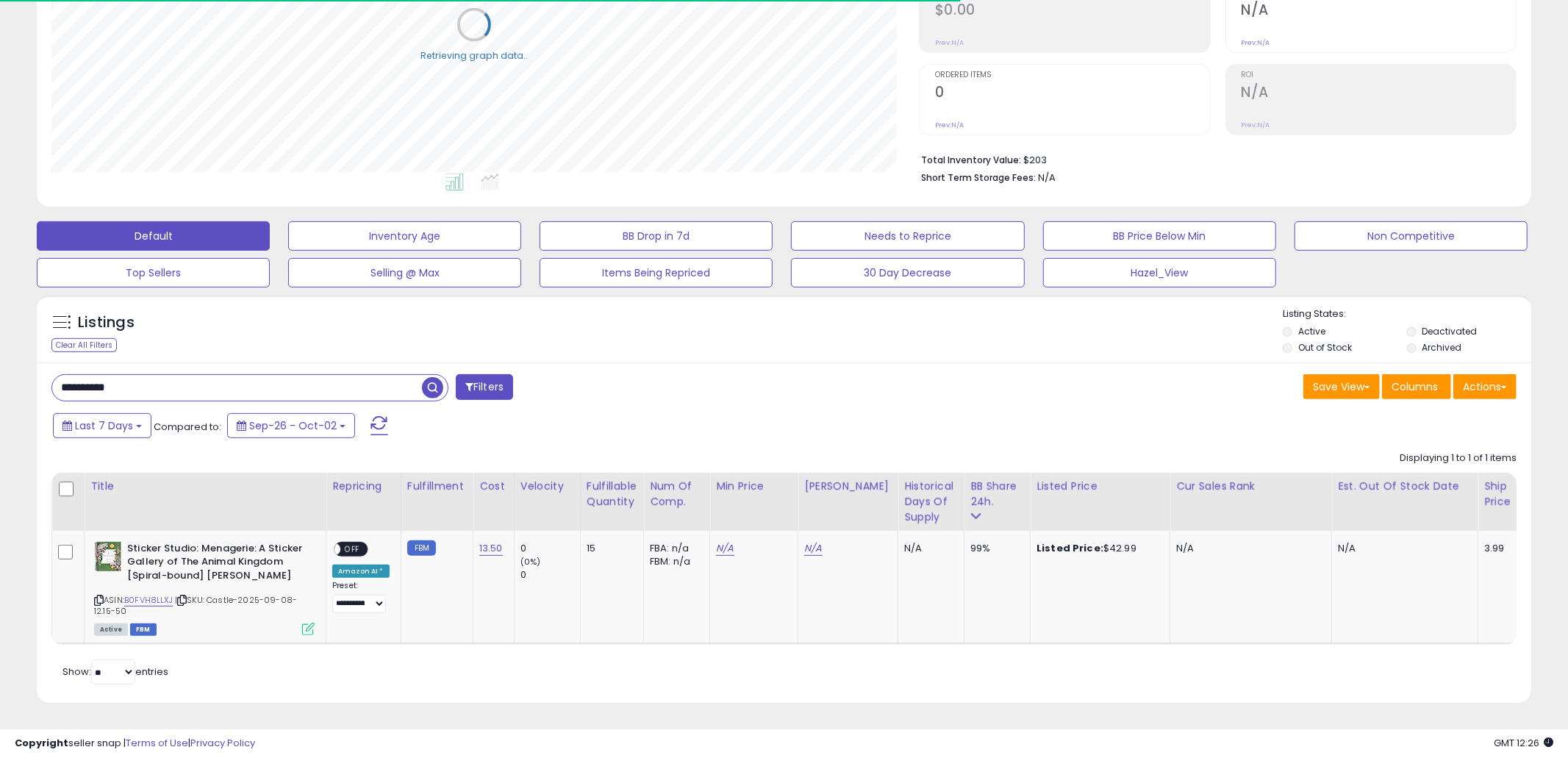
click at [761, 389] on div "**********" at bounding box center [412, 388] width 743 height 29
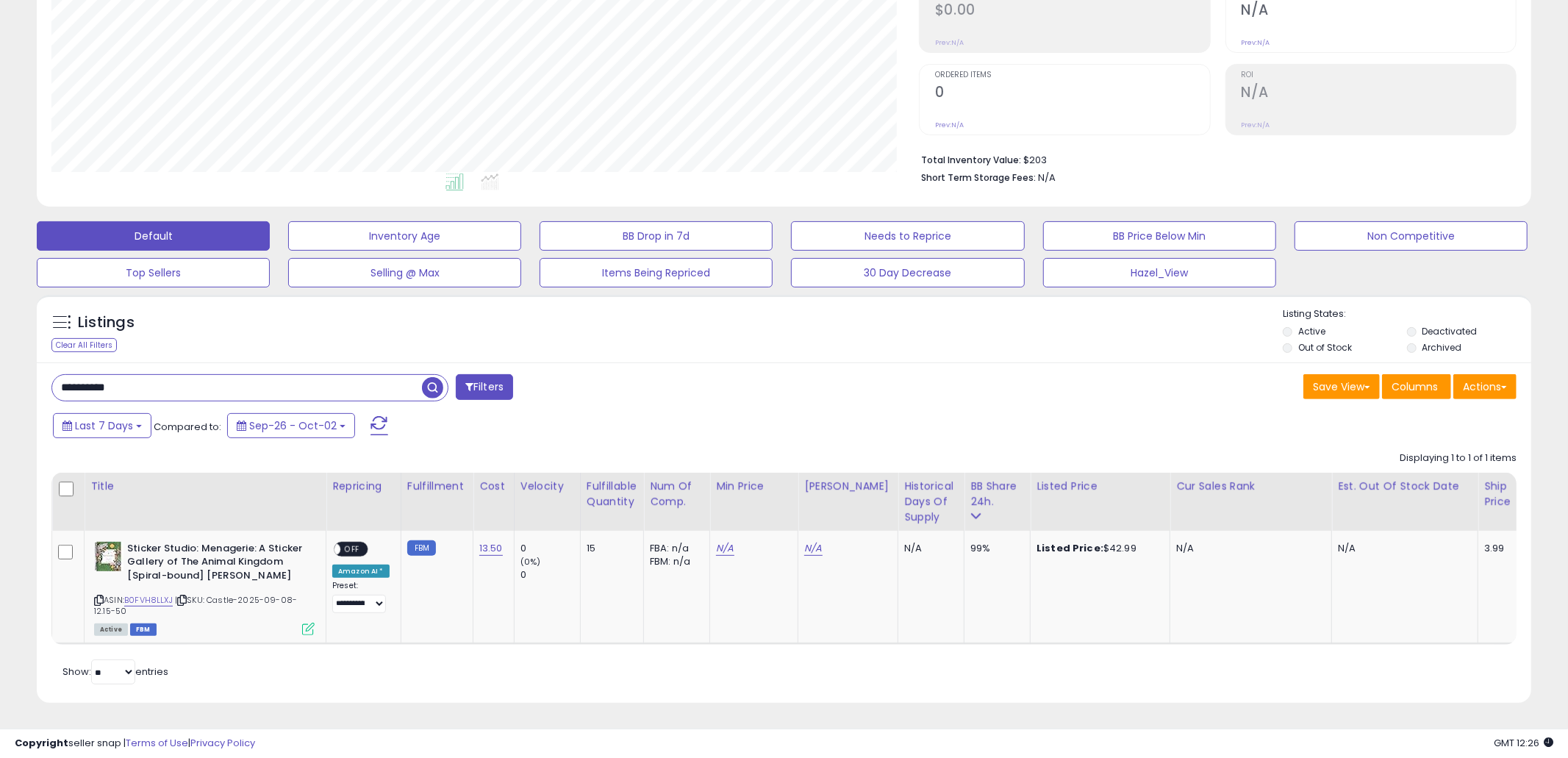
click at [761, 389] on div "**********" at bounding box center [412, 388] width 743 height 29
click at [720, 550] on link "N/A" at bounding box center [725, 548] width 18 height 15
type input "*****"
click at [770, 499] on icon "submit" at bounding box center [765, 495] width 9 height 9
click at [769, 614] on td "N/A ***** This will override store markup" at bounding box center [754, 588] width 88 height 113
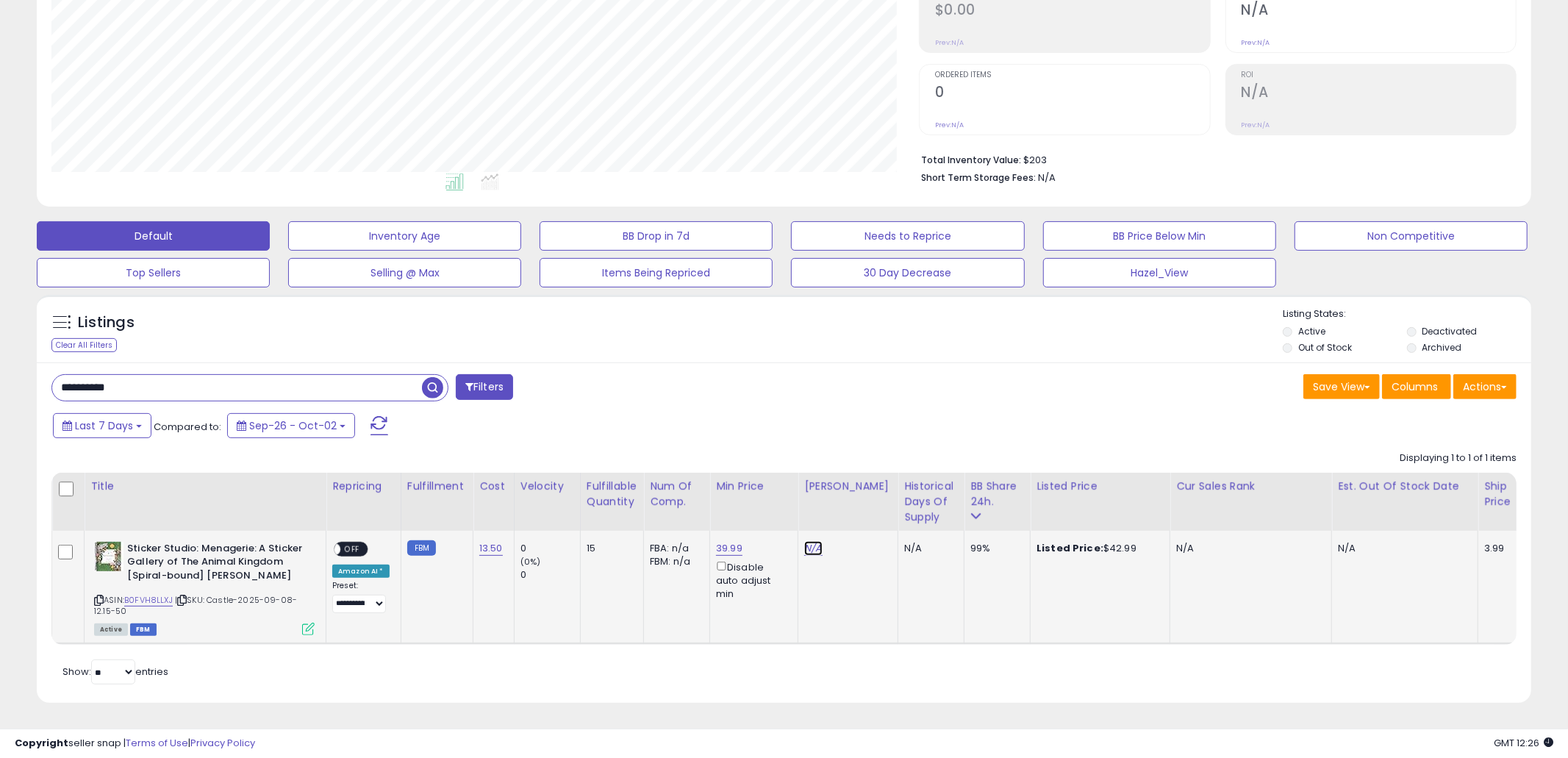
click at [813, 548] on link "N/A" at bounding box center [813, 548] width 18 height 15
type input "*****"
click at [867, 498] on button "submit" at bounding box center [854, 495] width 25 height 22
click at [859, 623] on td "N/A ***** This will override store markup" at bounding box center [848, 588] width 100 height 113
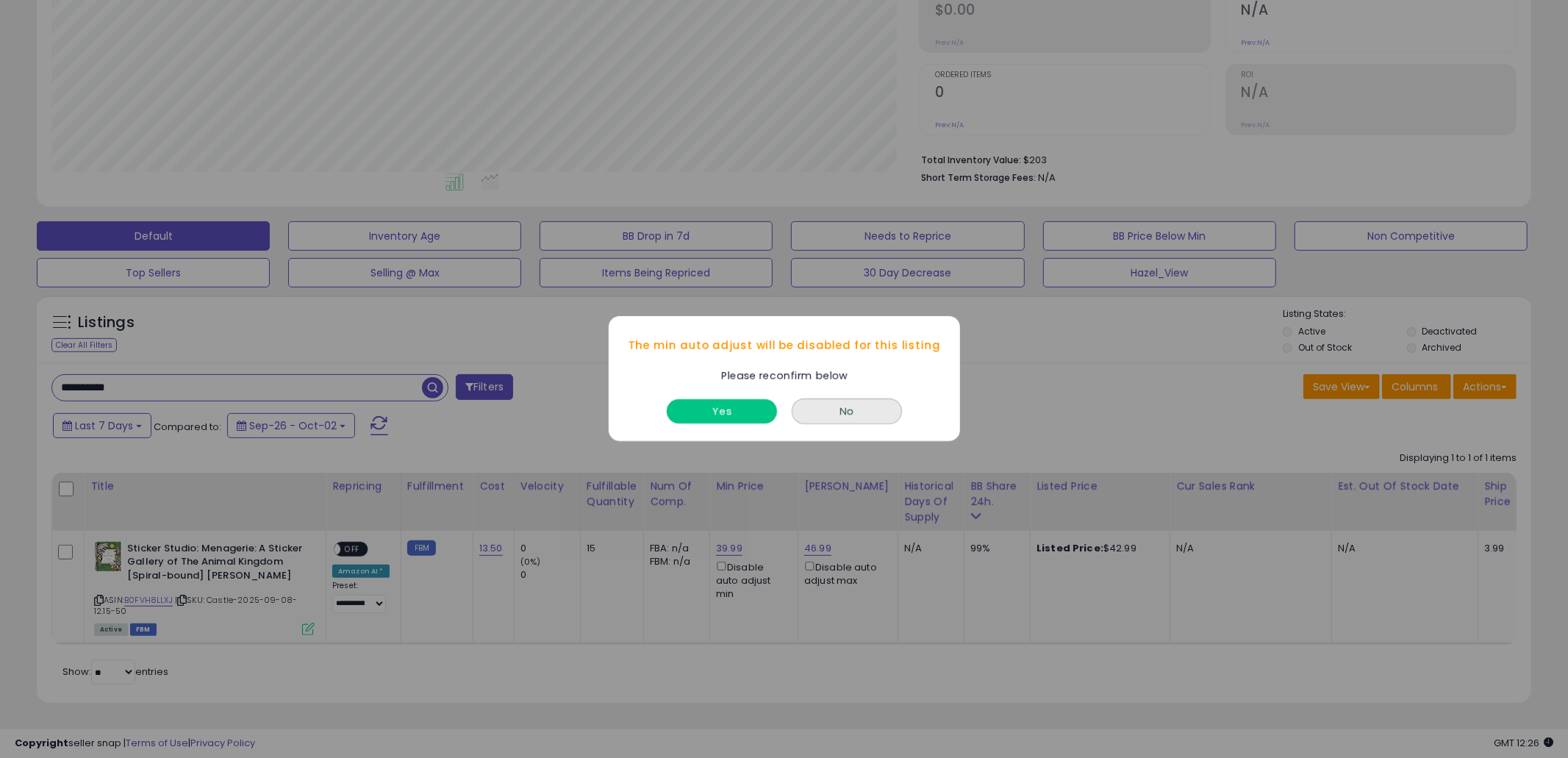
click at [709, 403] on button "Yes" at bounding box center [722, 412] width 110 height 24
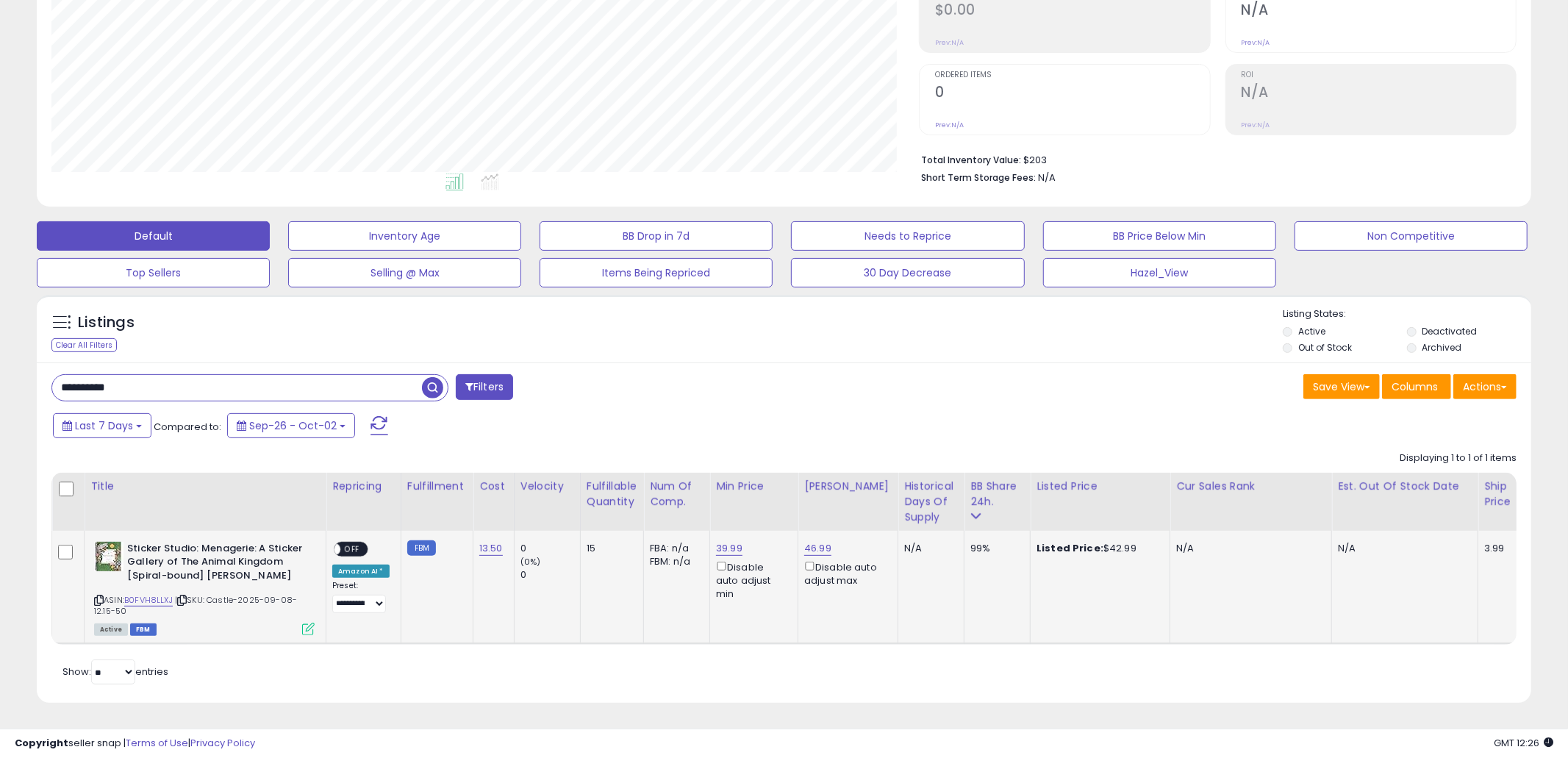
click at [805, 572] on div "Disable auto adjust max" at bounding box center [846, 572] width 83 height 28
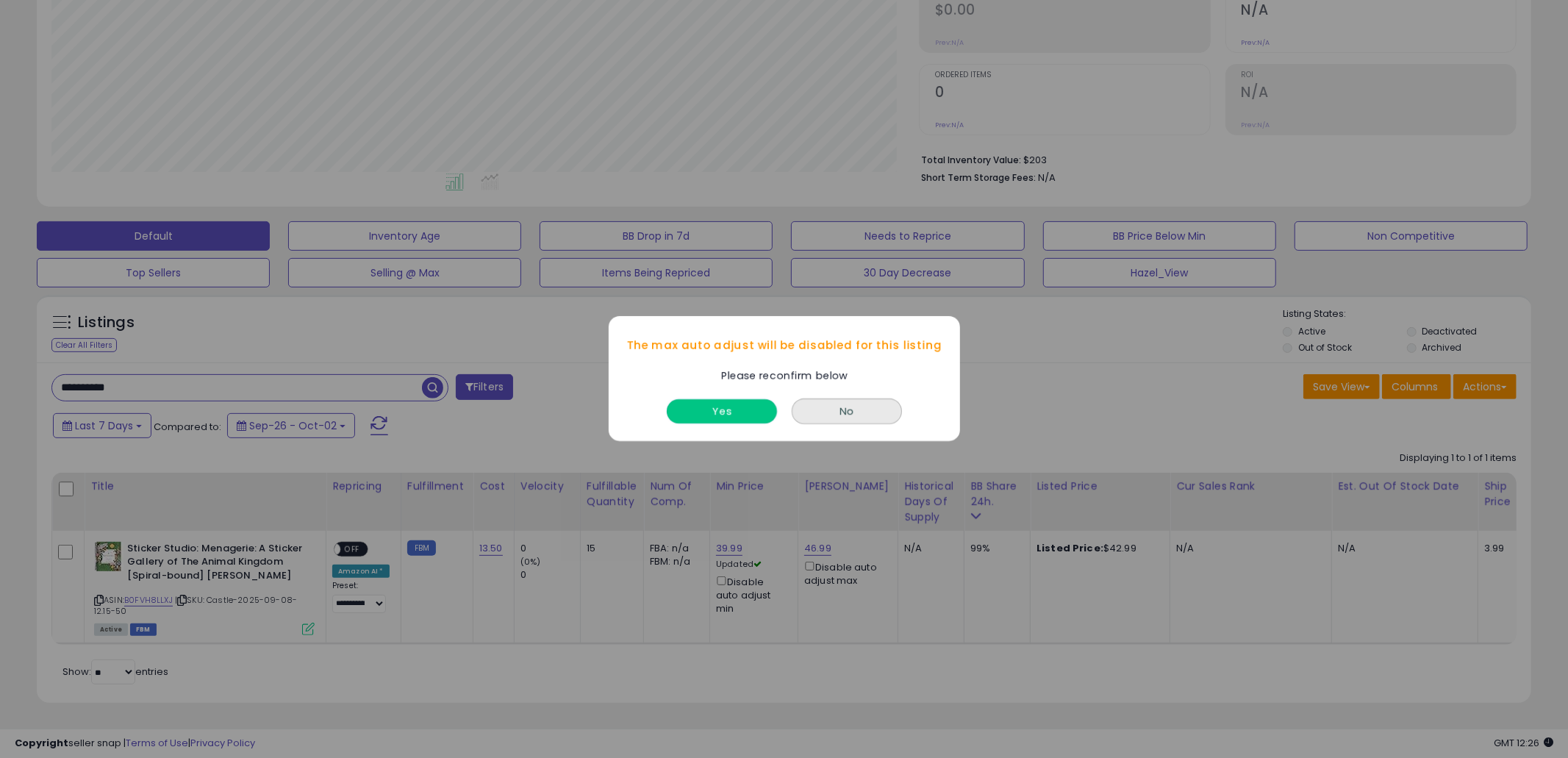
click at [725, 422] on button "Yes" at bounding box center [722, 412] width 110 height 24
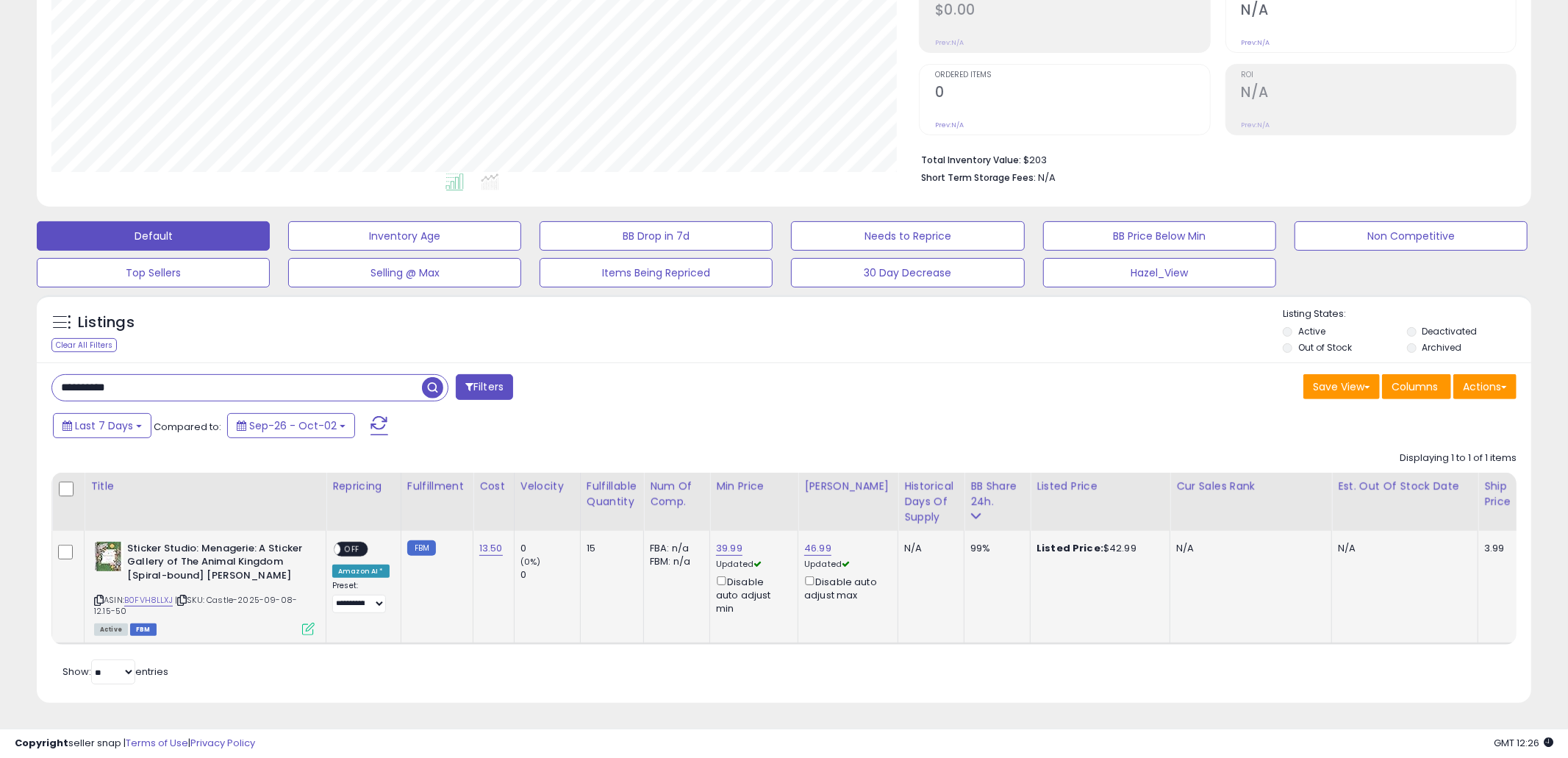
click at [360, 550] on span "OFF" at bounding box center [352, 548] width 24 height 12
click at [692, 415] on div "Last 7 Days Compared to: Sep-26 - Oct-02" at bounding box center [598, 427] width 1099 height 33
